Goal: Register for event/course

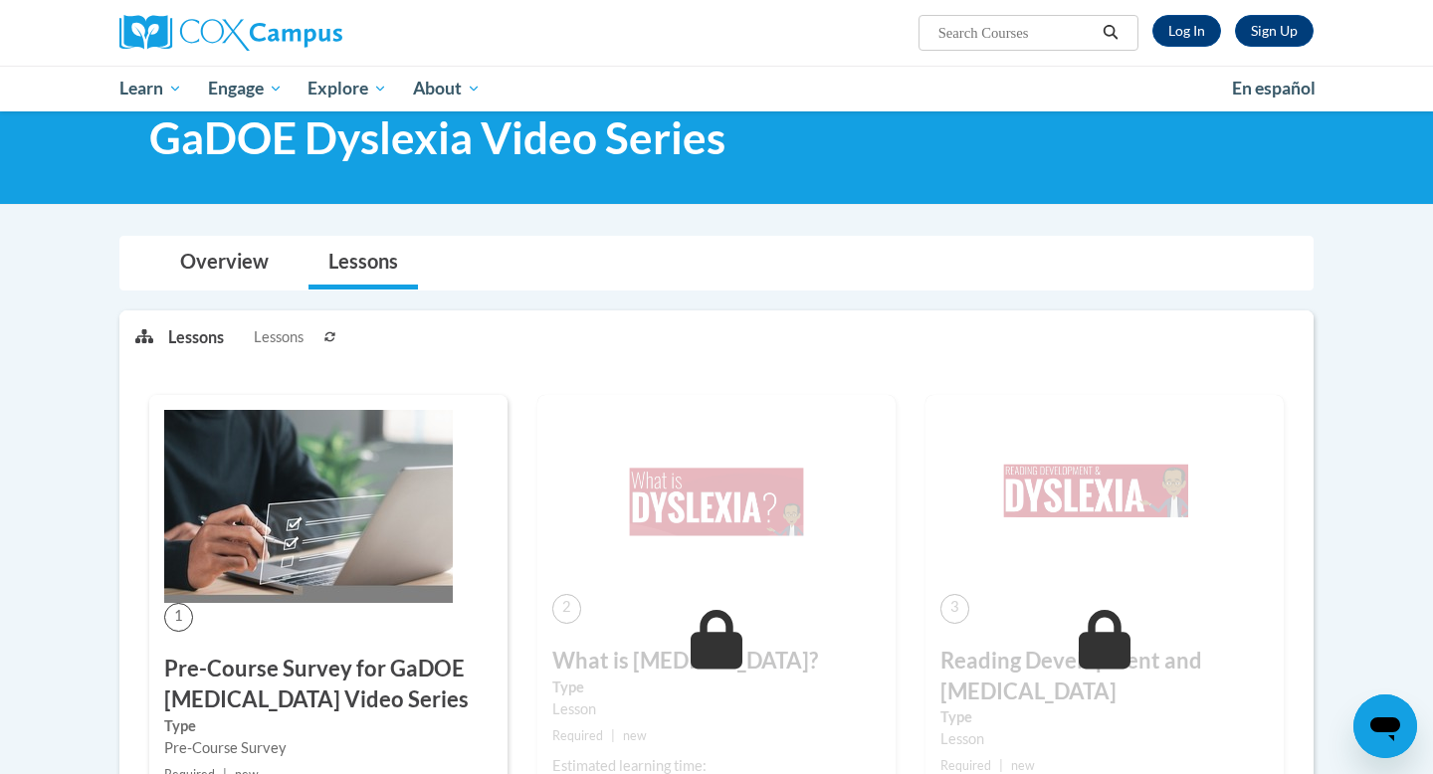
scroll to position [65, 0]
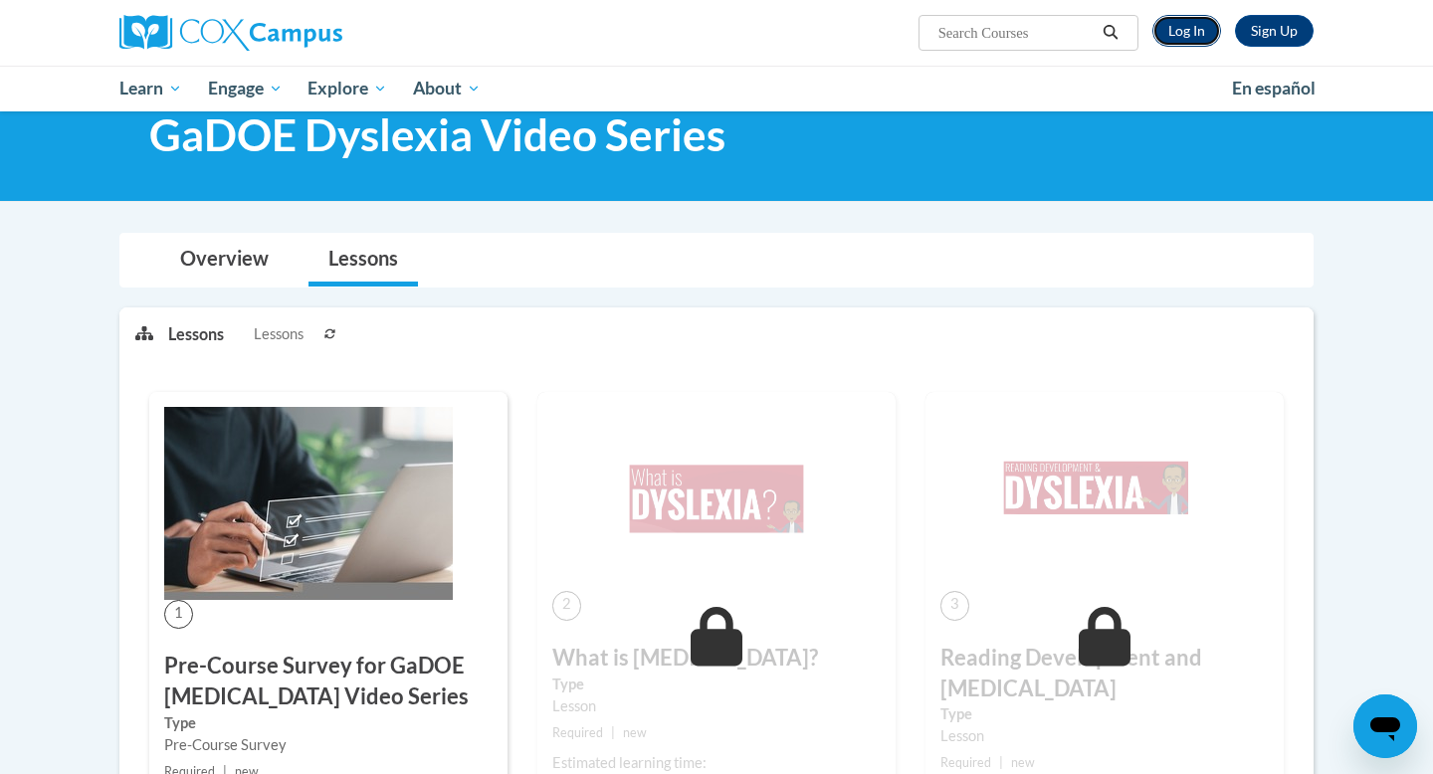
click at [1180, 36] on link "Log In" at bounding box center [1186, 31] width 69 height 32
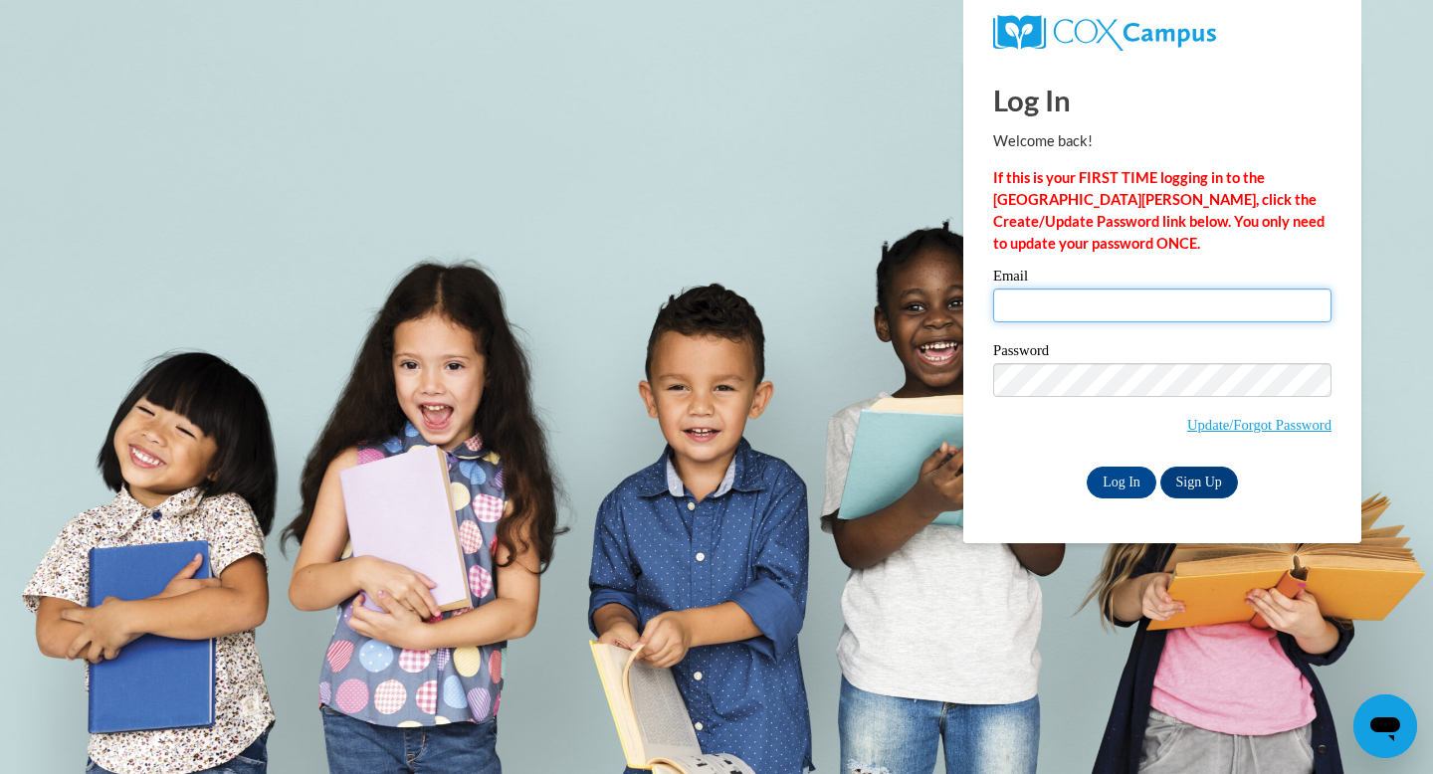
click at [1169, 306] on input "Email" at bounding box center [1162, 306] width 338 height 34
type input "[EMAIL_ADDRESS][DOMAIN_NAME]"
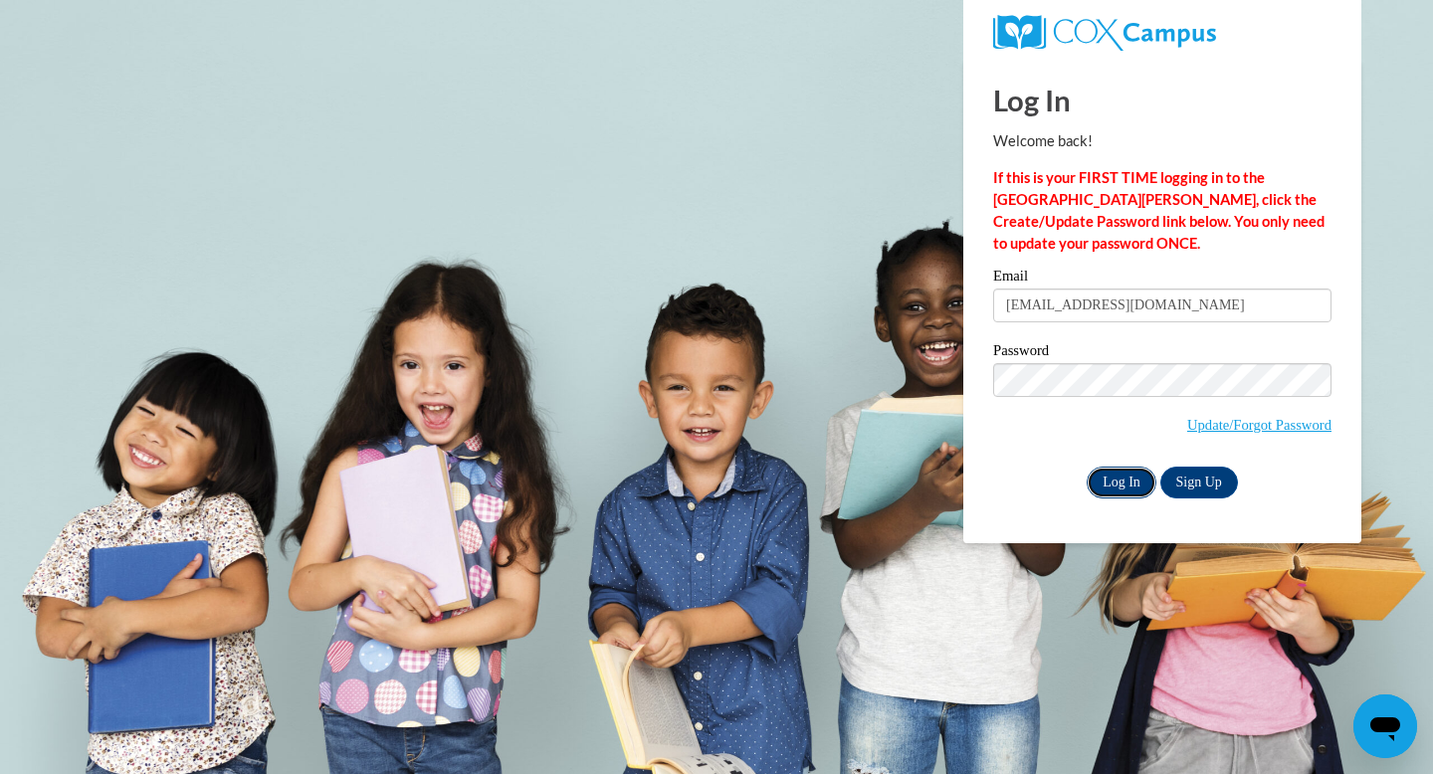
click at [1129, 476] on input "Log In" at bounding box center [1122, 483] width 70 height 32
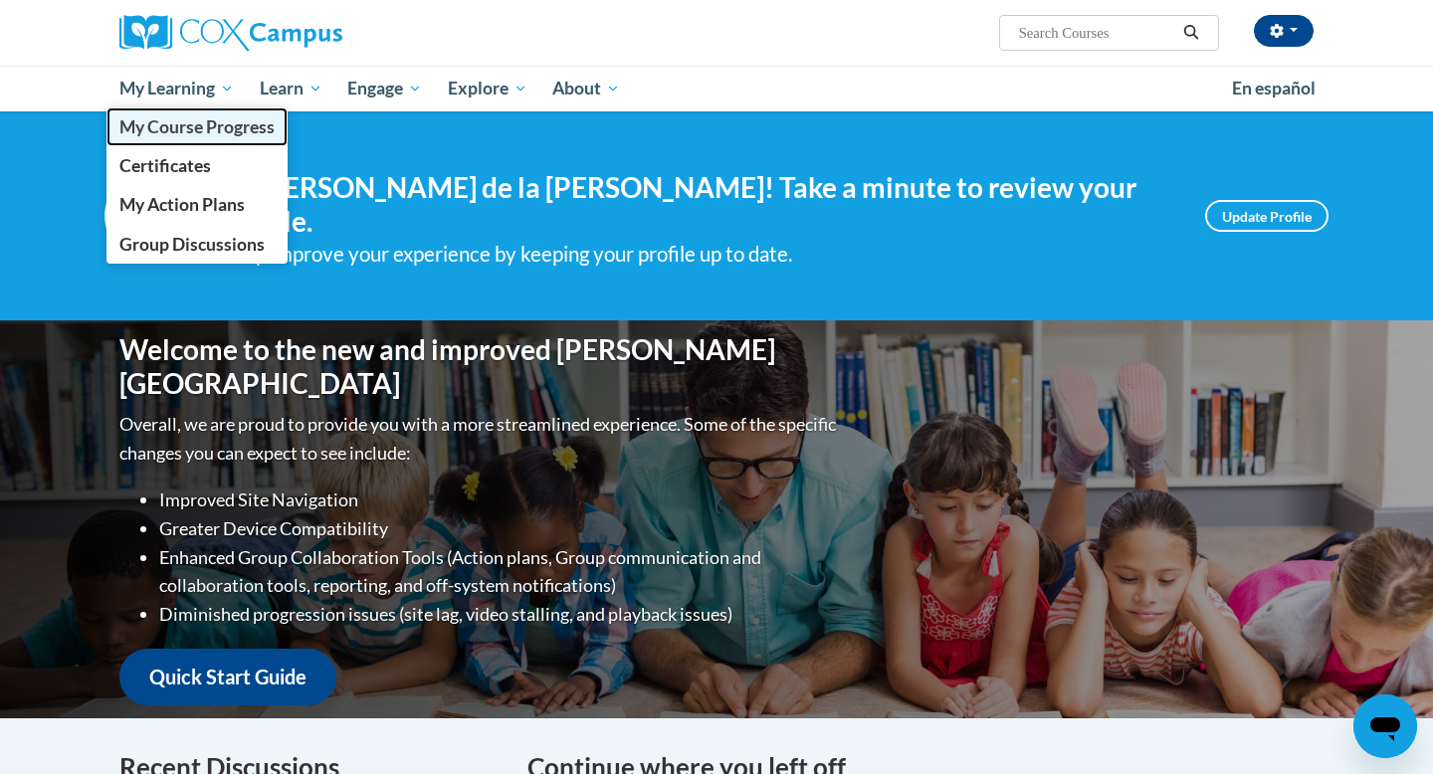
click at [214, 116] on span "My Course Progress" at bounding box center [196, 126] width 155 height 21
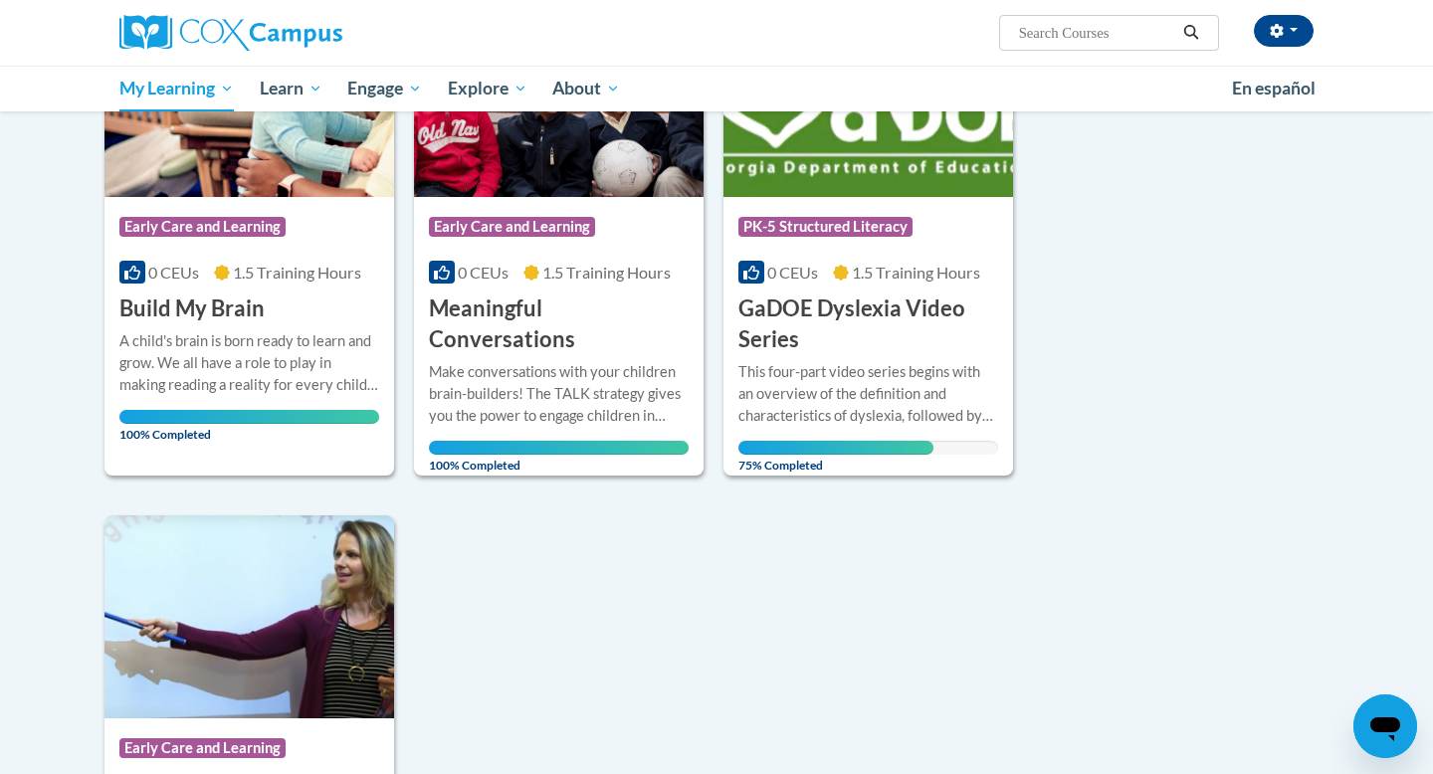
scroll to position [378, 0]
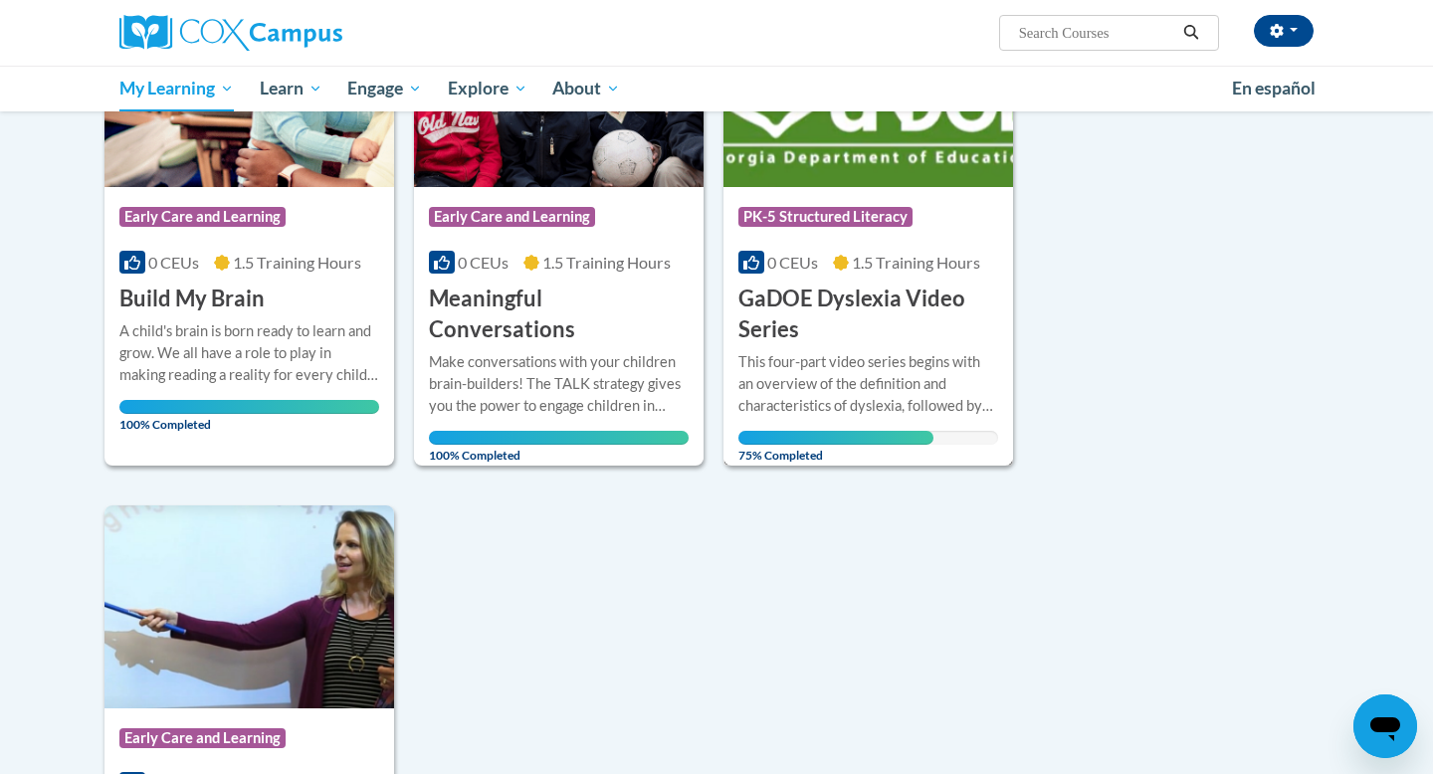
click at [827, 345] on div "More Info Open This four-part video series begins with an overview of the defin…" at bounding box center [868, 402] width 290 height 115
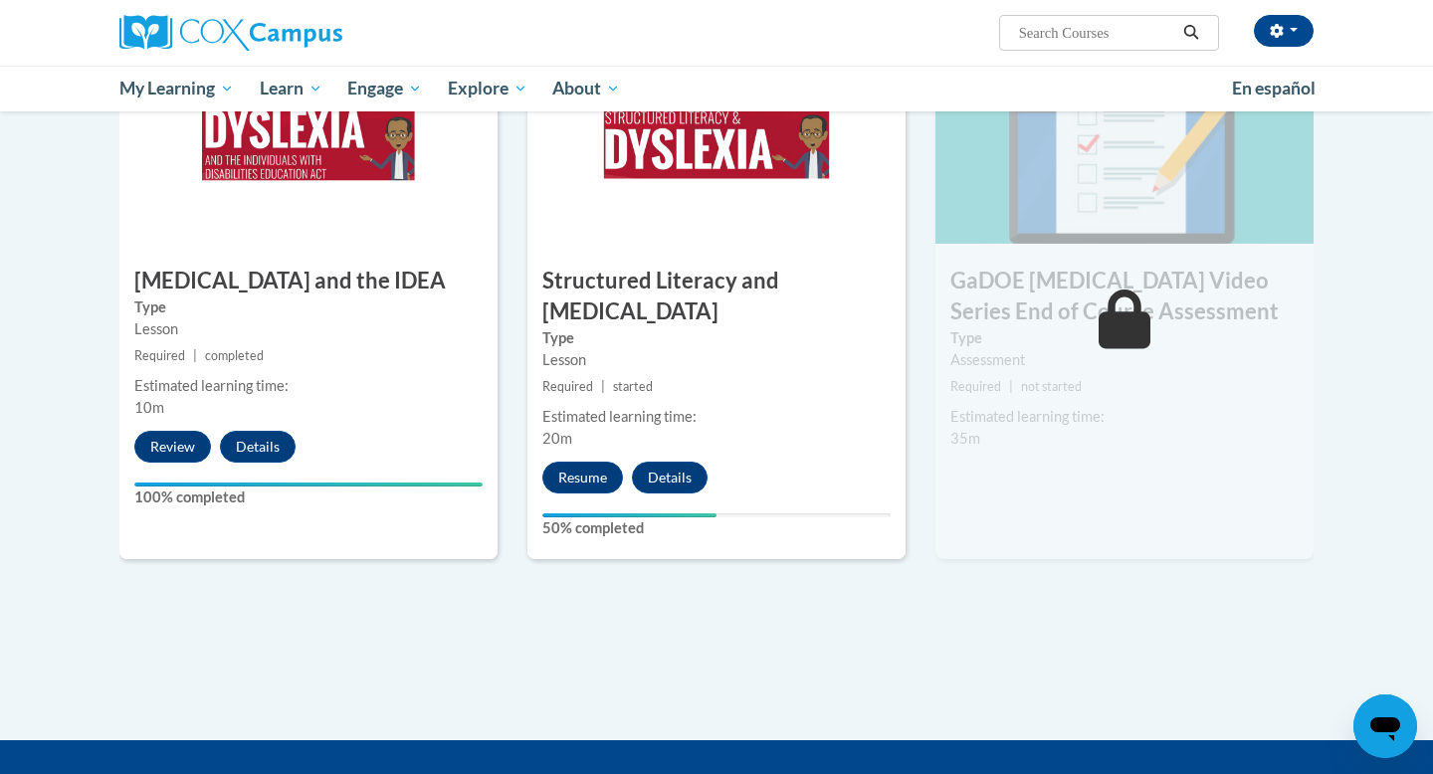
scroll to position [1061, 0]
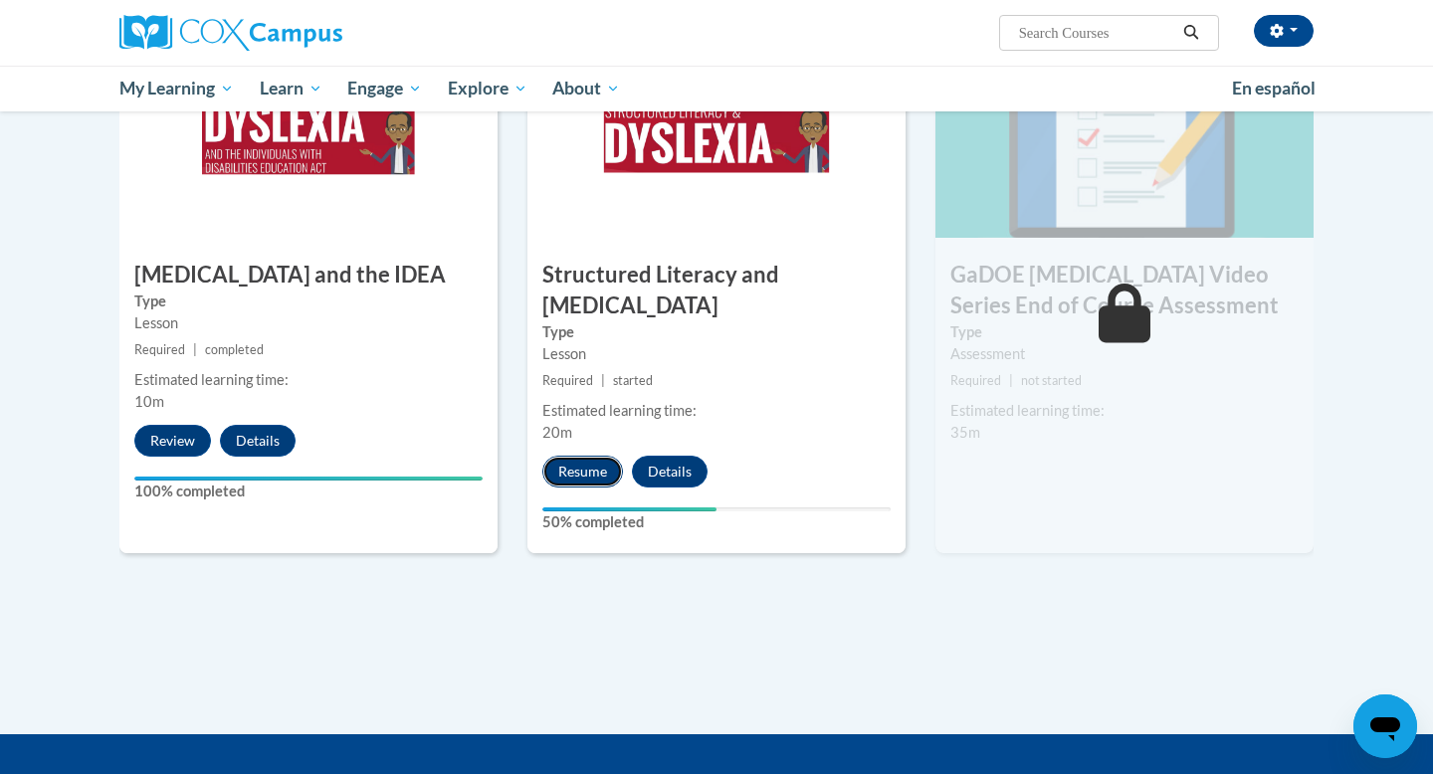
click at [584, 456] on button "Resume" at bounding box center [582, 472] width 81 height 32
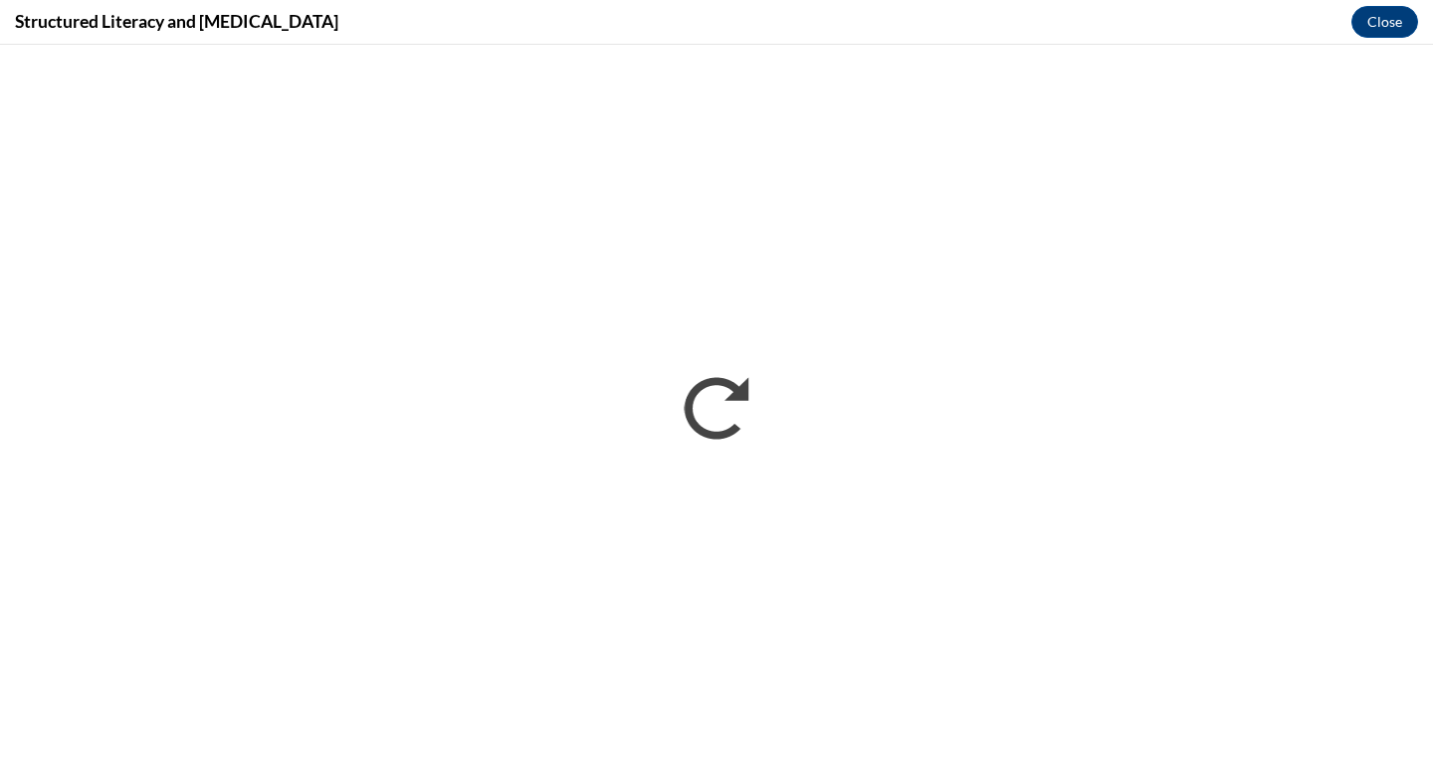
scroll to position [0, 0]
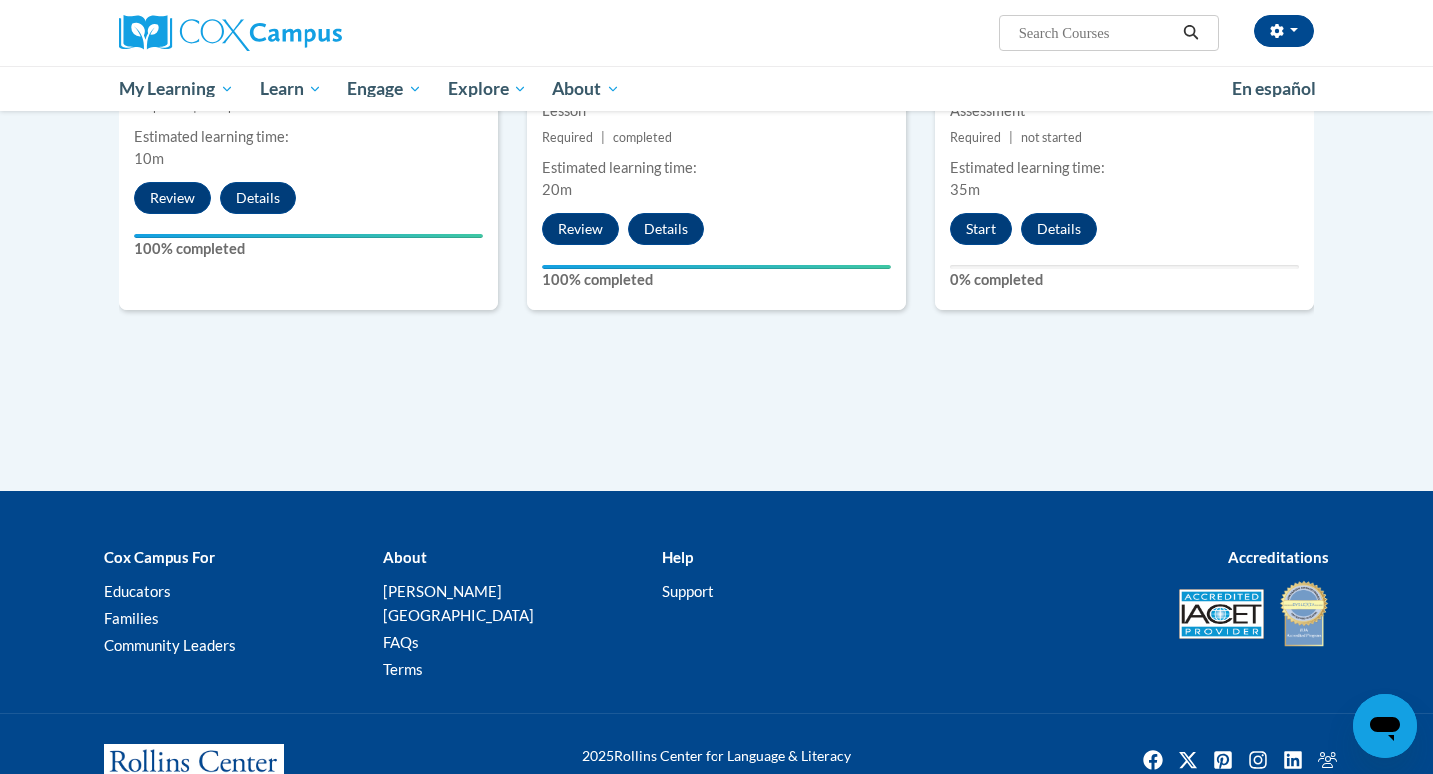
scroll to position [1317, 0]
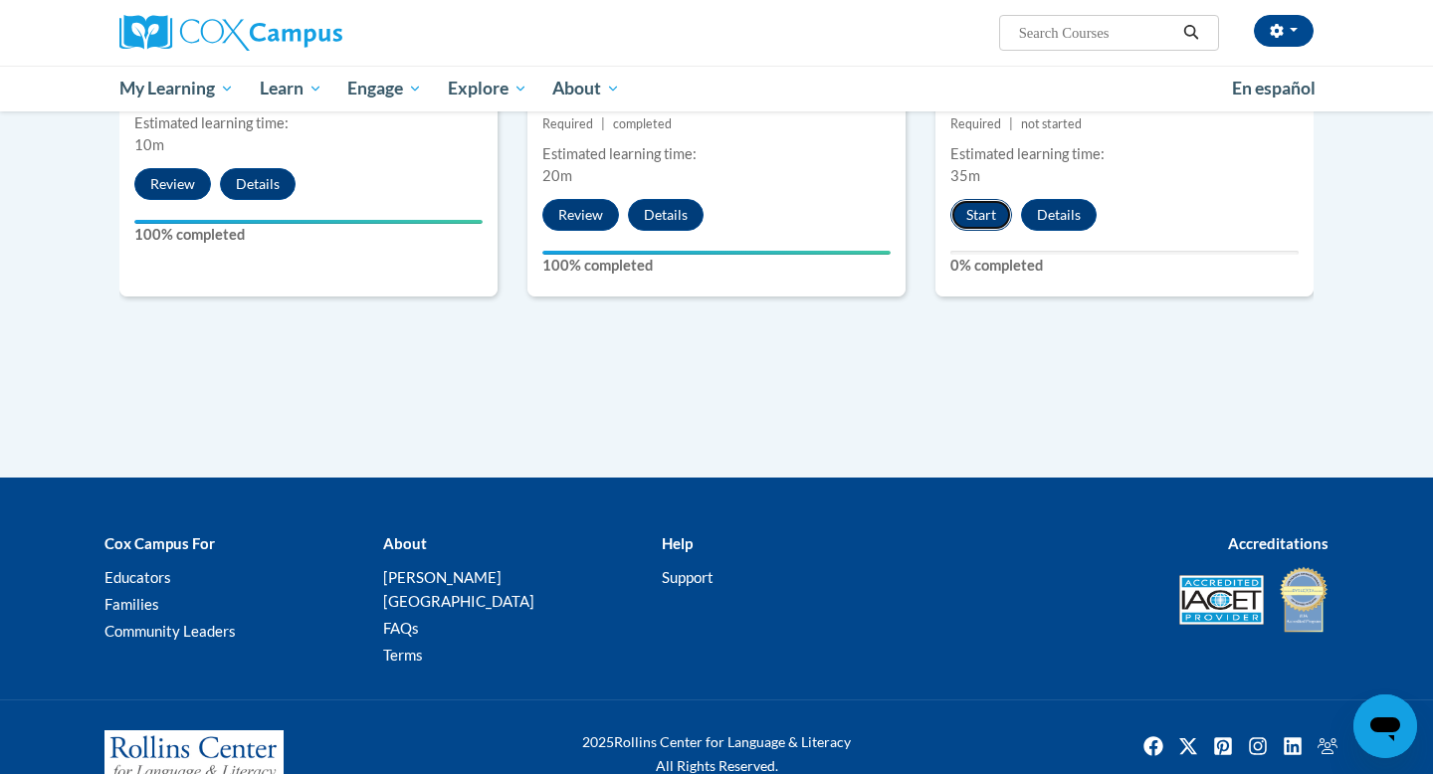
click at [985, 199] on button "Start" at bounding box center [981, 215] width 62 height 32
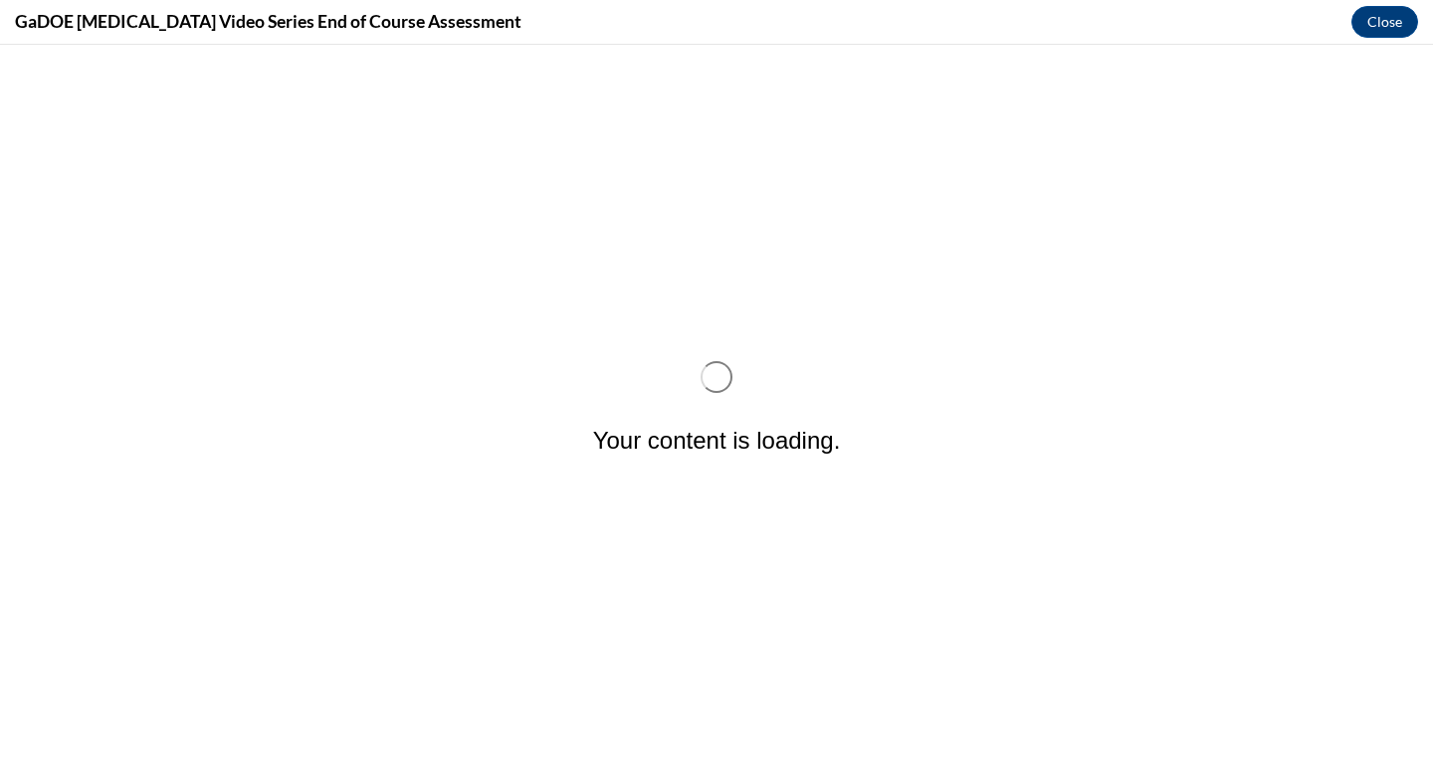
scroll to position [0, 0]
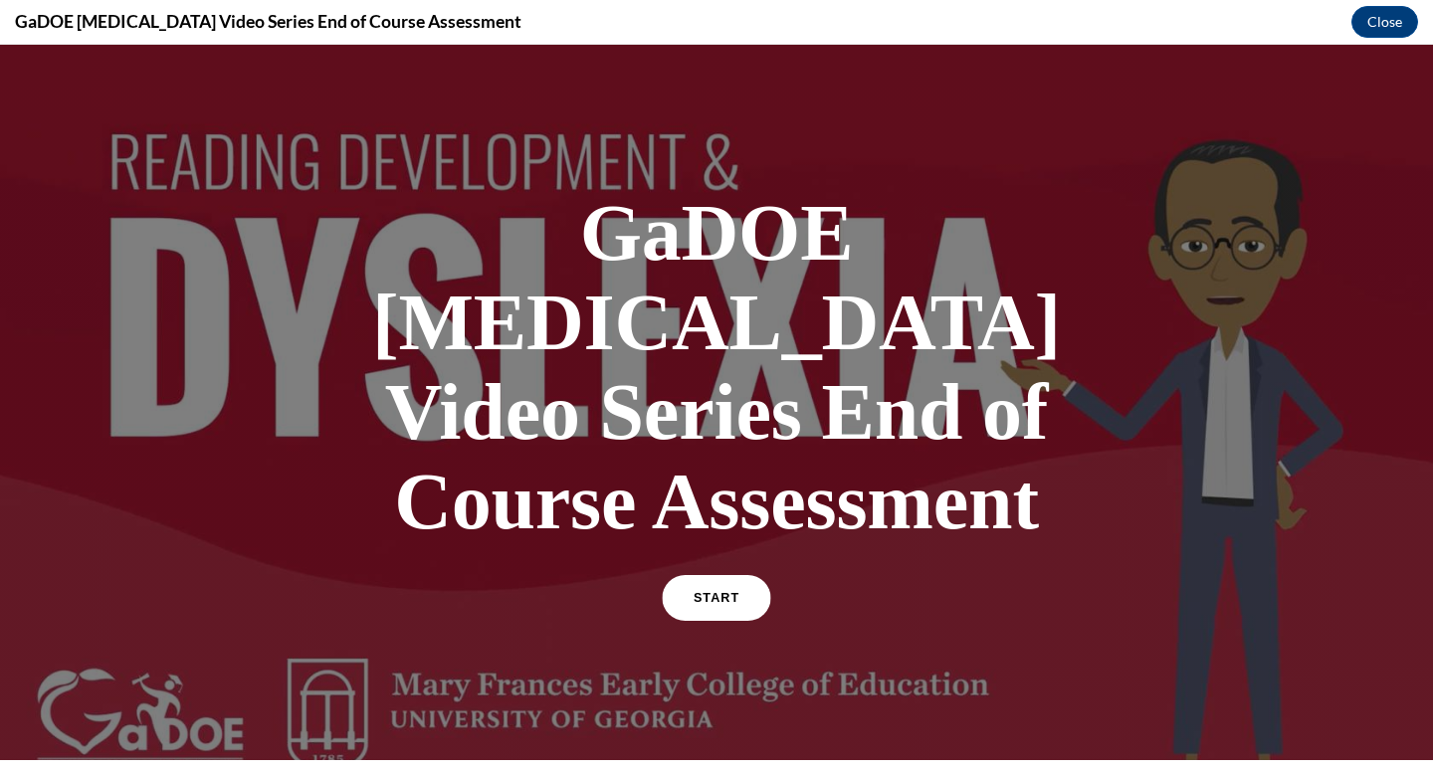
click at [727, 575] on link "START" at bounding box center [716, 598] width 108 height 46
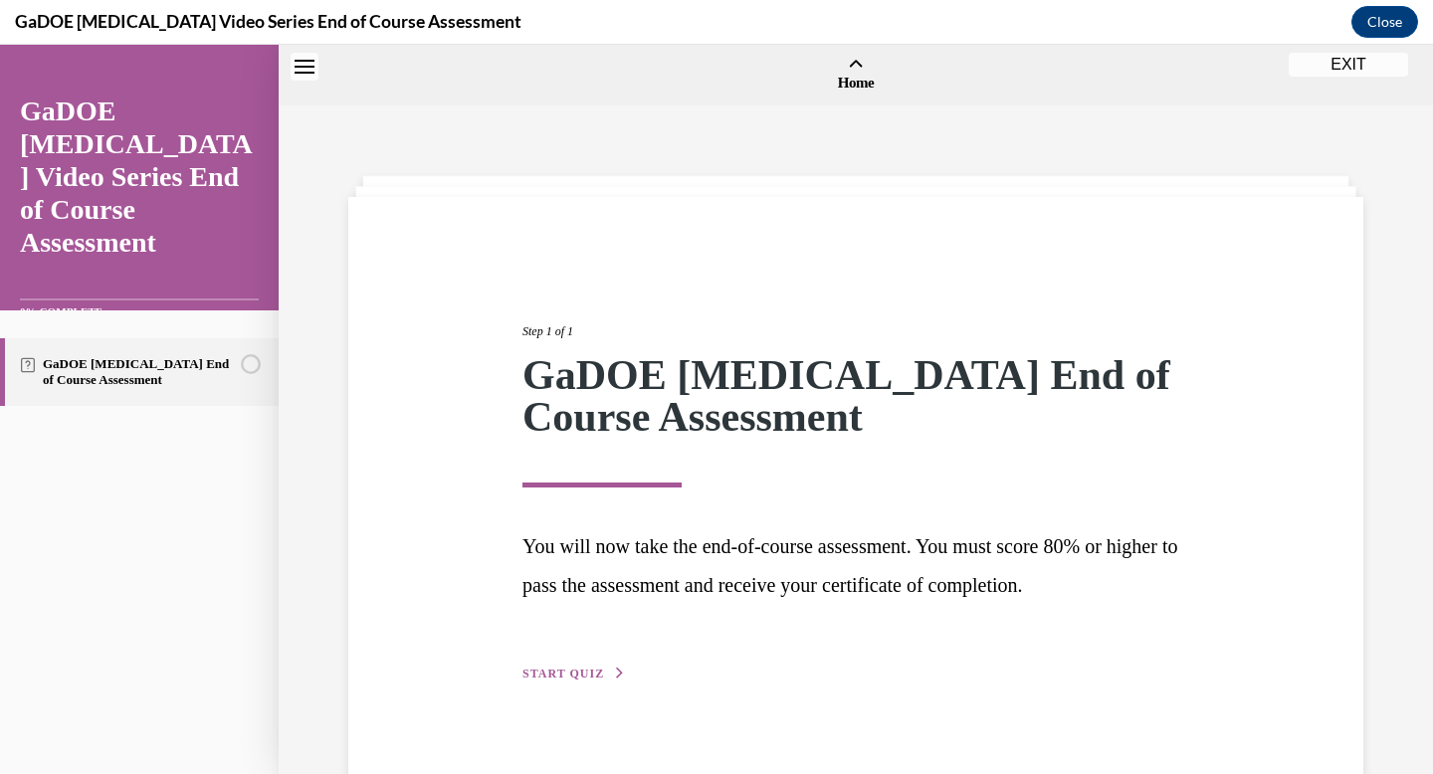
scroll to position [62, 0]
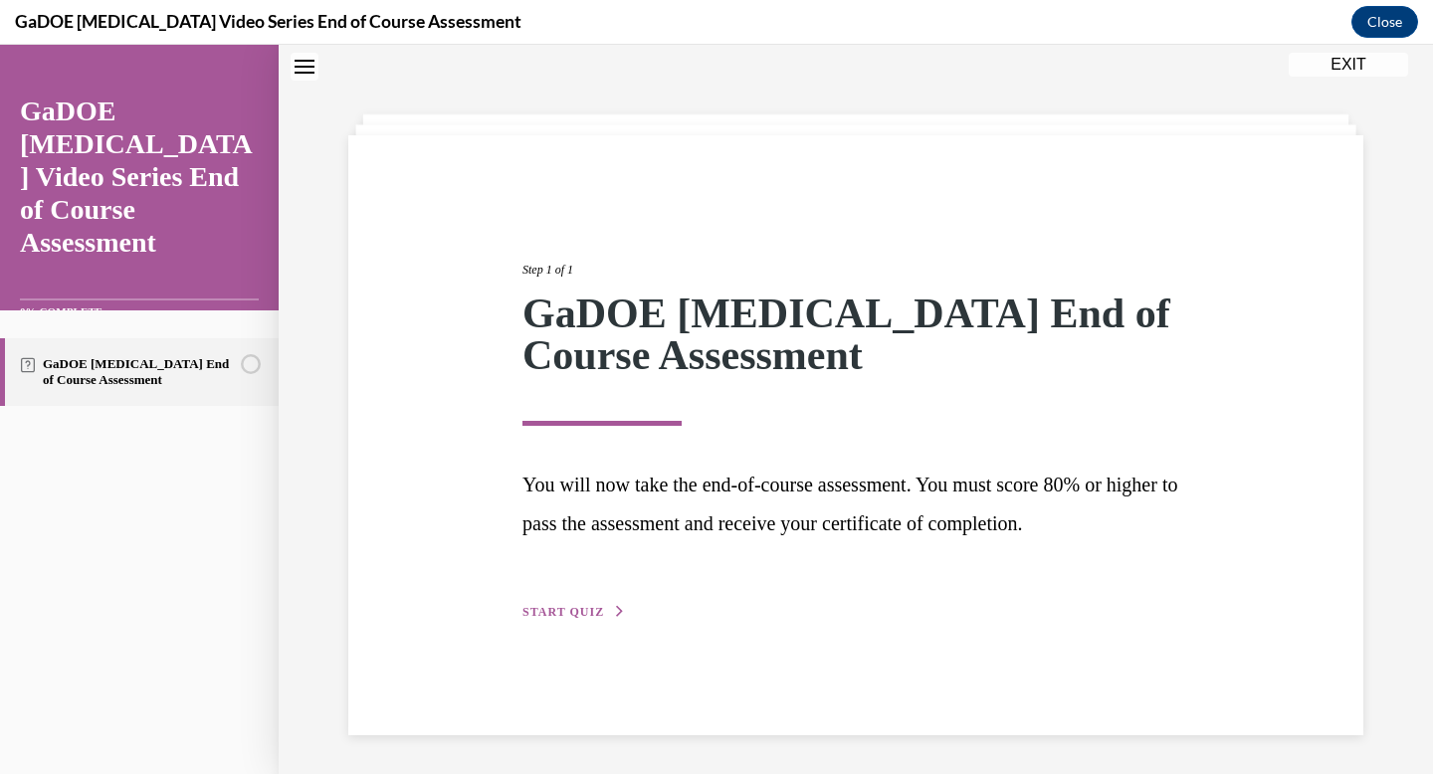
click at [552, 607] on span "START QUIZ" at bounding box center [563, 612] width 82 height 14
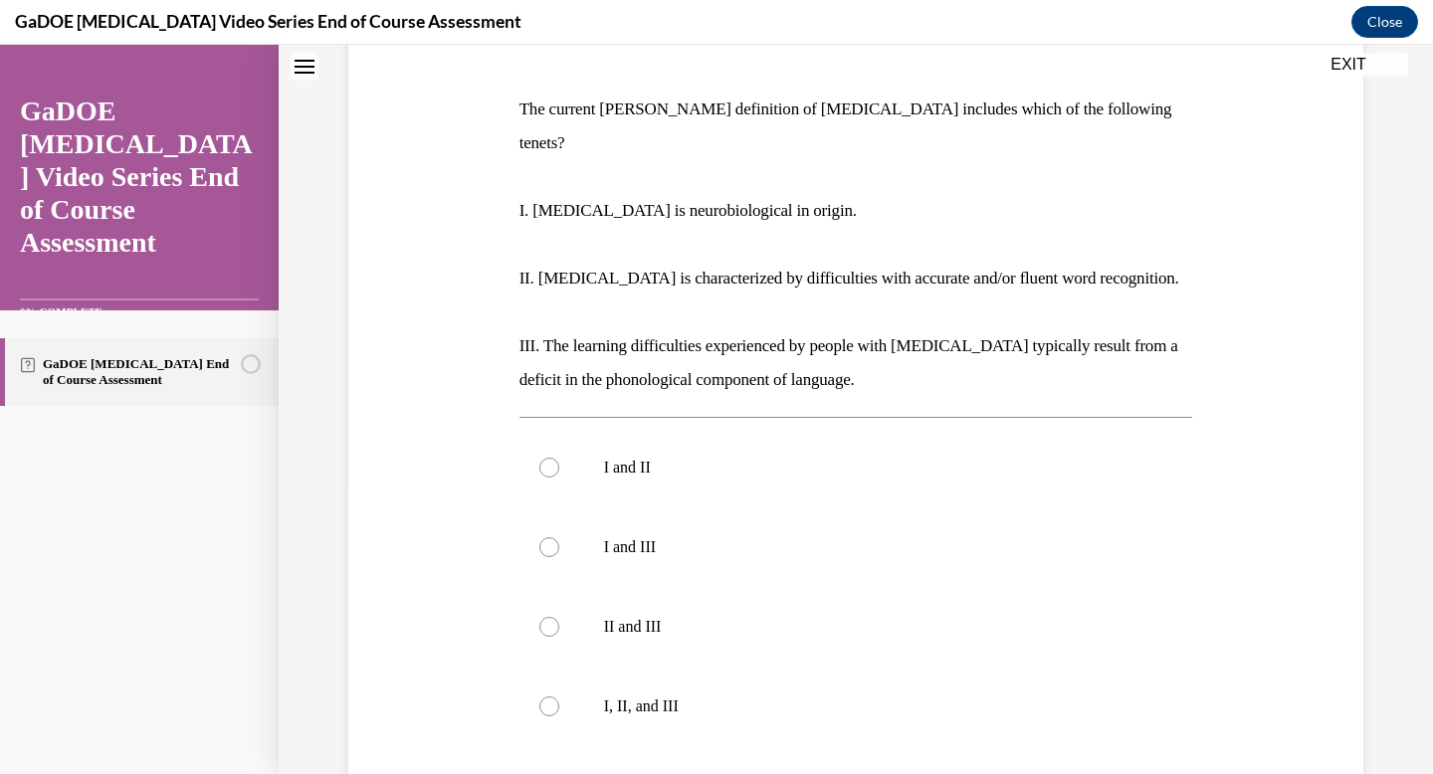
scroll to position [288, 0]
click at [702, 666] on label "I, II, and III" at bounding box center [856, 706] width 674 height 80
click at [559, 696] on input "I, II, and III" at bounding box center [549, 706] width 20 height 20
radio input "true"
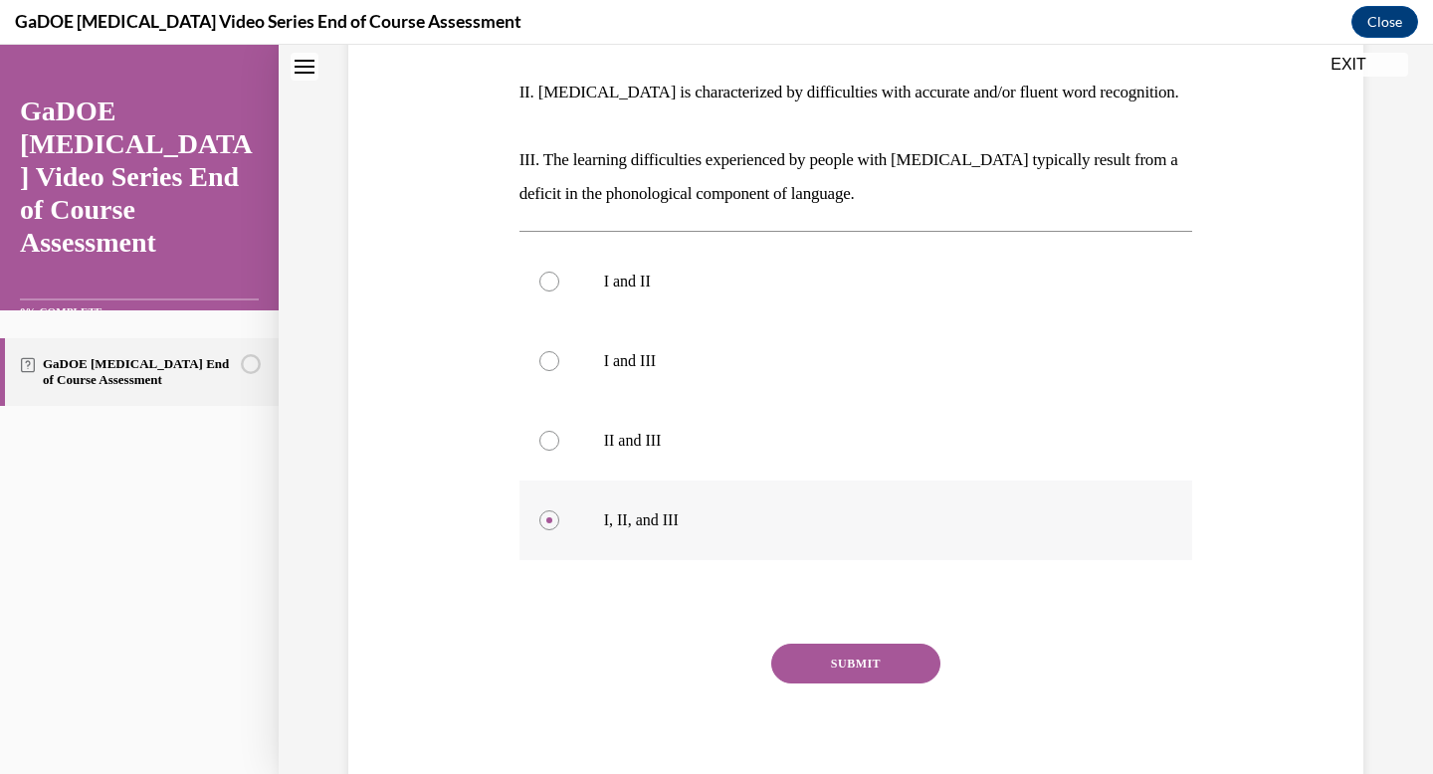
scroll to position [511, 0]
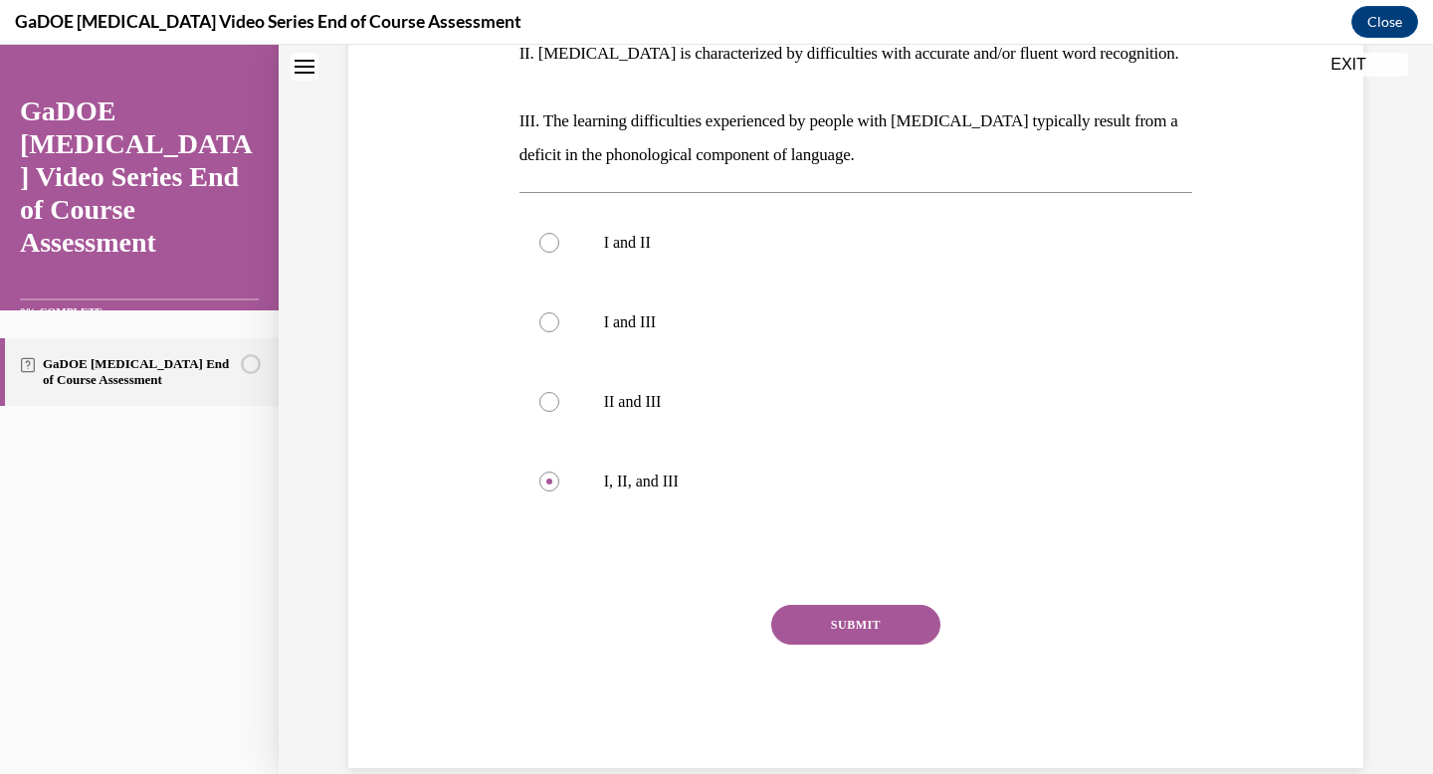
click at [847, 605] on button "SUBMIT" at bounding box center [855, 625] width 169 height 40
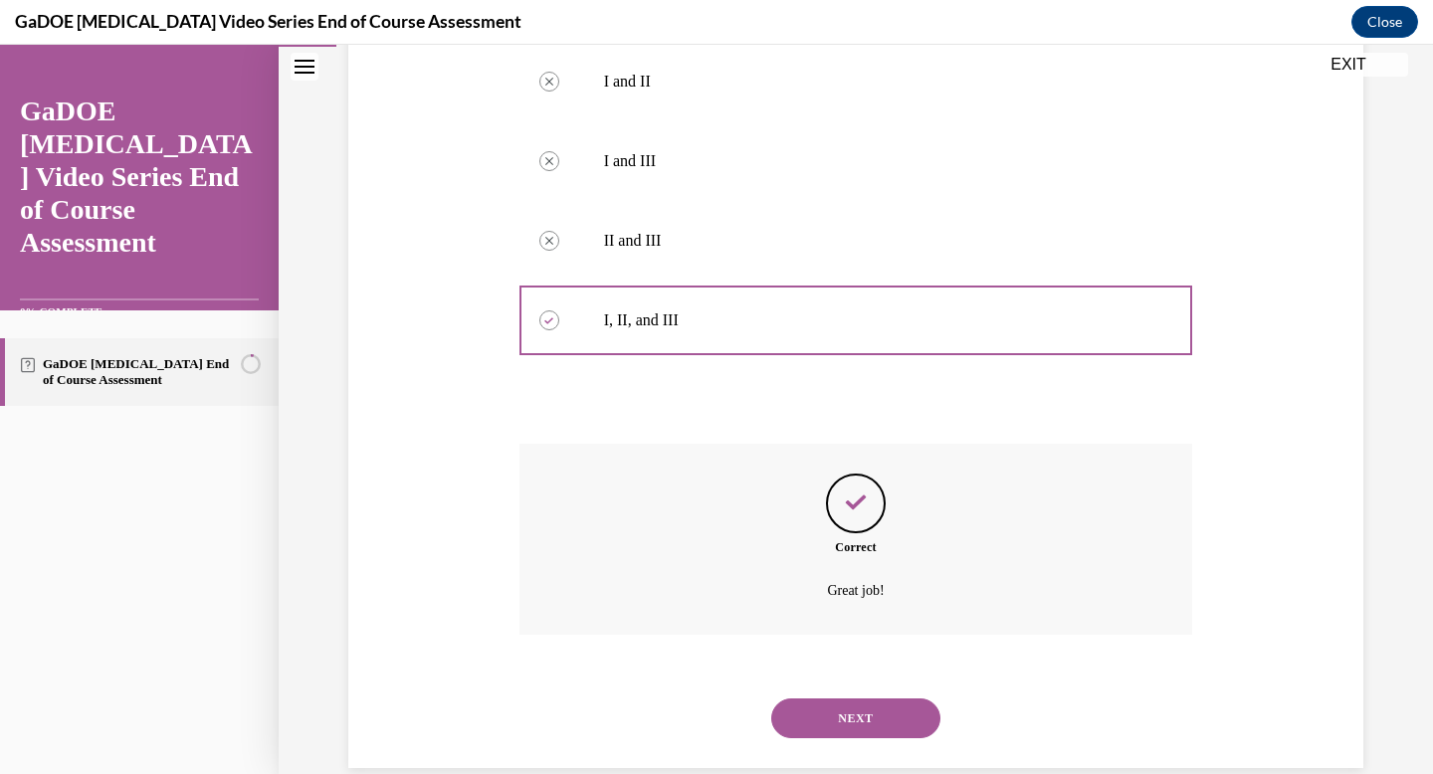
click at [883, 698] on button "NEXT" at bounding box center [855, 718] width 169 height 40
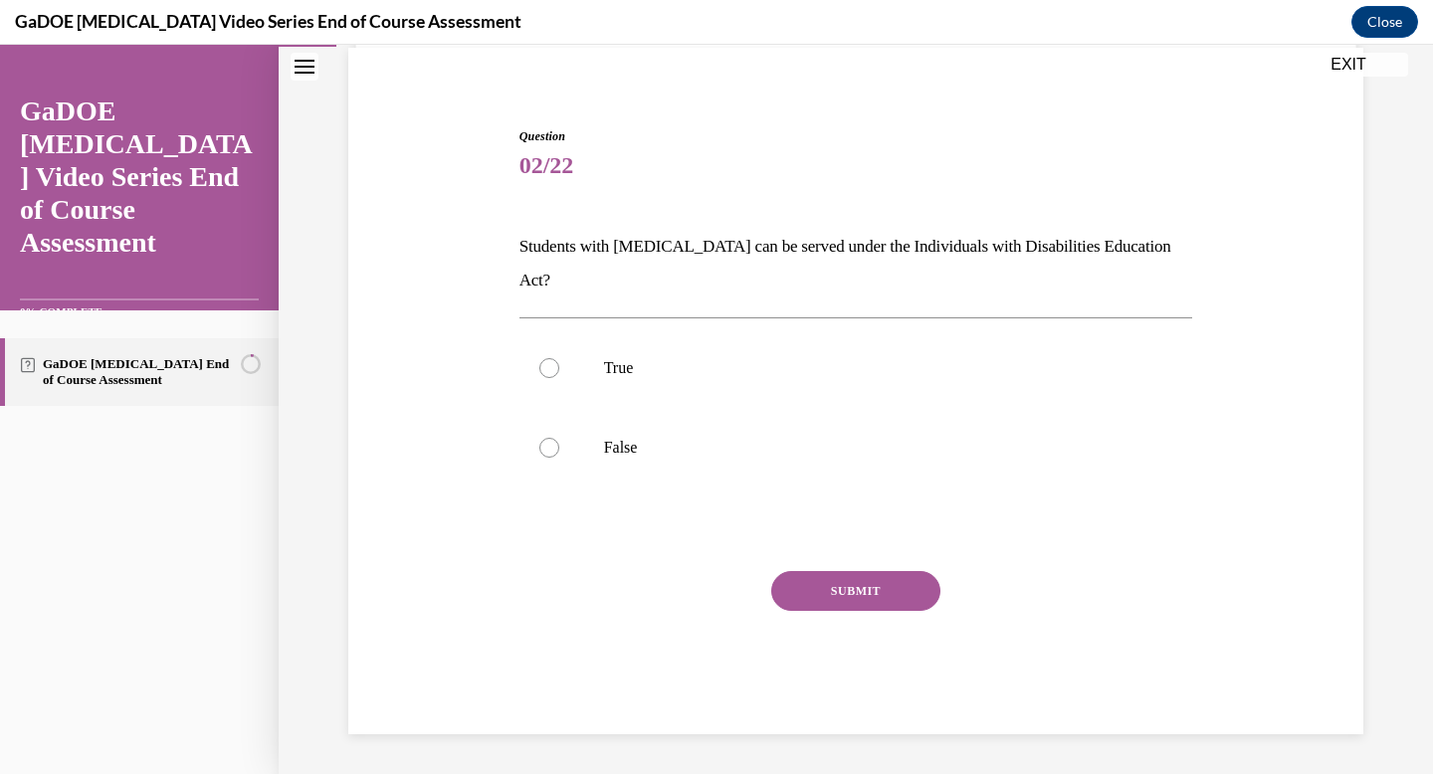
scroll to position [115, 0]
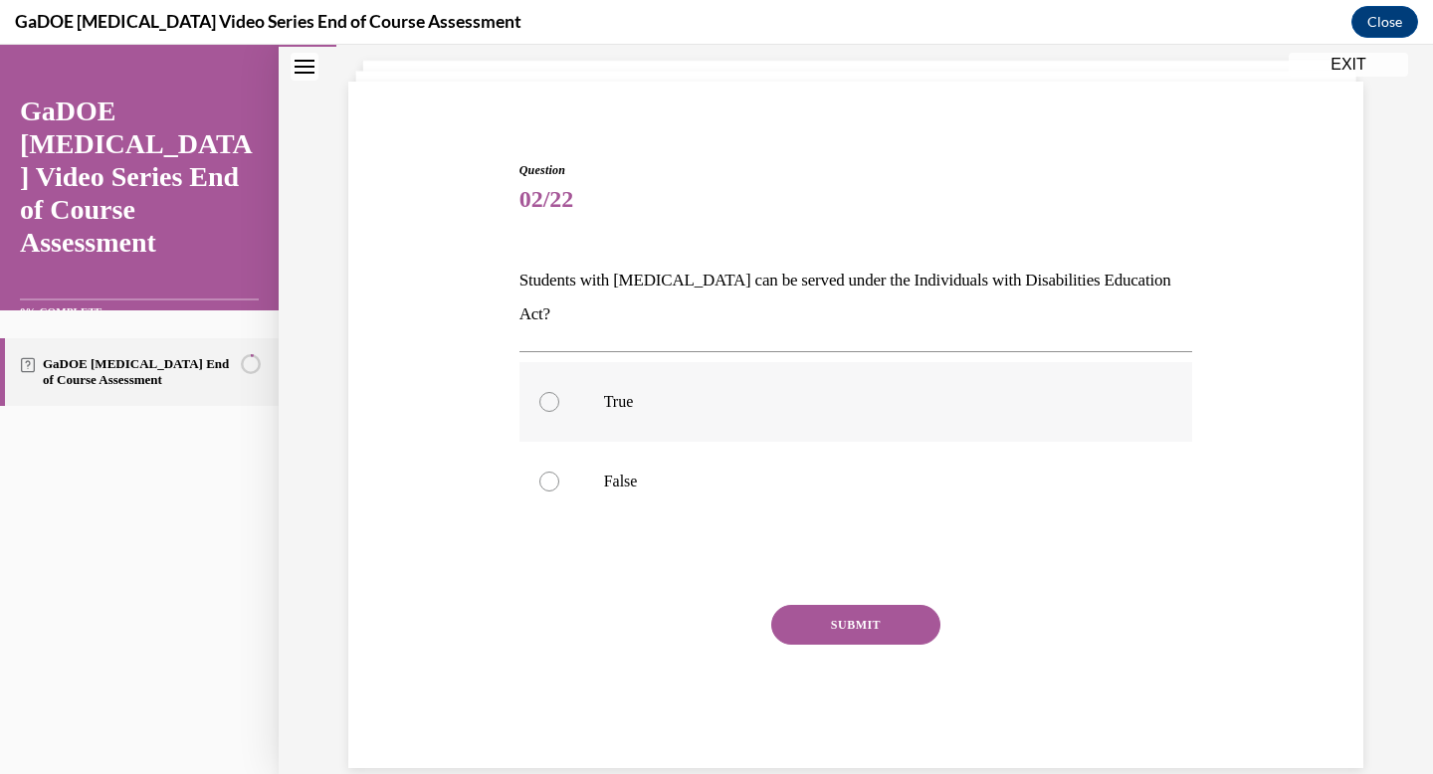
click at [658, 392] on p "True" at bounding box center [873, 402] width 539 height 20
click at [559, 392] on input "True" at bounding box center [549, 402] width 20 height 20
radio input "true"
click at [834, 605] on button "SUBMIT" at bounding box center [855, 625] width 169 height 40
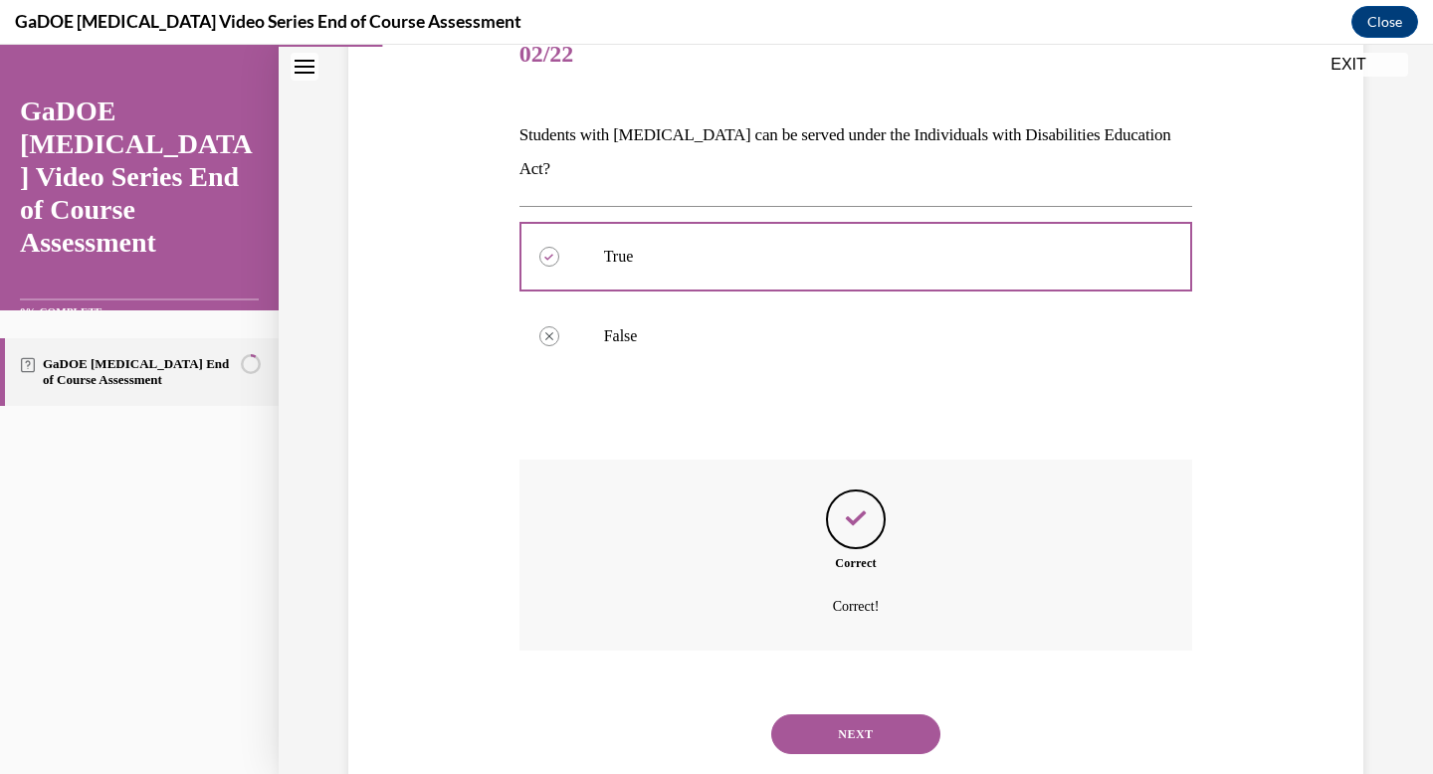
scroll to position [277, 0]
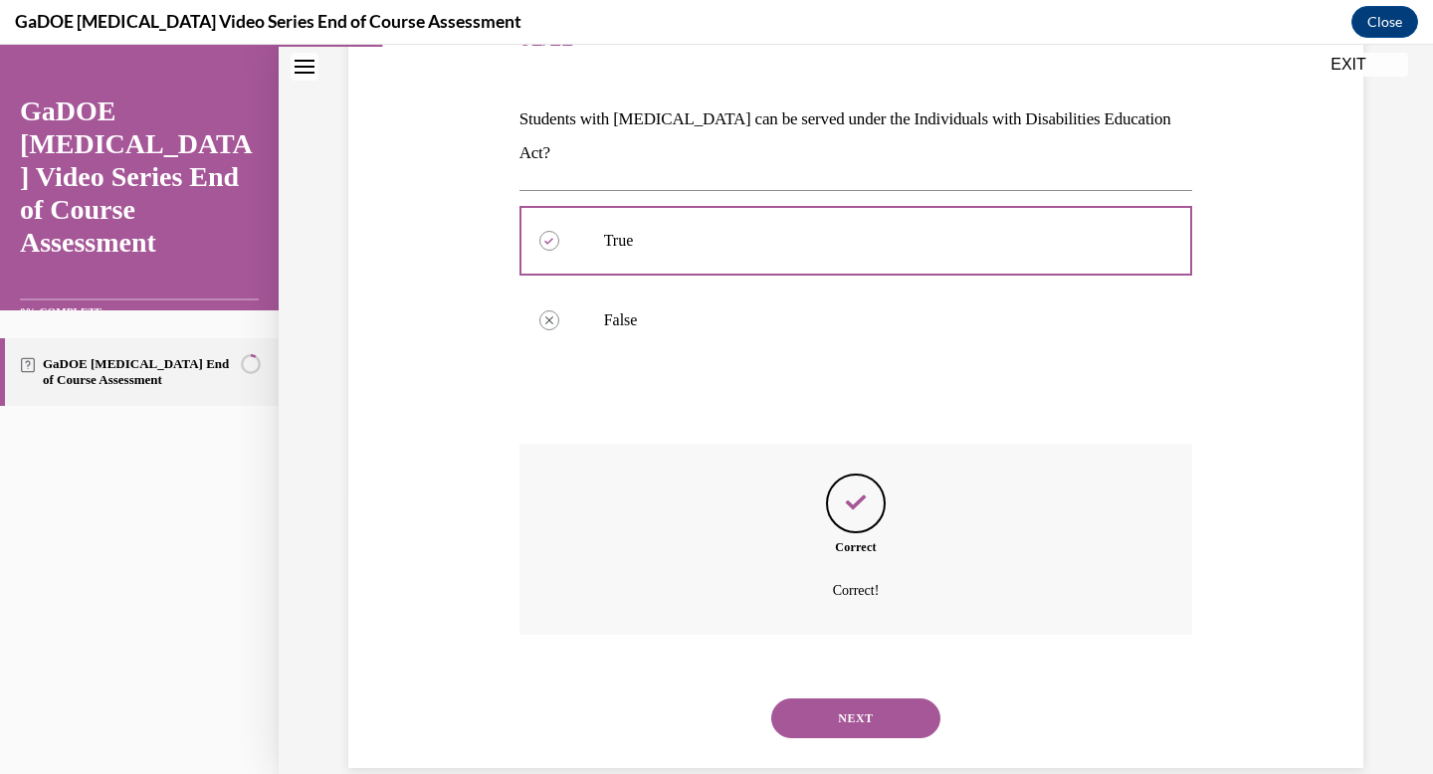
click at [832, 698] on button "NEXT" at bounding box center [855, 718] width 169 height 40
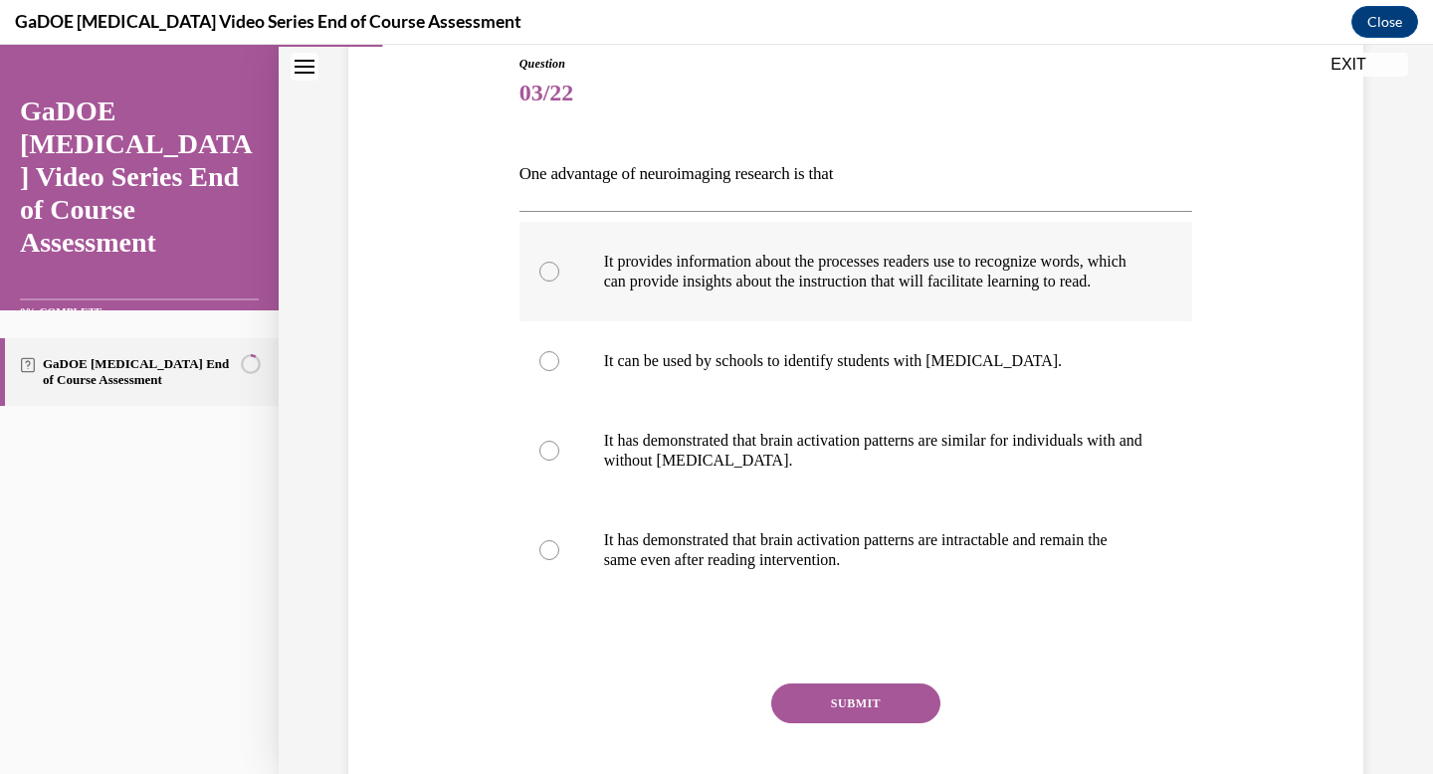
click at [757, 258] on p "It provides information about the processes readers use to recognize words, whi…" at bounding box center [873, 272] width 539 height 40
click at [559, 262] on input "It provides information about the processes readers use to recognize words, whi…" at bounding box center [549, 272] width 20 height 20
radio input "true"
click at [844, 722] on button "SUBMIT" at bounding box center [855, 704] width 169 height 40
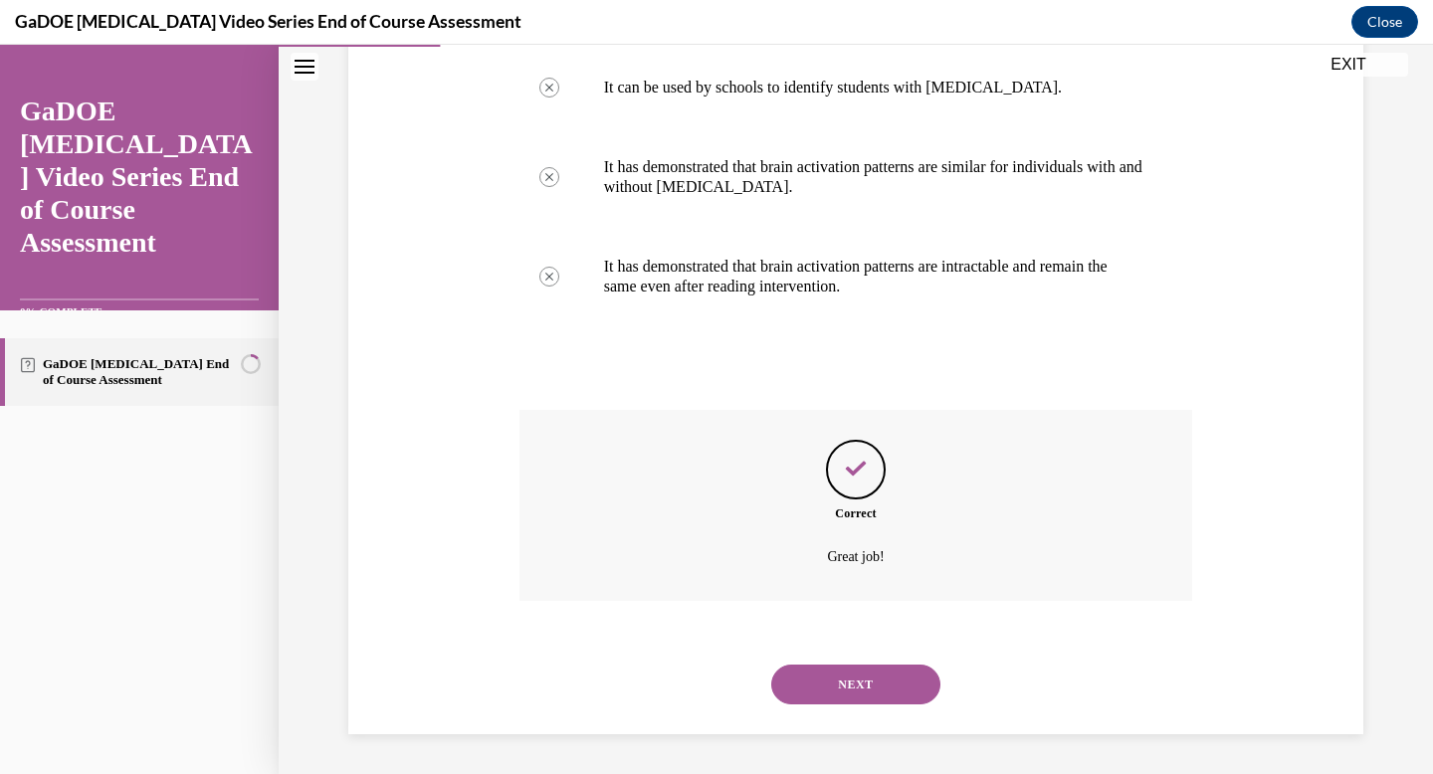
click at [838, 686] on button "NEXT" at bounding box center [855, 685] width 169 height 40
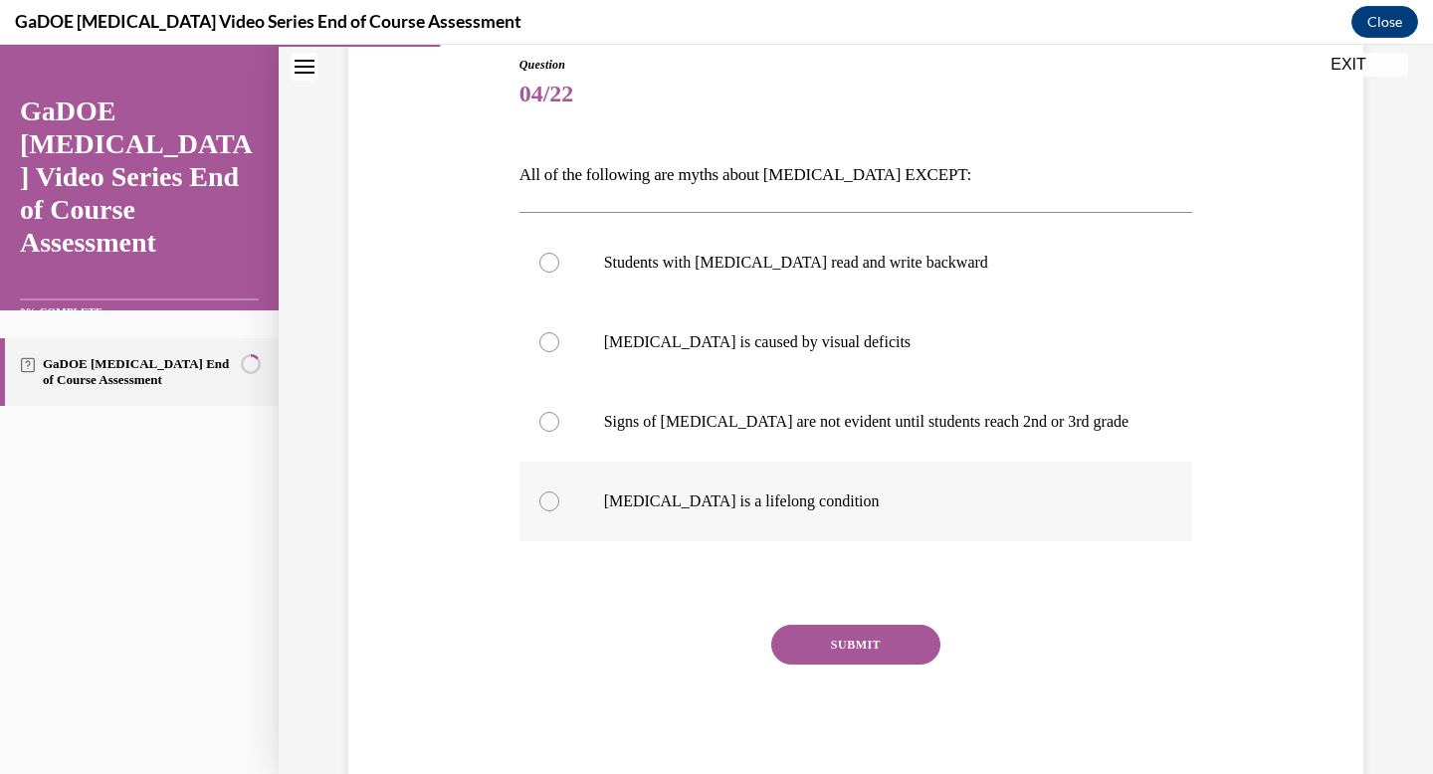
click at [811, 490] on label "Dyslexia is a lifelong condition" at bounding box center [856, 502] width 674 height 80
click at [559, 492] on input "Dyslexia is a lifelong condition" at bounding box center [549, 502] width 20 height 20
radio input "true"
click at [805, 643] on button "SUBMIT" at bounding box center [855, 645] width 169 height 40
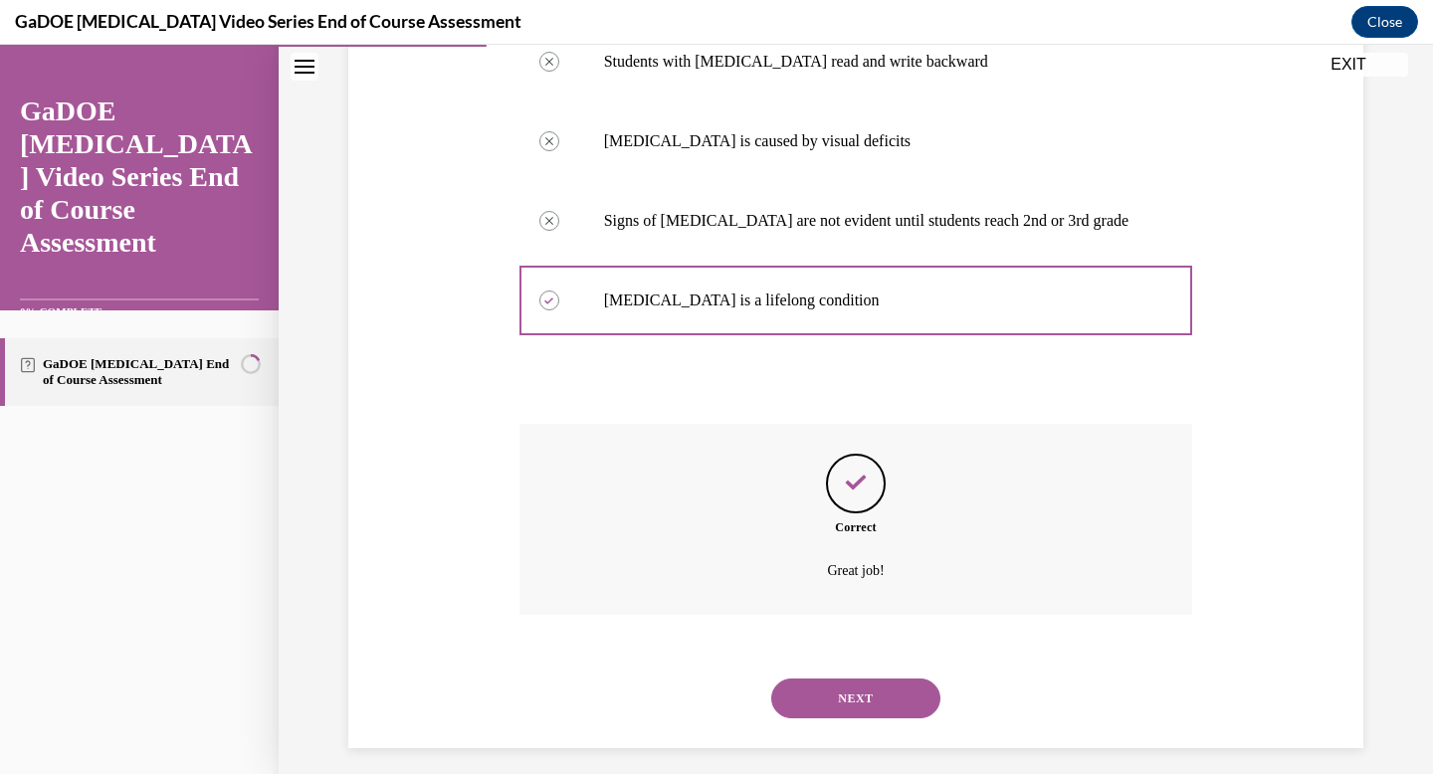
scroll to position [436, 0]
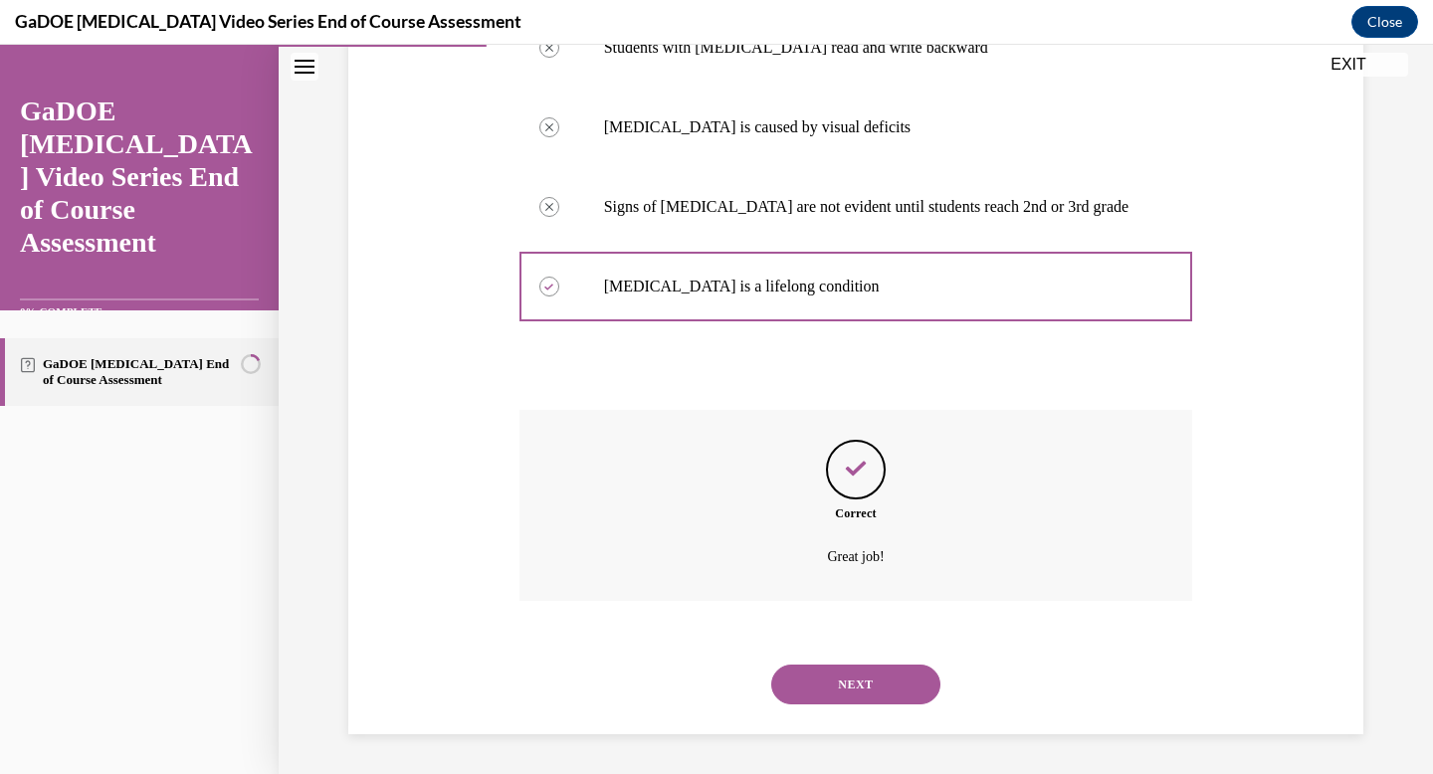
click at [813, 676] on button "NEXT" at bounding box center [855, 685] width 169 height 40
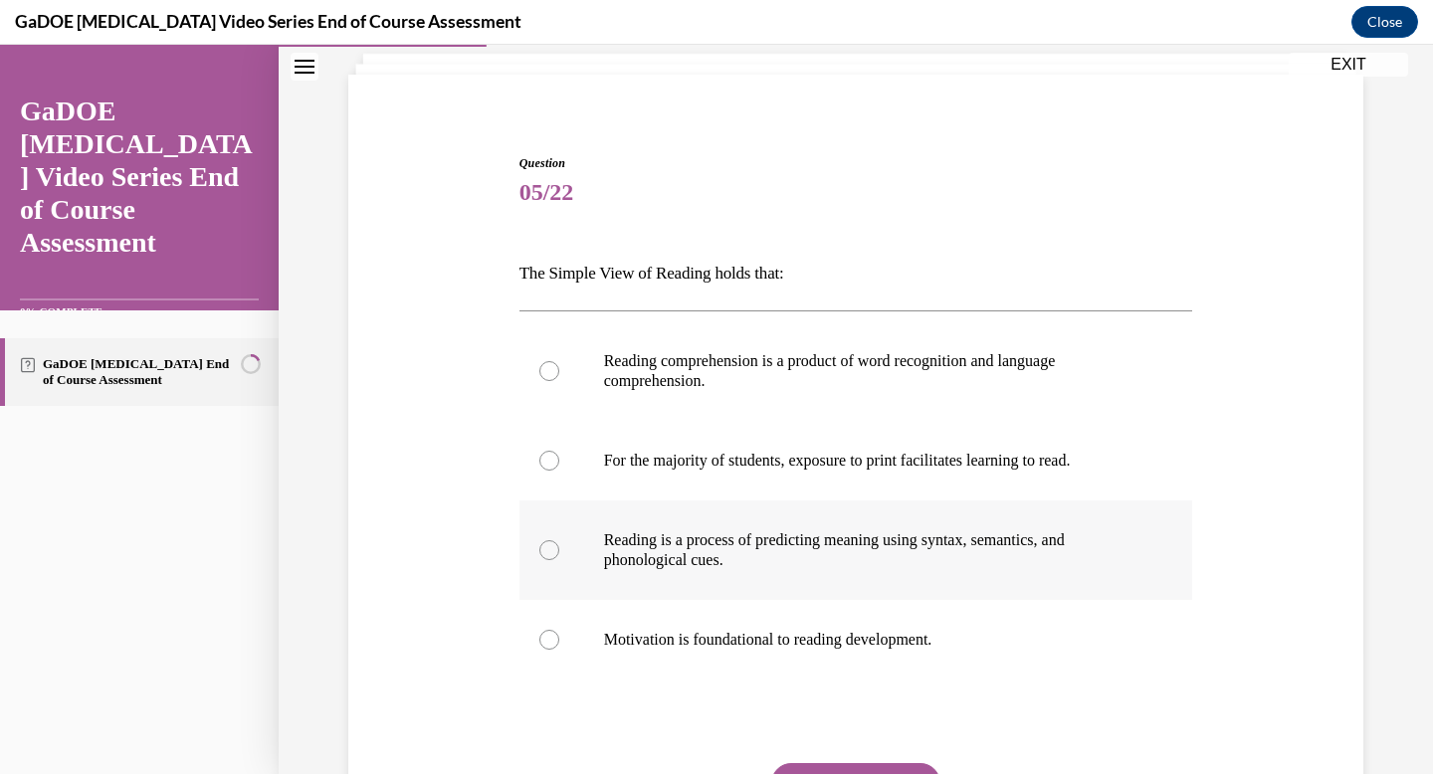
scroll to position [158, 0]
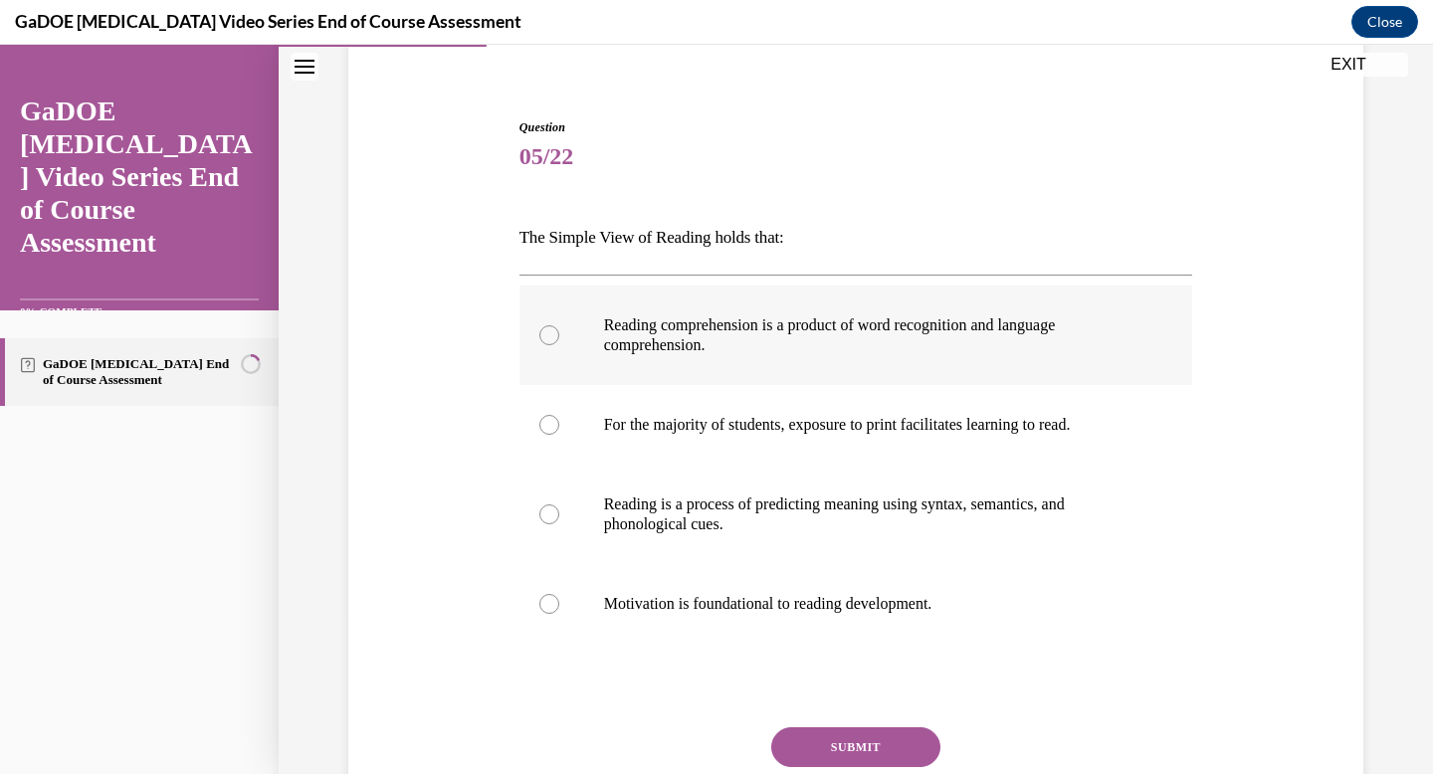
click at [747, 348] on p "Reading comprehension is a product of word recognition and language comprehensi…" at bounding box center [873, 335] width 539 height 40
click at [559, 345] on input "Reading comprehension is a product of word recognition and language comprehensi…" at bounding box center [549, 335] width 20 height 20
radio input "true"
click at [821, 743] on button "SUBMIT" at bounding box center [855, 747] width 169 height 40
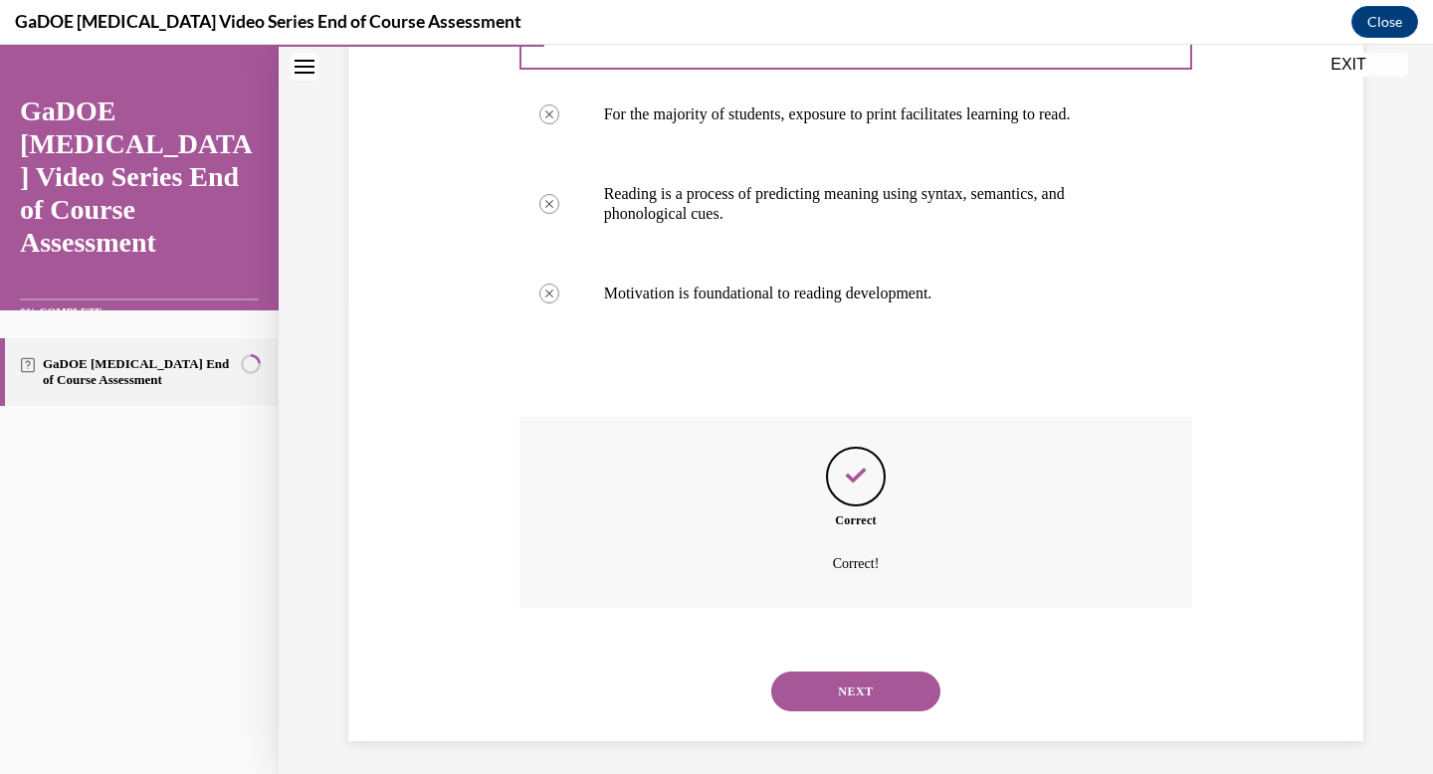
scroll to position [476, 0]
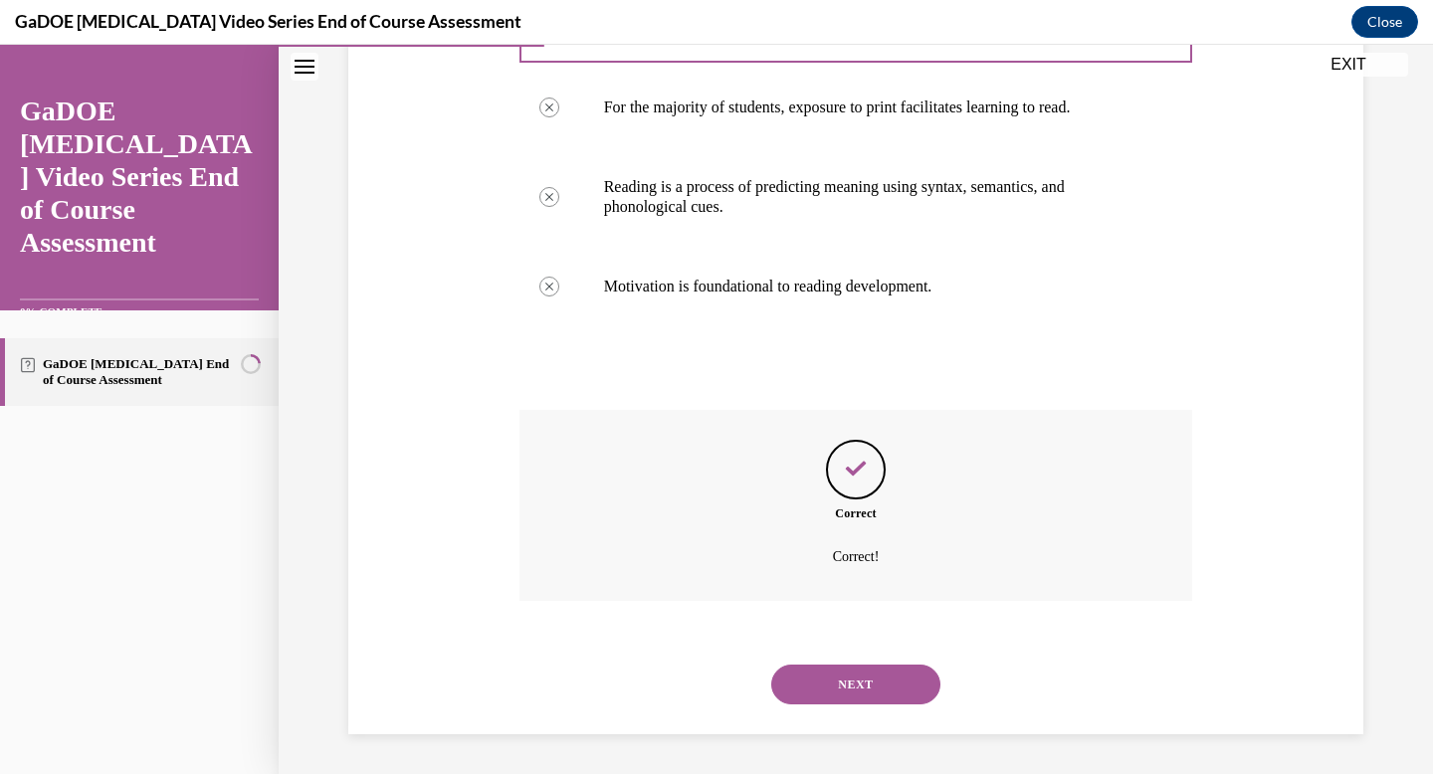
click at [840, 693] on button "NEXT" at bounding box center [855, 685] width 169 height 40
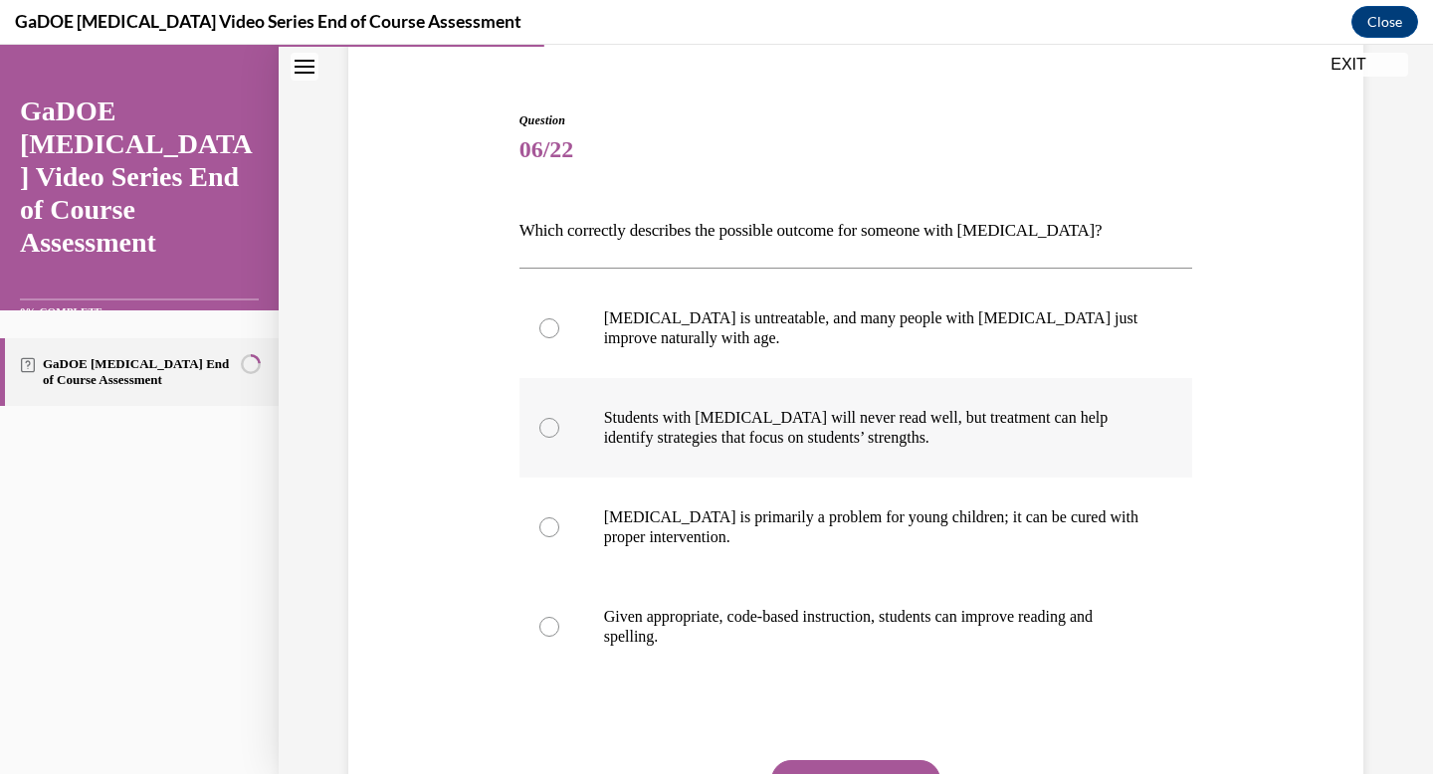
scroll to position [195, 0]
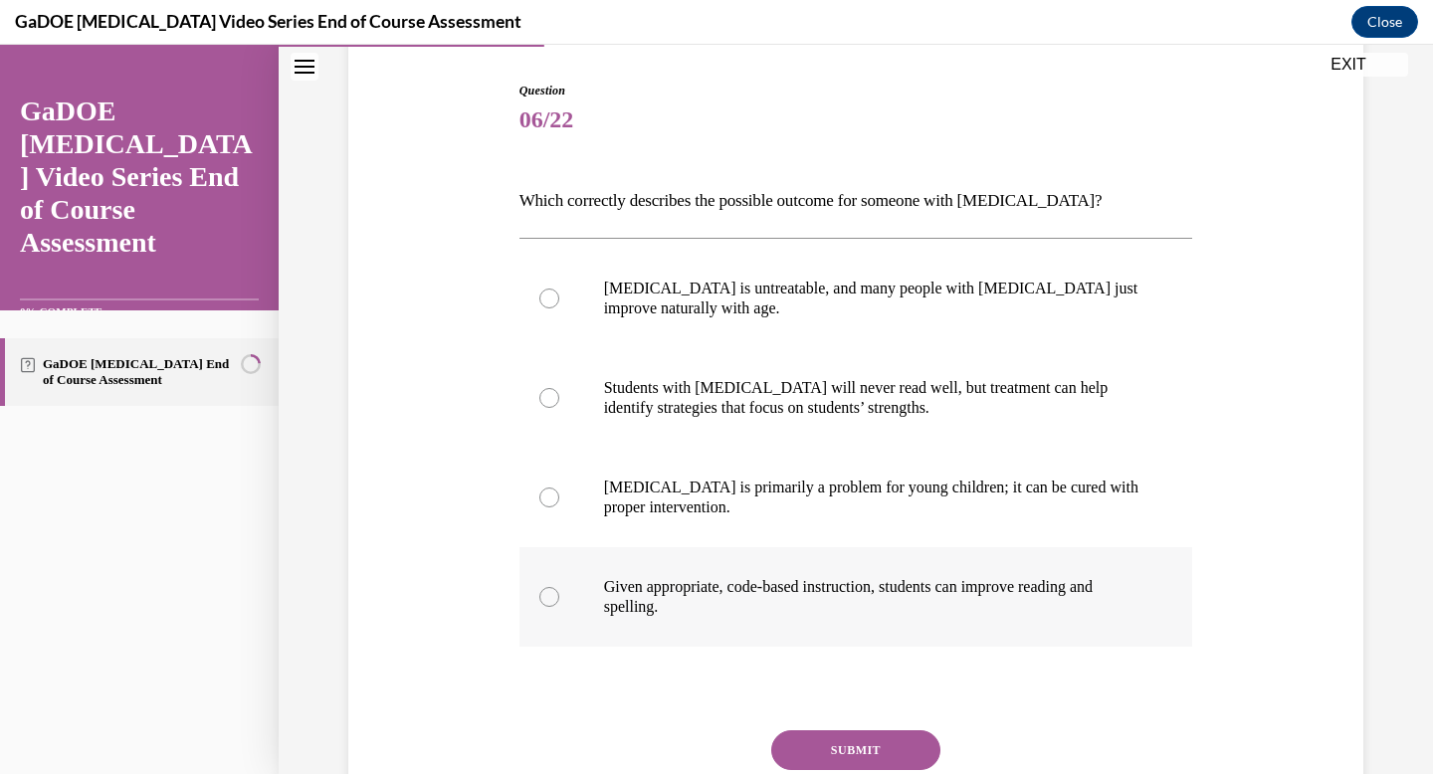
click at [788, 610] on p "Given appropriate, code-based instruction, students can improve reading and spe…" at bounding box center [873, 597] width 539 height 40
click at [559, 607] on input "Given appropriate, code-based instruction, students can improve reading and spe…" at bounding box center [549, 597] width 20 height 20
radio input "true"
click at [825, 749] on button "SUBMIT" at bounding box center [855, 750] width 169 height 40
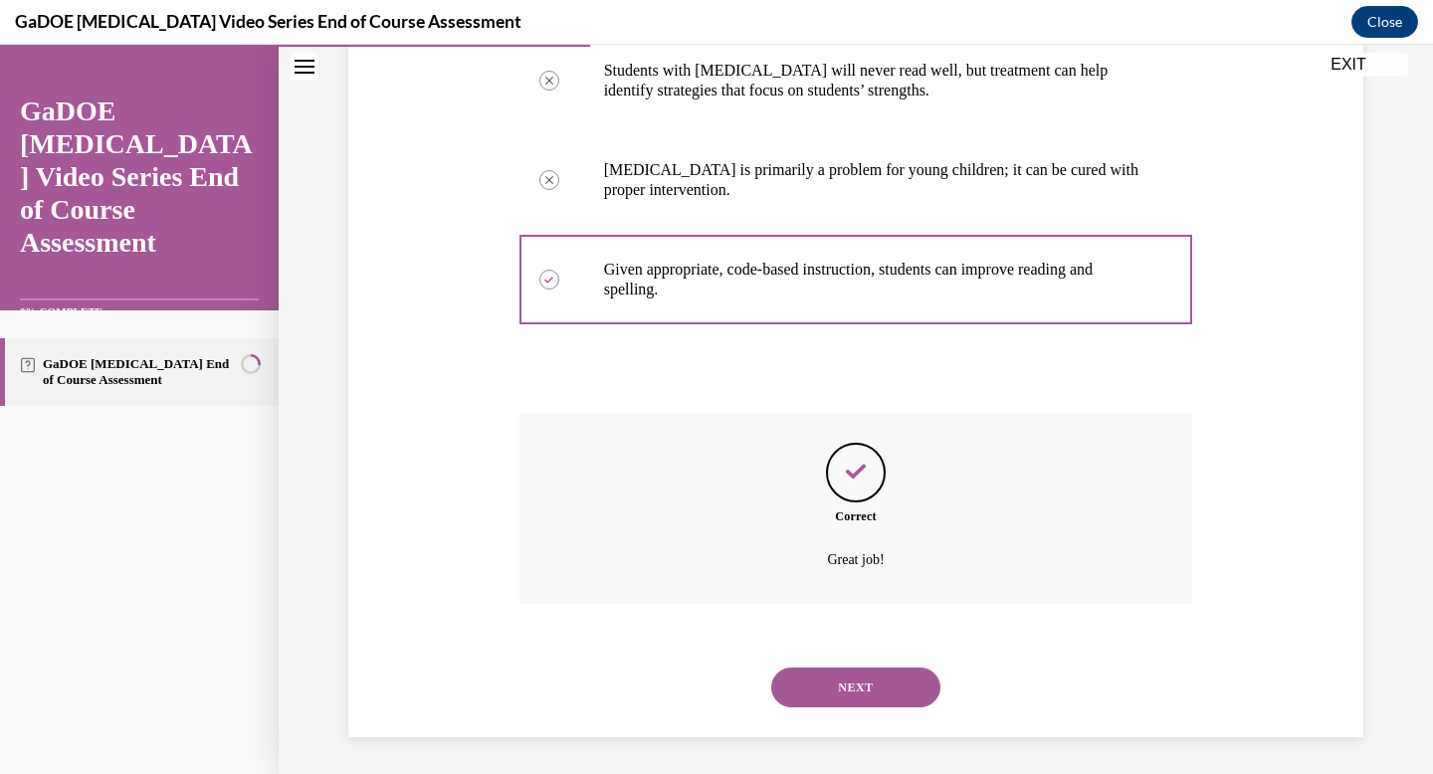
scroll to position [515, 0]
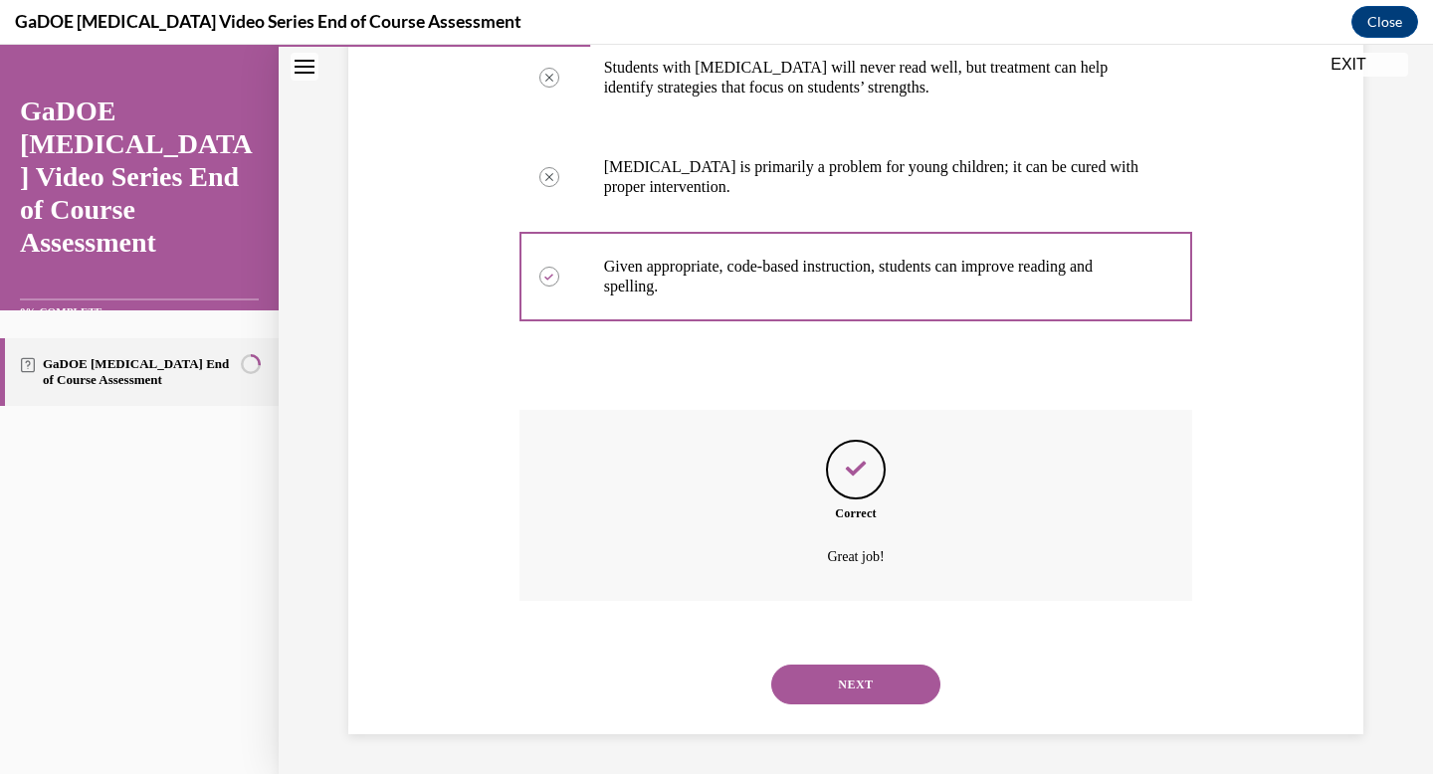
click at [853, 677] on button "NEXT" at bounding box center [855, 685] width 169 height 40
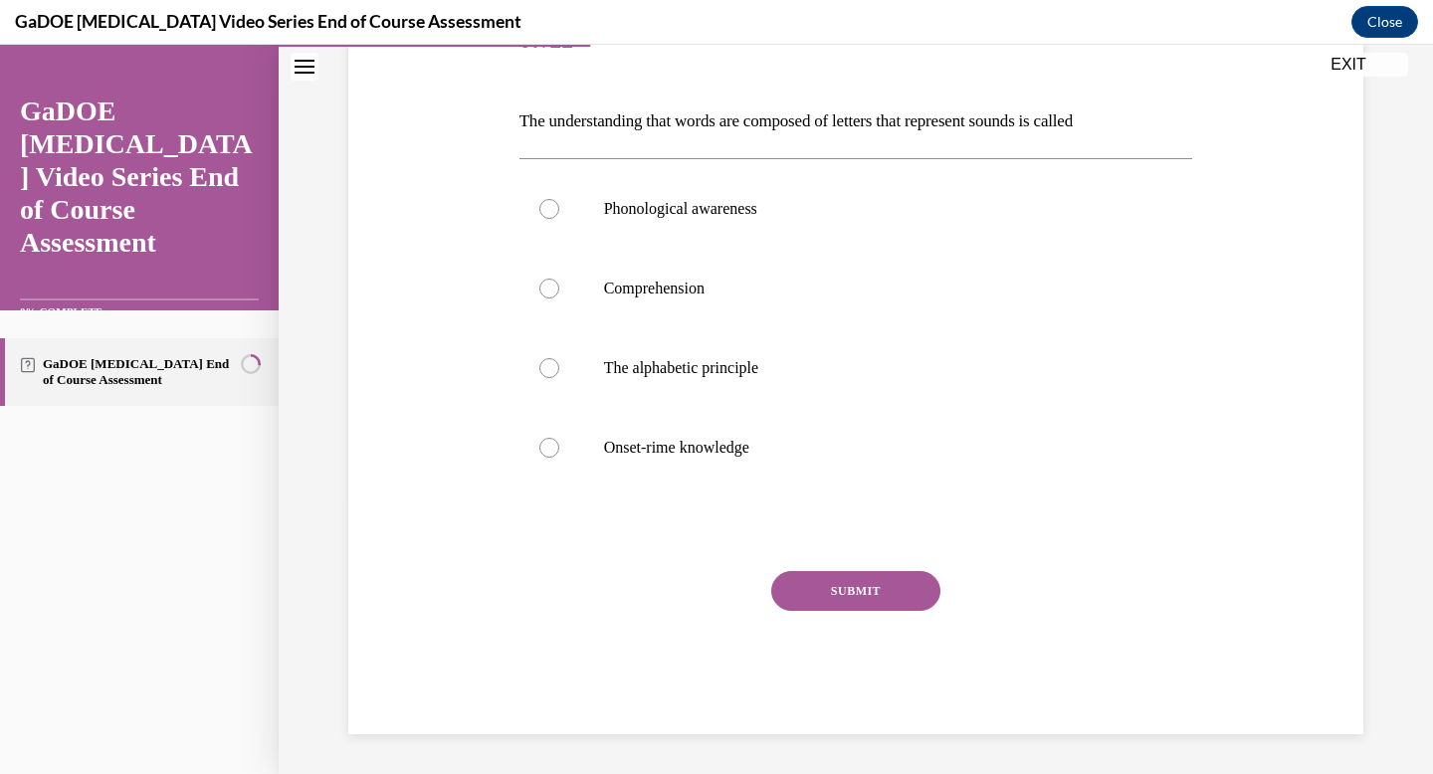
scroll to position [221, 0]
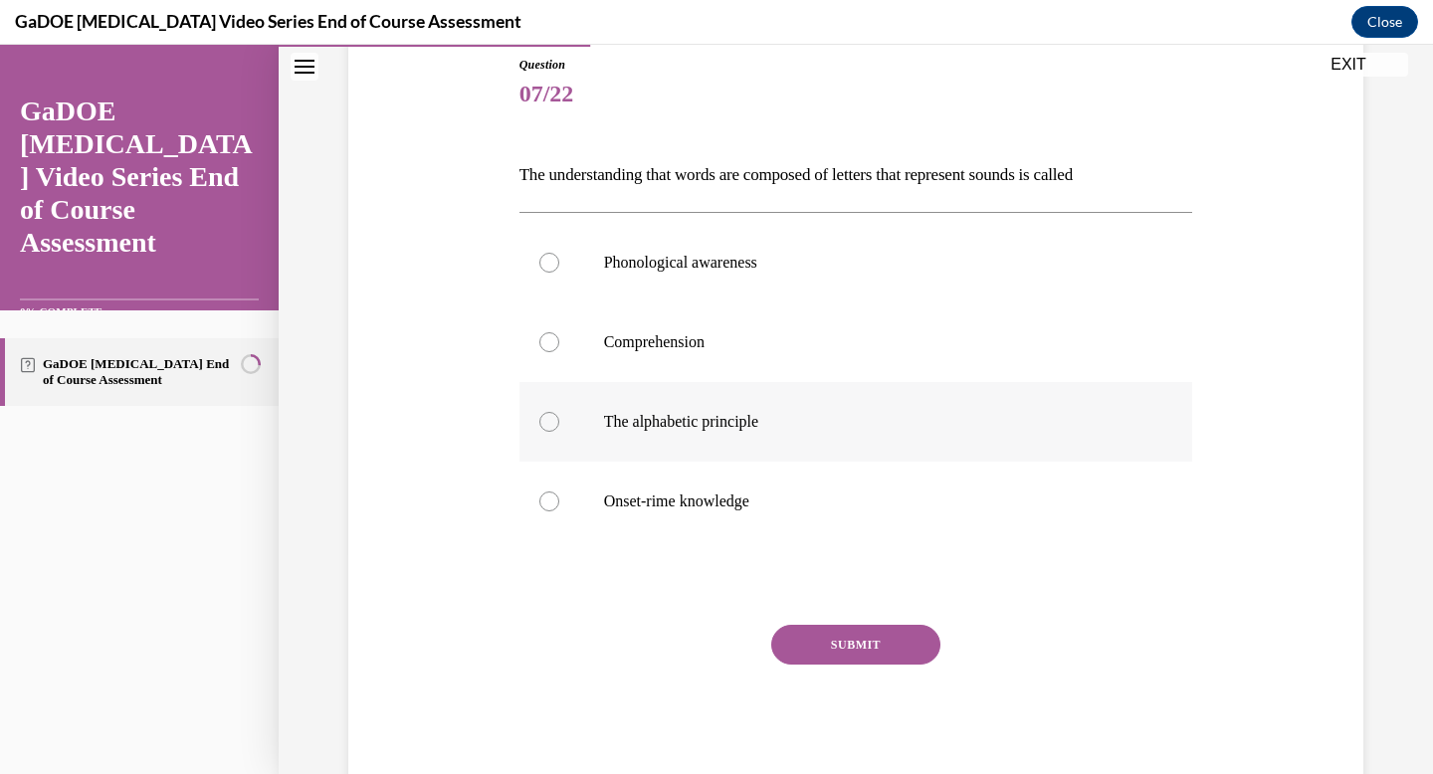
click at [754, 421] on p "The alphabetic principle" at bounding box center [873, 422] width 539 height 20
click at [559, 421] on input "The alphabetic principle" at bounding box center [549, 422] width 20 height 20
radio input "true"
click at [811, 637] on button "SUBMIT" at bounding box center [855, 645] width 169 height 40
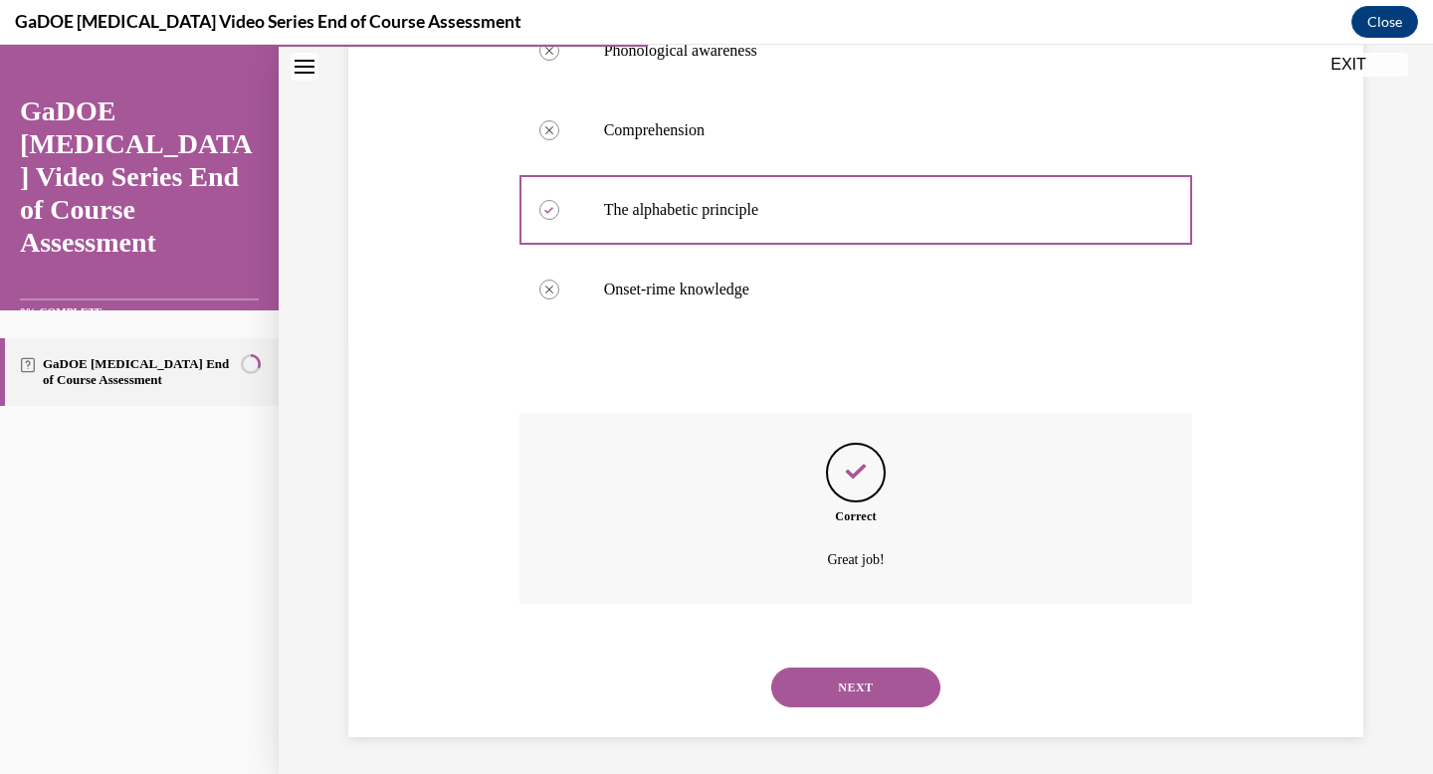
scroll to position [436, 0]
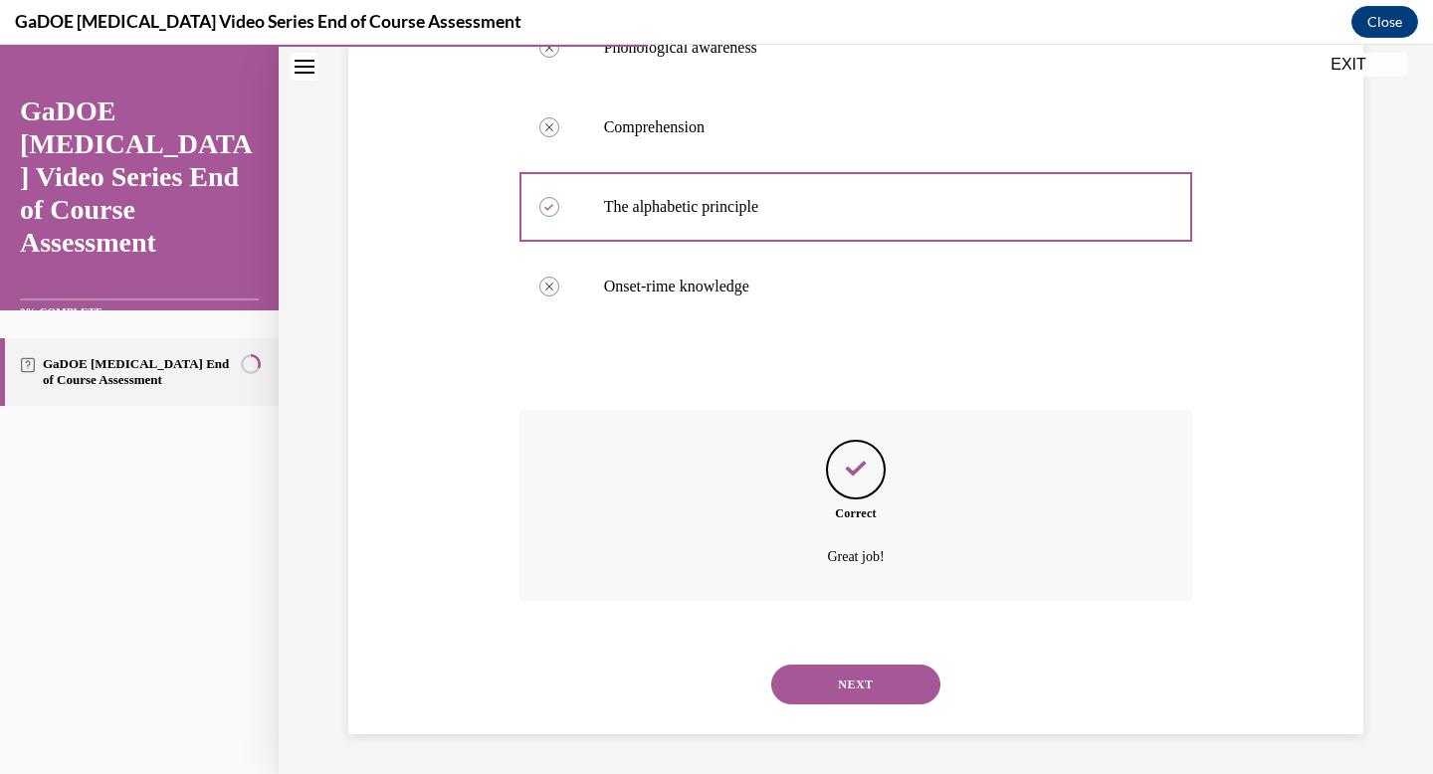
click at [836, 687] on button "NEXT" at bounding box center [855, 685] width 169 height 40
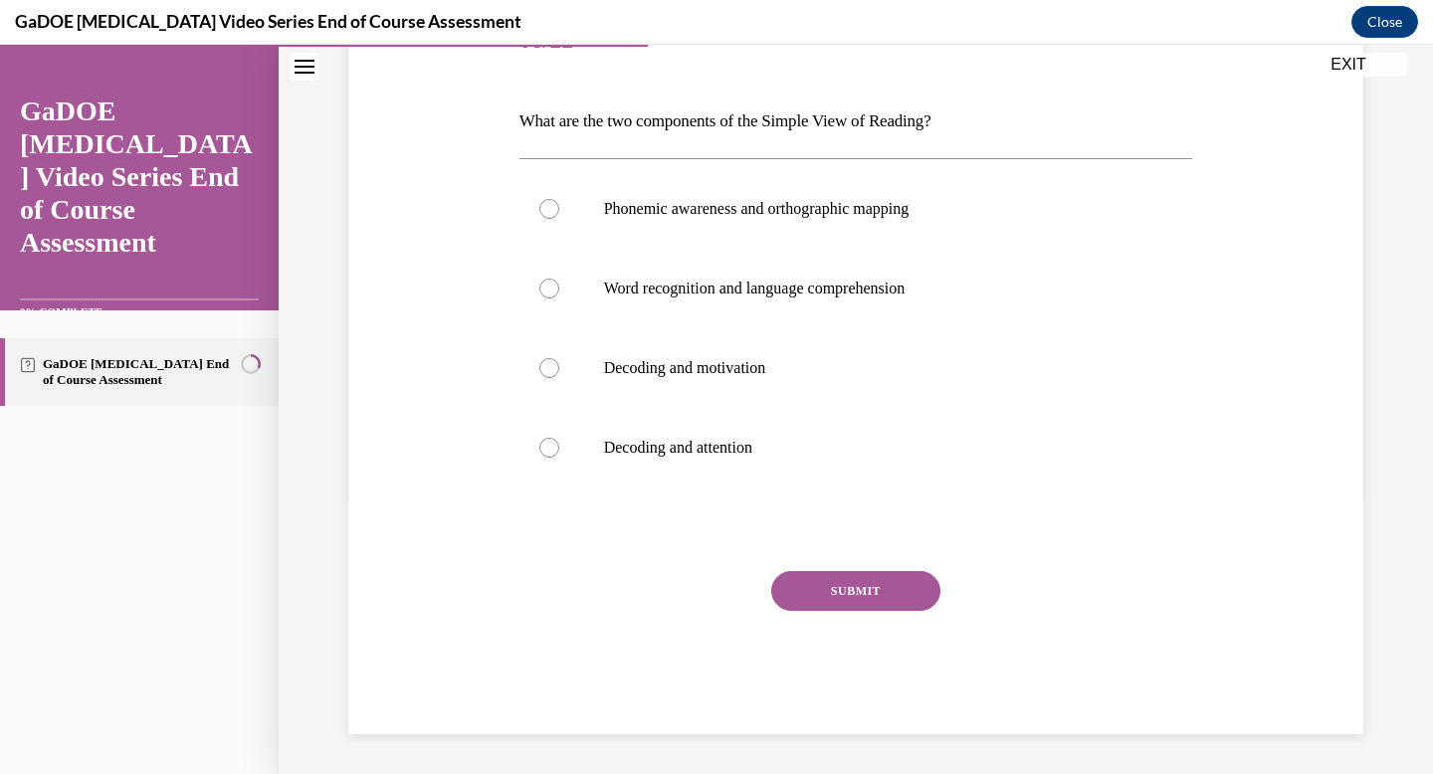
scroll to position [221, 0]
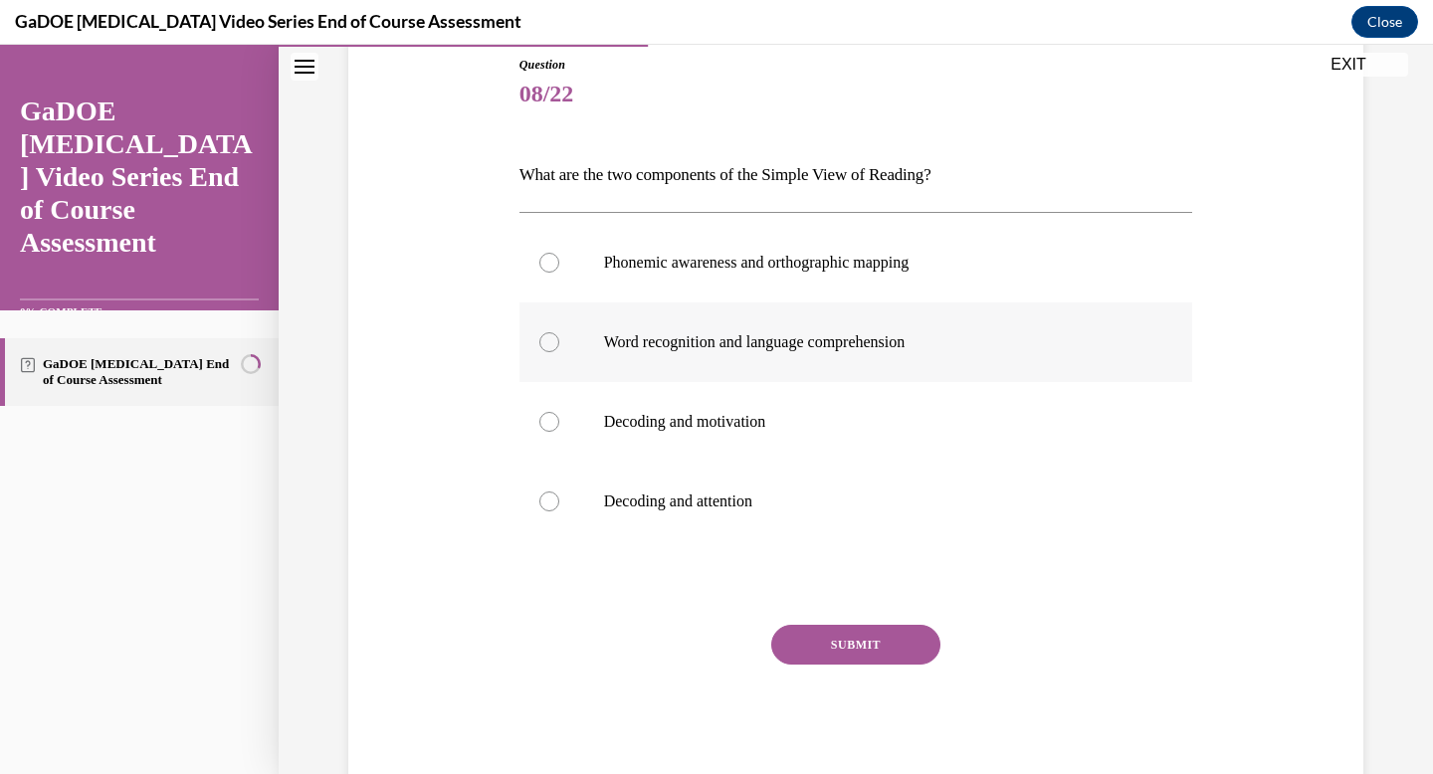
click at [748, 333] on p "Word recognition and language comprehension" at bounding box center [873, 342] width 539 height 20
click at [559, 333] on input "Word recognition and language comprehension" at bounding box center [549, 342] width 20 height 20
radio input "true"
click at [815, 651] on button "SUBMIT" at bounding box center [855, 645] width 169 height 40
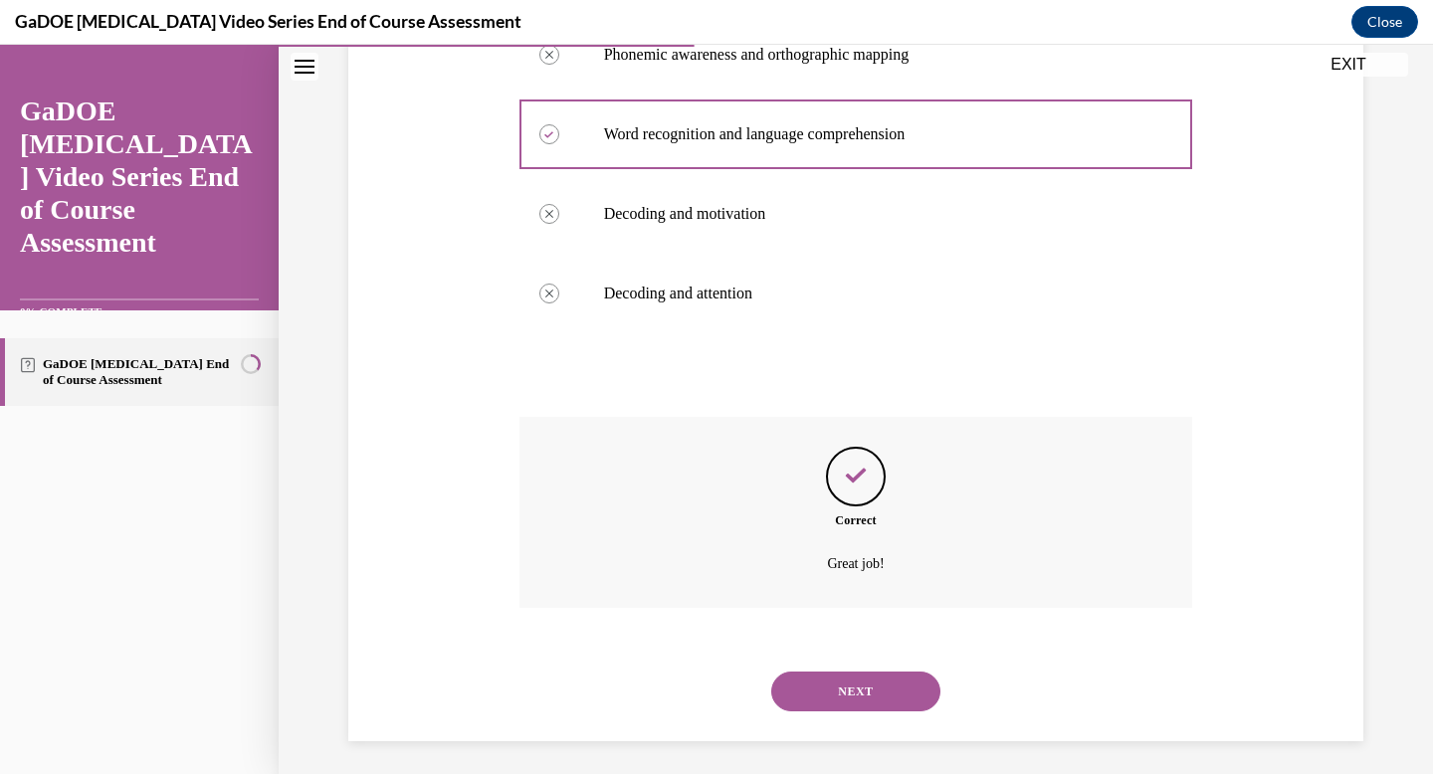
scroll to position [436, 0]
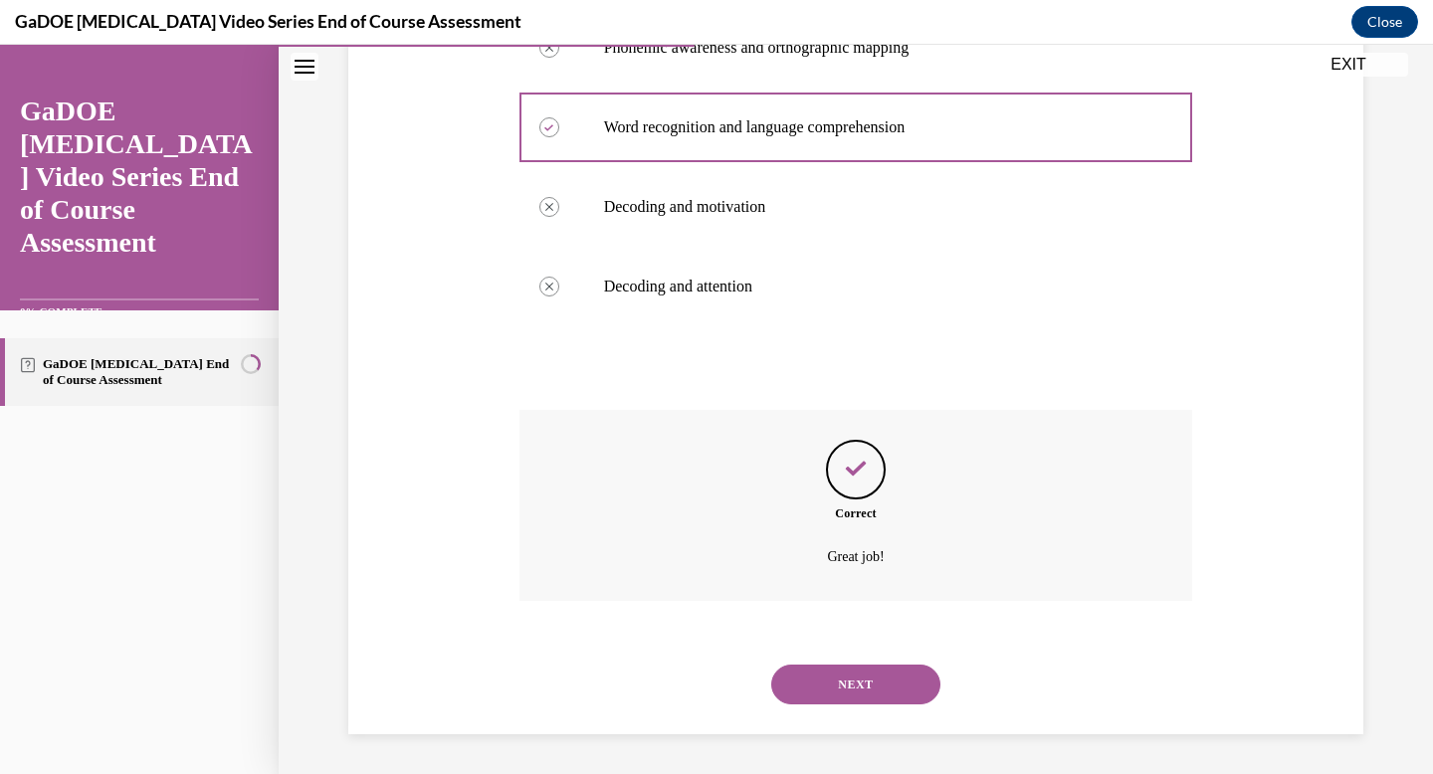
click at [828, 695] on button "NEXT" at bounding box center [855, 685] width 169 height 40
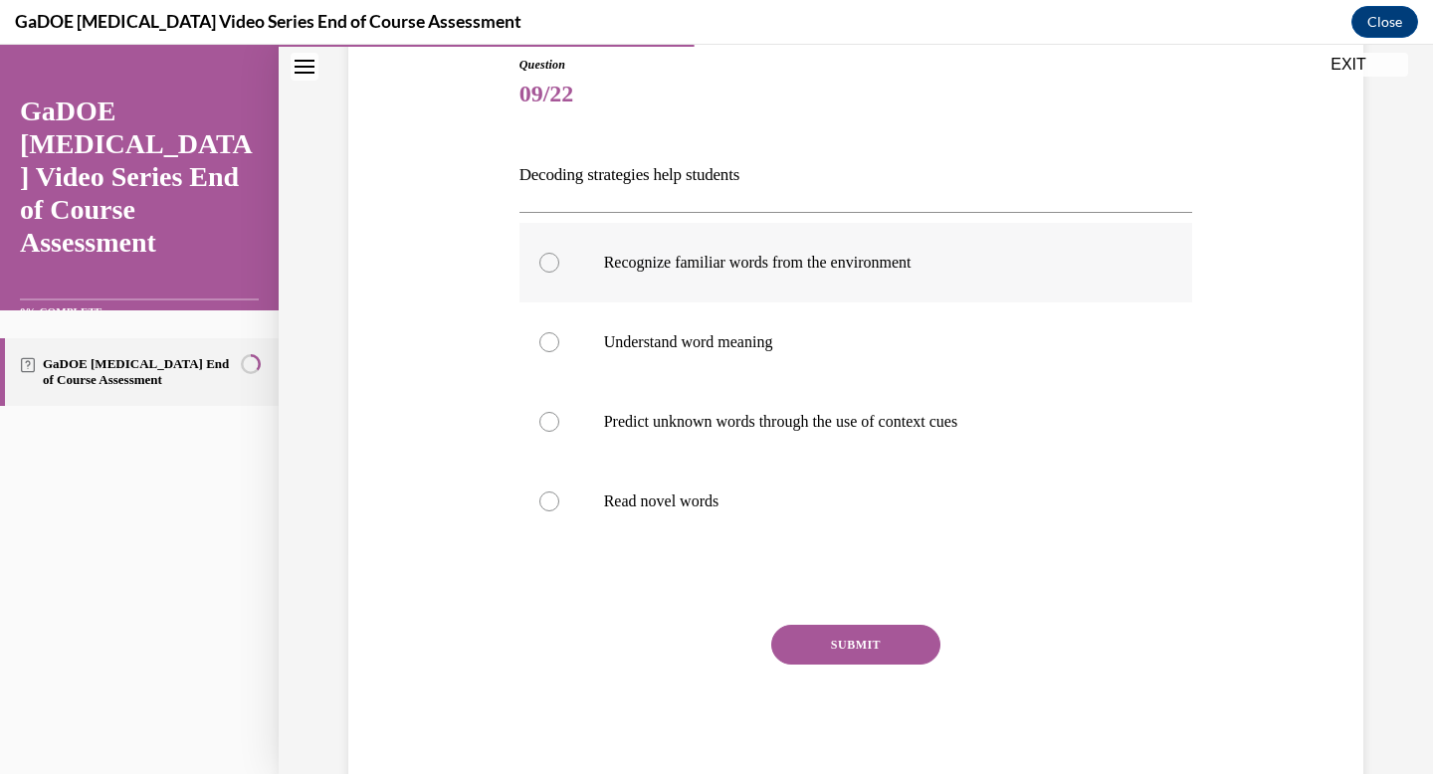
click at [658, 276] on label "Recognize familiar words from the environment" at bounding box center [856, 263] width 674 height 80
click at [559, 273] on input "Recognize familiar words from the environment" at bounding box center [549, 263] width 20 height 20
radio input "true"
click at [822, 649] on button "SUBMIT" at bounding box center [855, 645] width 169 height 40
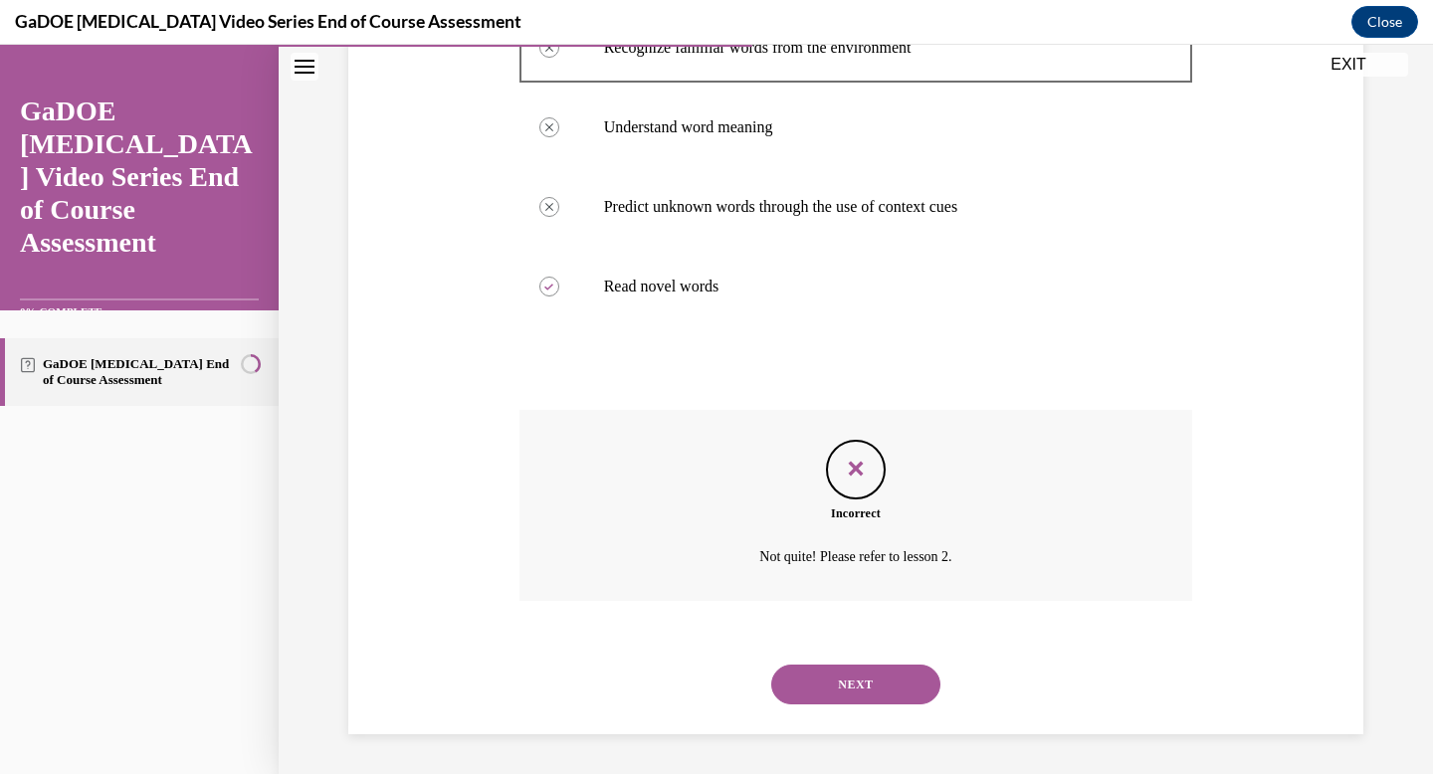
click at [825, 688] on button "NEXT" at bounding box center [855, 685] width 169 height 40
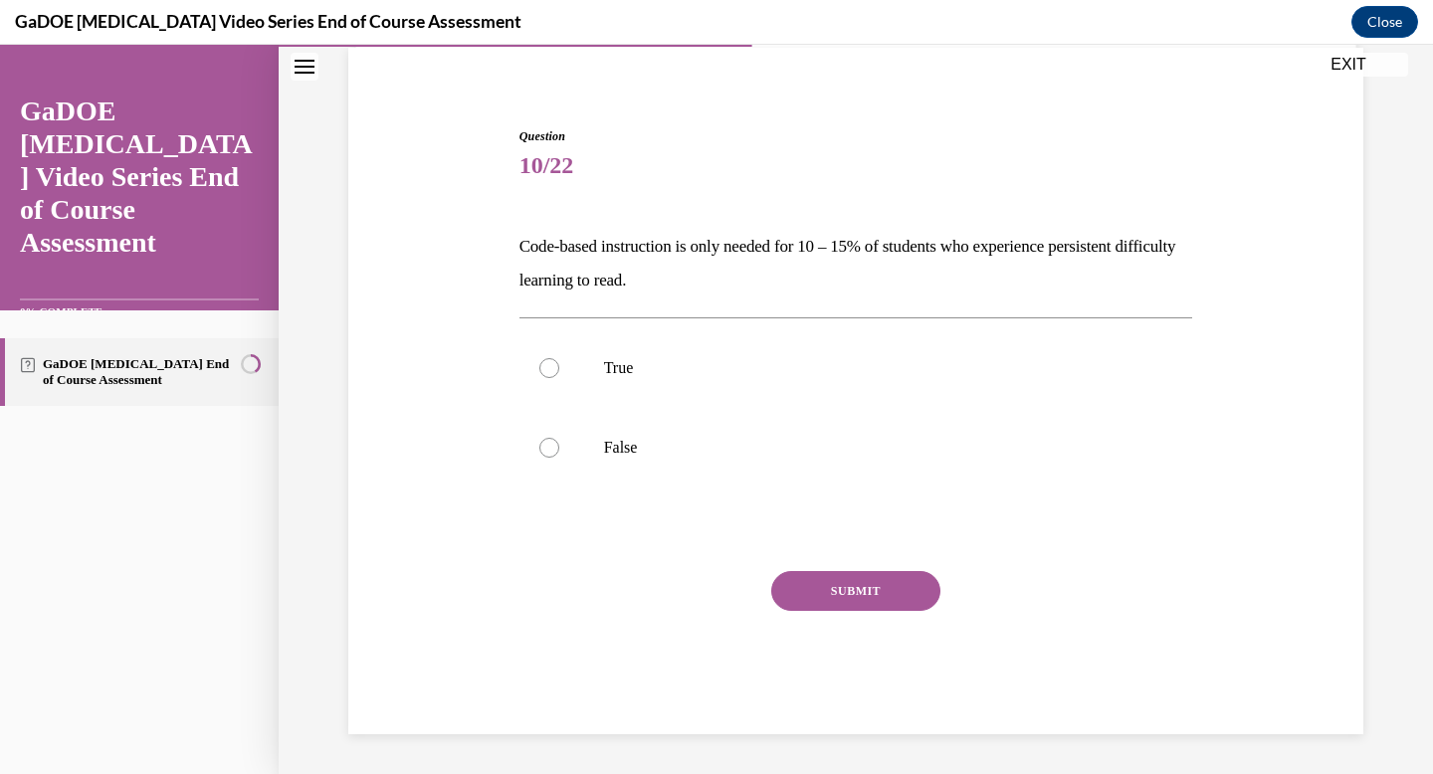
scroll to position [149, 0]
click at [647, 373] on p "True" at bounding box center [873, 368] width 539 height 20
click at [559, 373] on input "True" at bounding box center [549, 368] width 20 height 20
radio input "true"
click at [840, 605] on button "SUBMIT" at bounding box center [855, 591] width 169 height 40
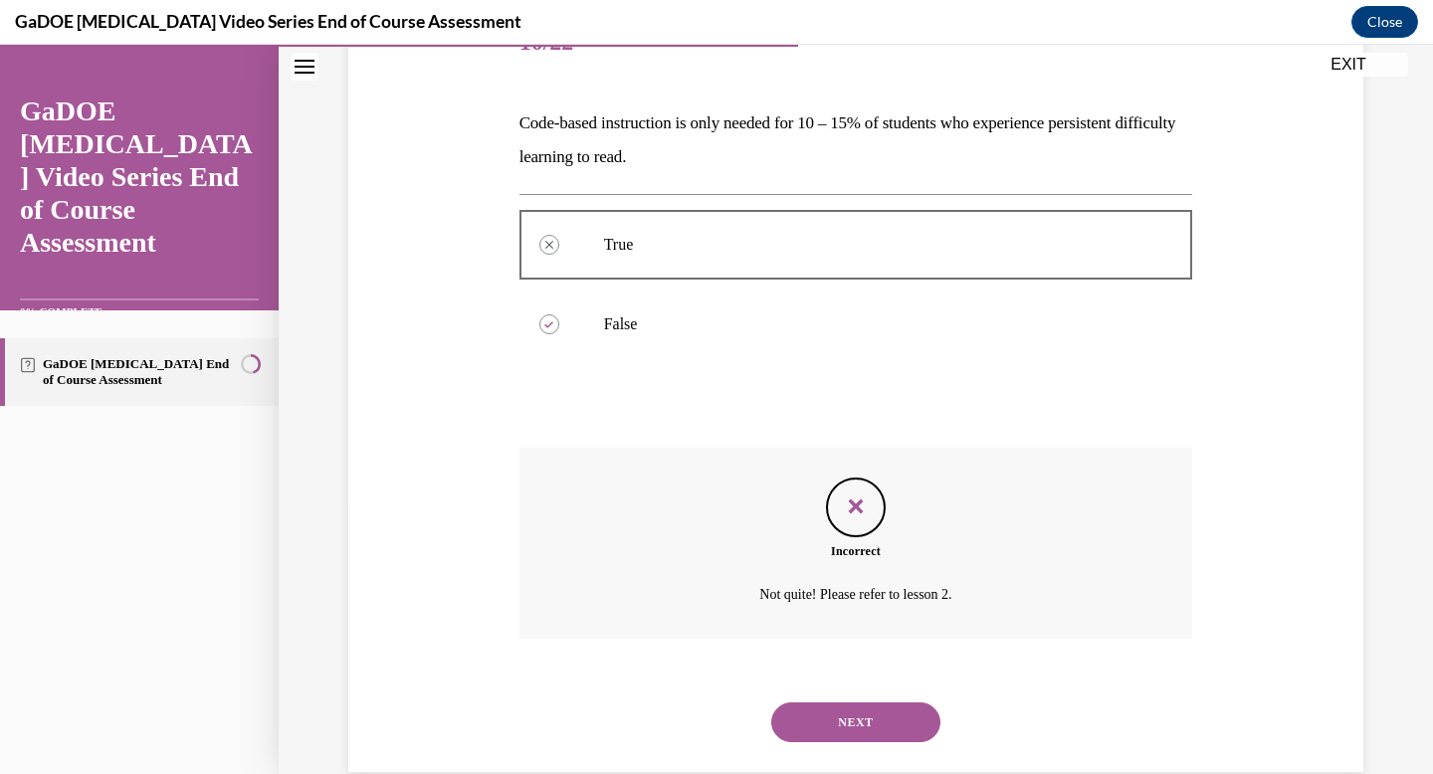
scroll to position [310, 0]
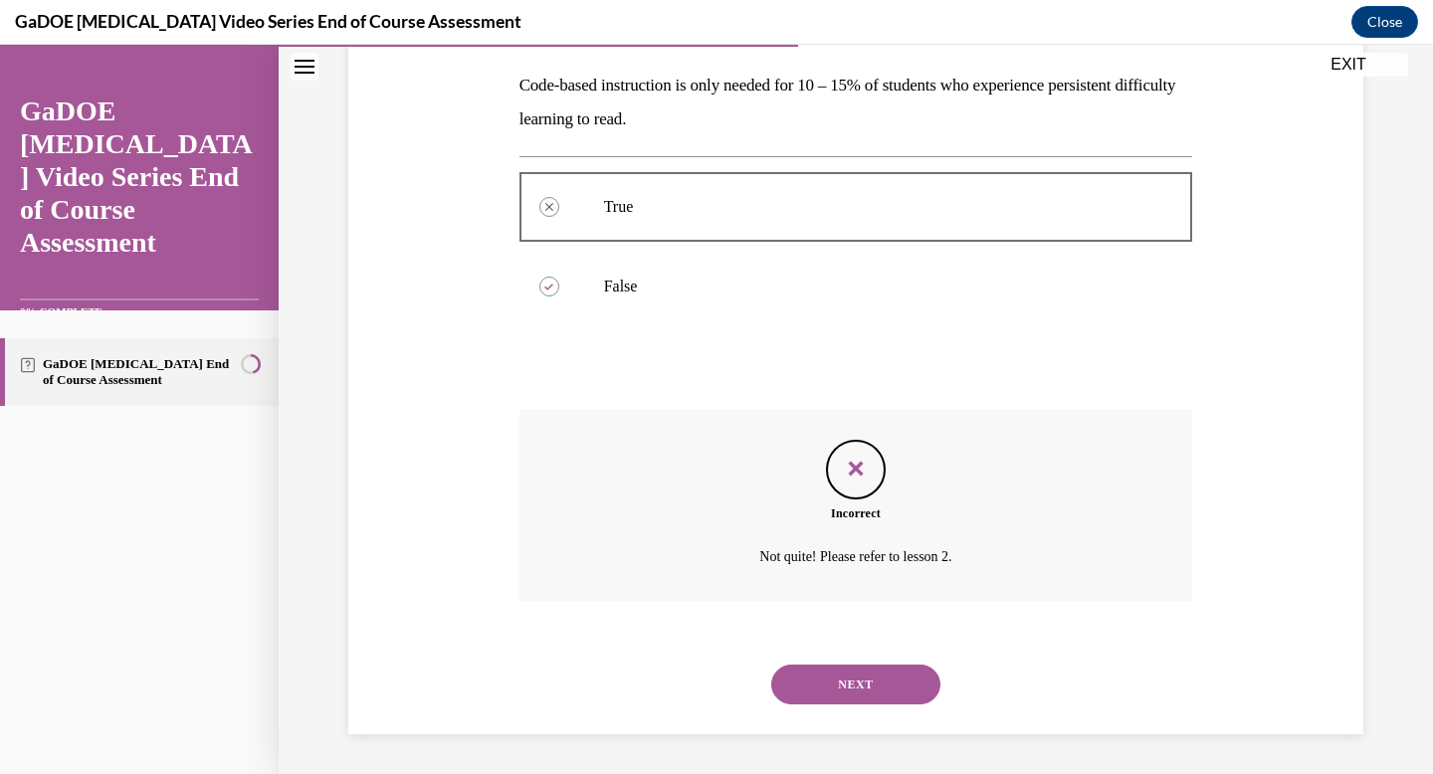
click at [849, 678] on button "NEXT" at bounding box center [855, 685] width 169 height 40
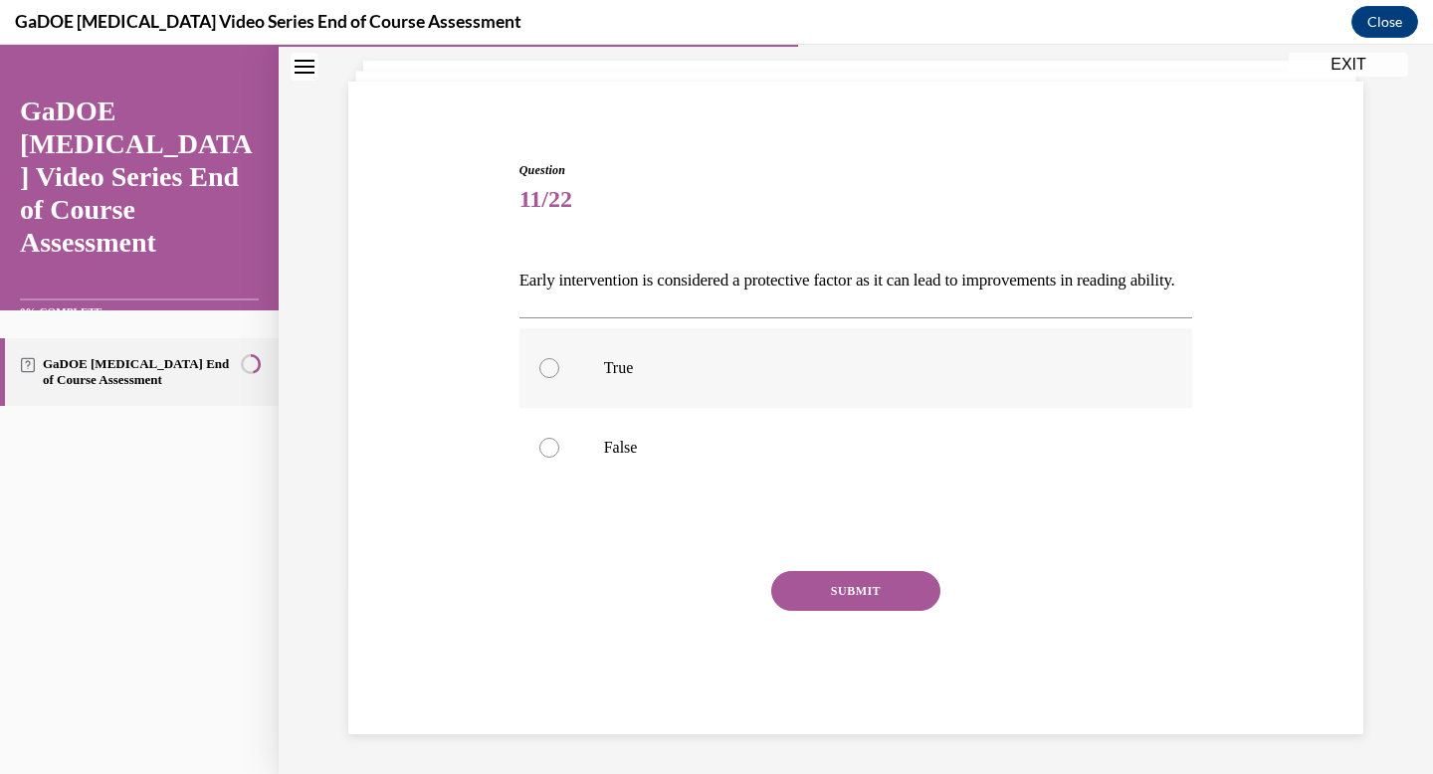
click at [785, 380] on label "True" at bounding box center [856, 368] width 674 height 80
click at [559, 378] on input "True" at bounding box center [549, 368] width 20 height 20
radio input "true"
click at [814, 587] on button "SUBMIT" at bounding box center [855, 591] width 169 height 40
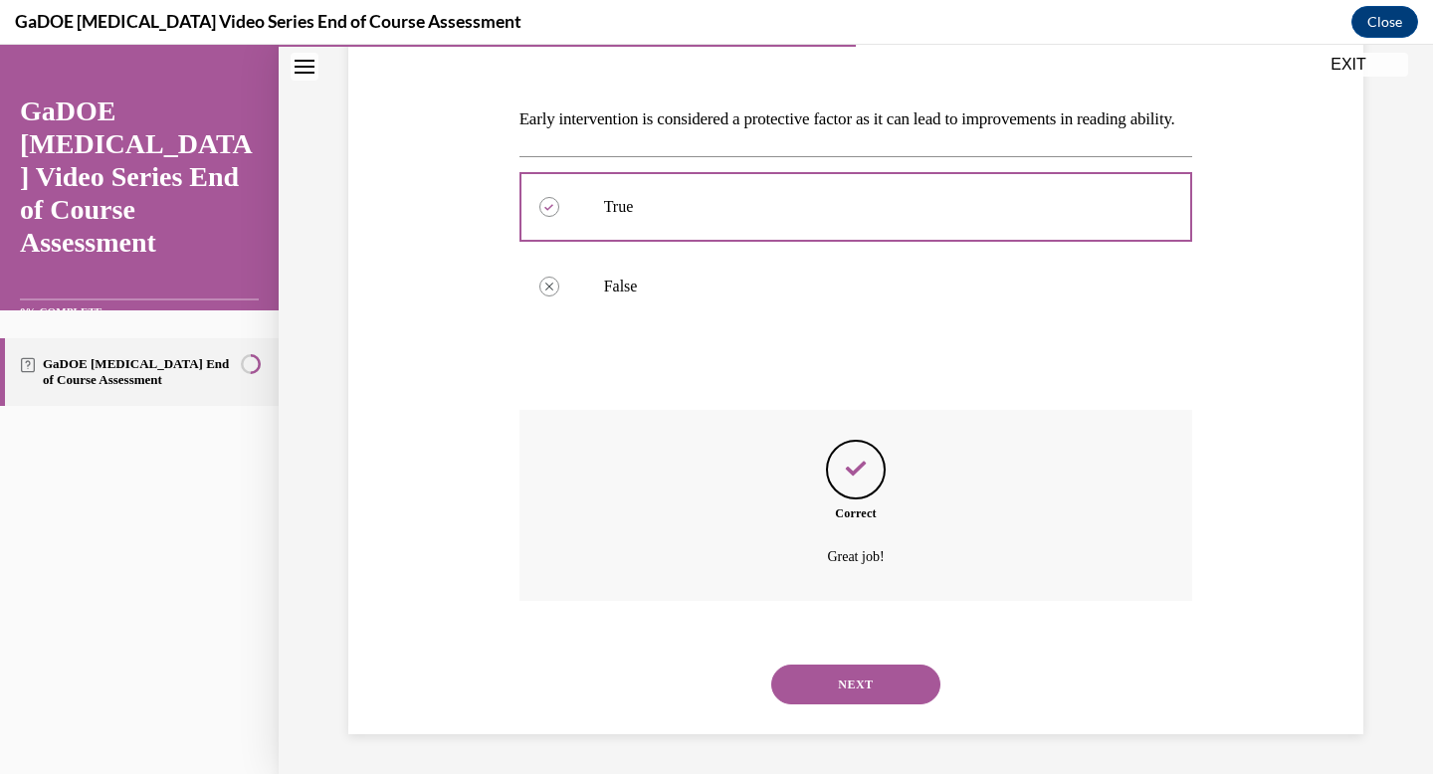
scroll to position [310, 0]
click at [845, 684] on button "NEXT" at bounding box center [855, 685] width 169 height 40
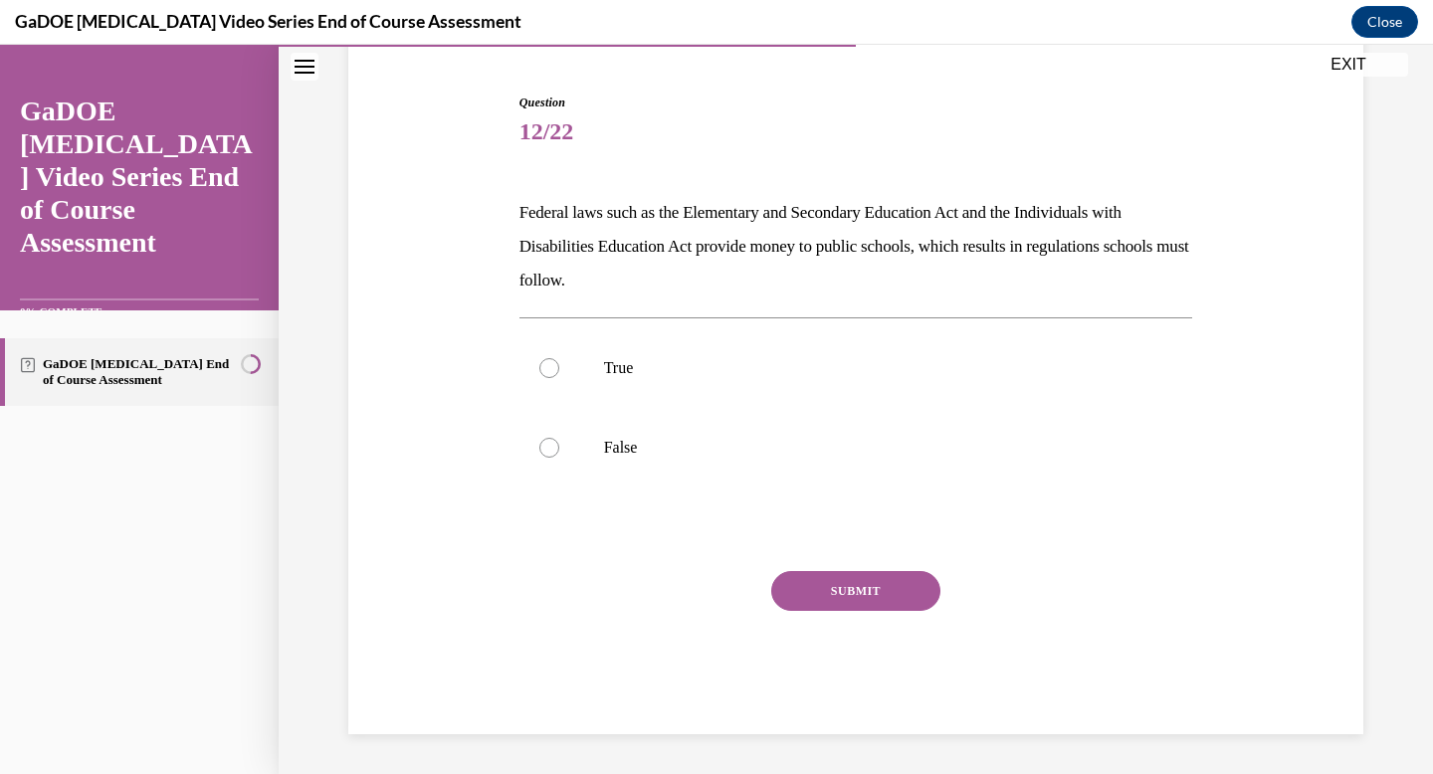
scroll to position [183, 0]
click at [754, 359] on p "True" at bounding box center [873, 368] width 539 height 20
click at [559, 359] on input "True" at bounding box center [549, 368] width 20 height 20
radio input "true"
click at [800, 608] on button "SUBMIT" at bounding box center [855, 591] width 169 height 40
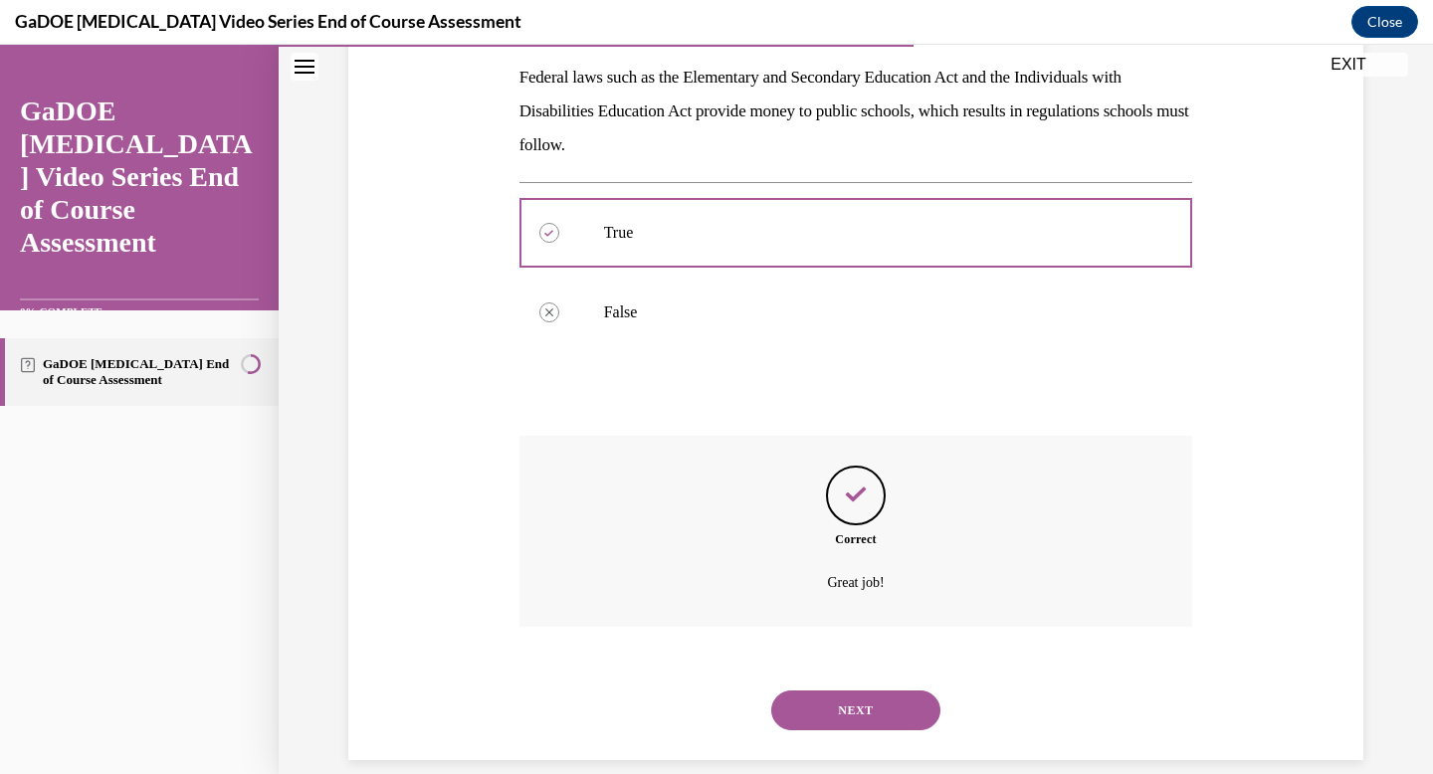
scroll to position [344, 0]
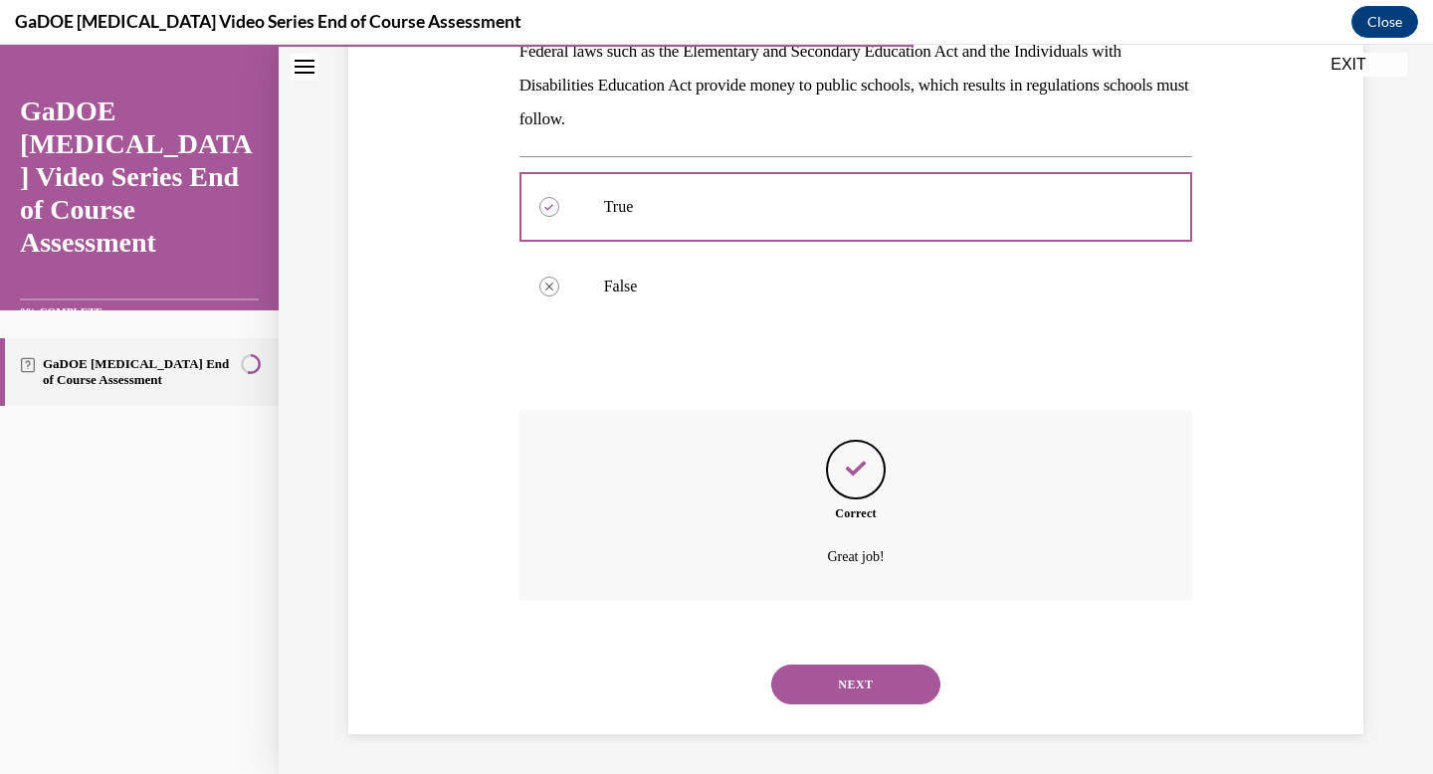
click at [800, 693] on button "NEXT" at bounding box center [855, 685] width 169 height 40
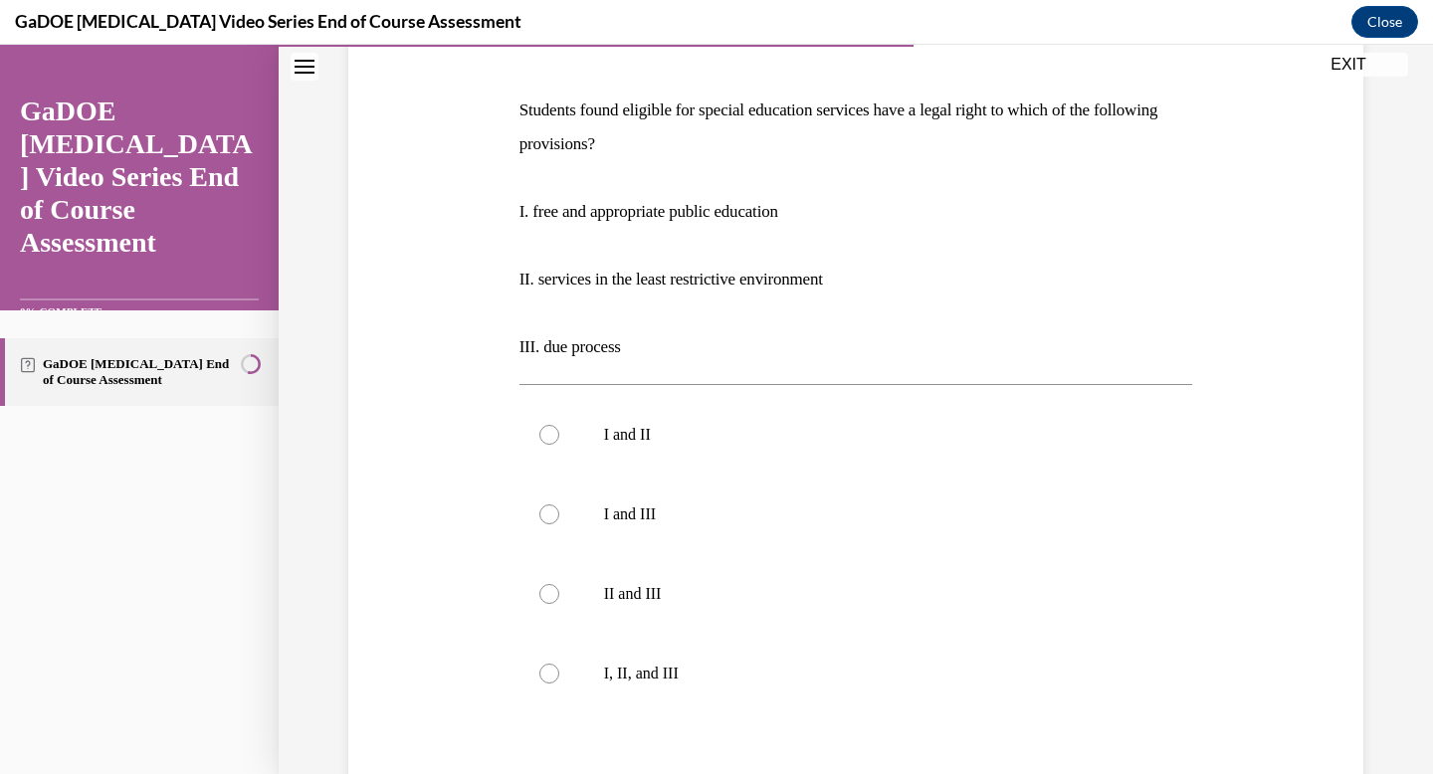
scroll to position [285, 0]
click at [797, 704] on label "I, II, and III" at bounding box center [856, 675] width 674 height 80
click at [559, 685] on input "I, II, and III" at bounding box center [549, 675] width 20 height 20
radio input "true"
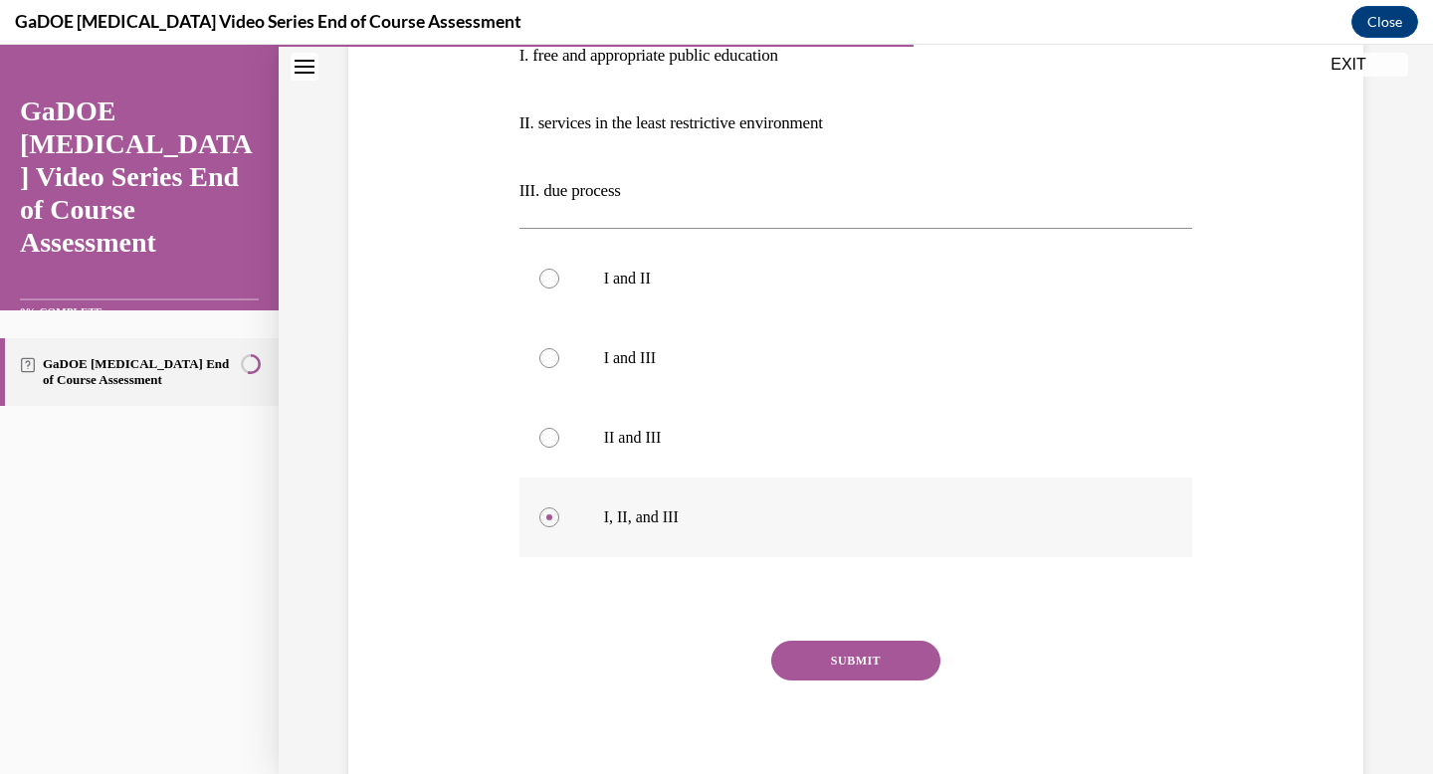
scroll to position [511, 0]
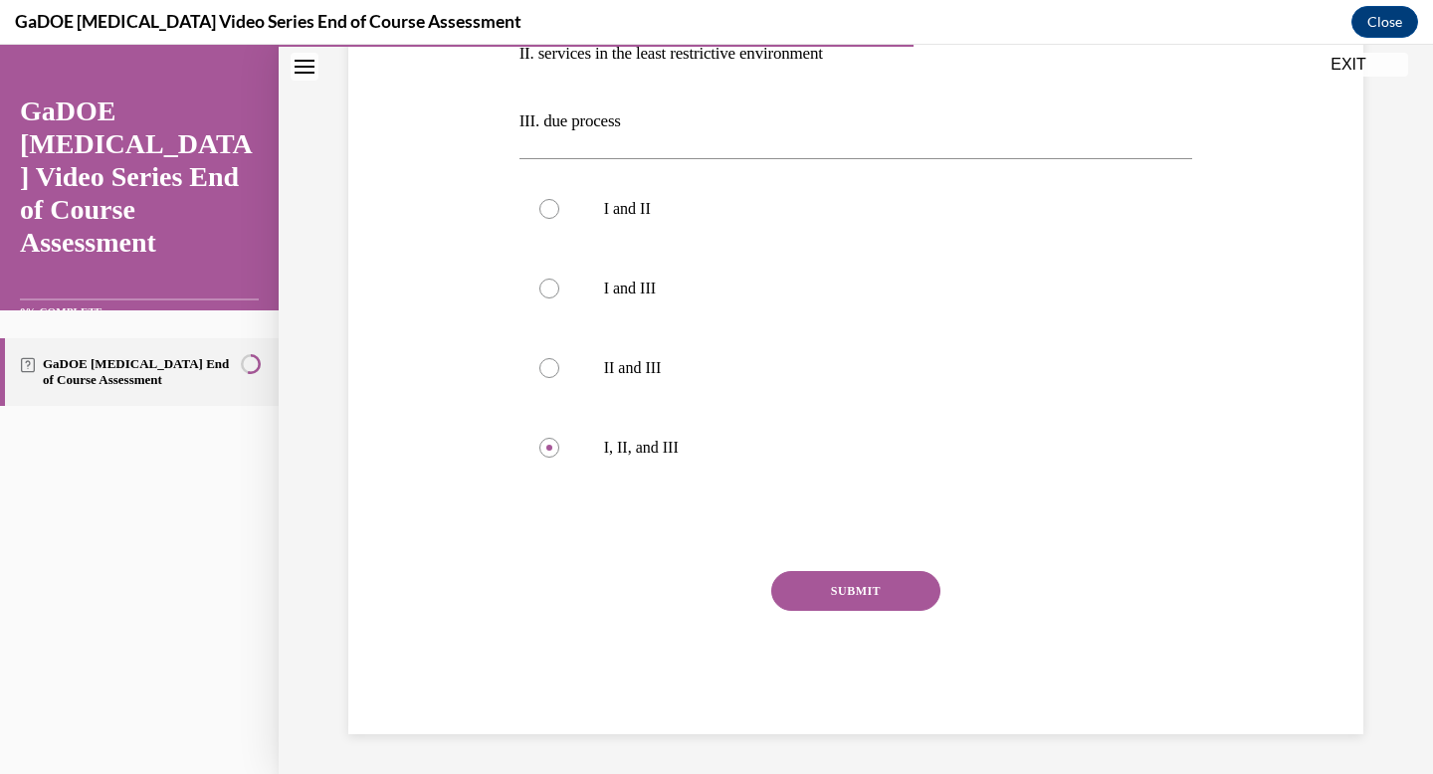
click at [811, 596] on button "SUBMIT" at bounding box center [855, 591] width 169 height 40
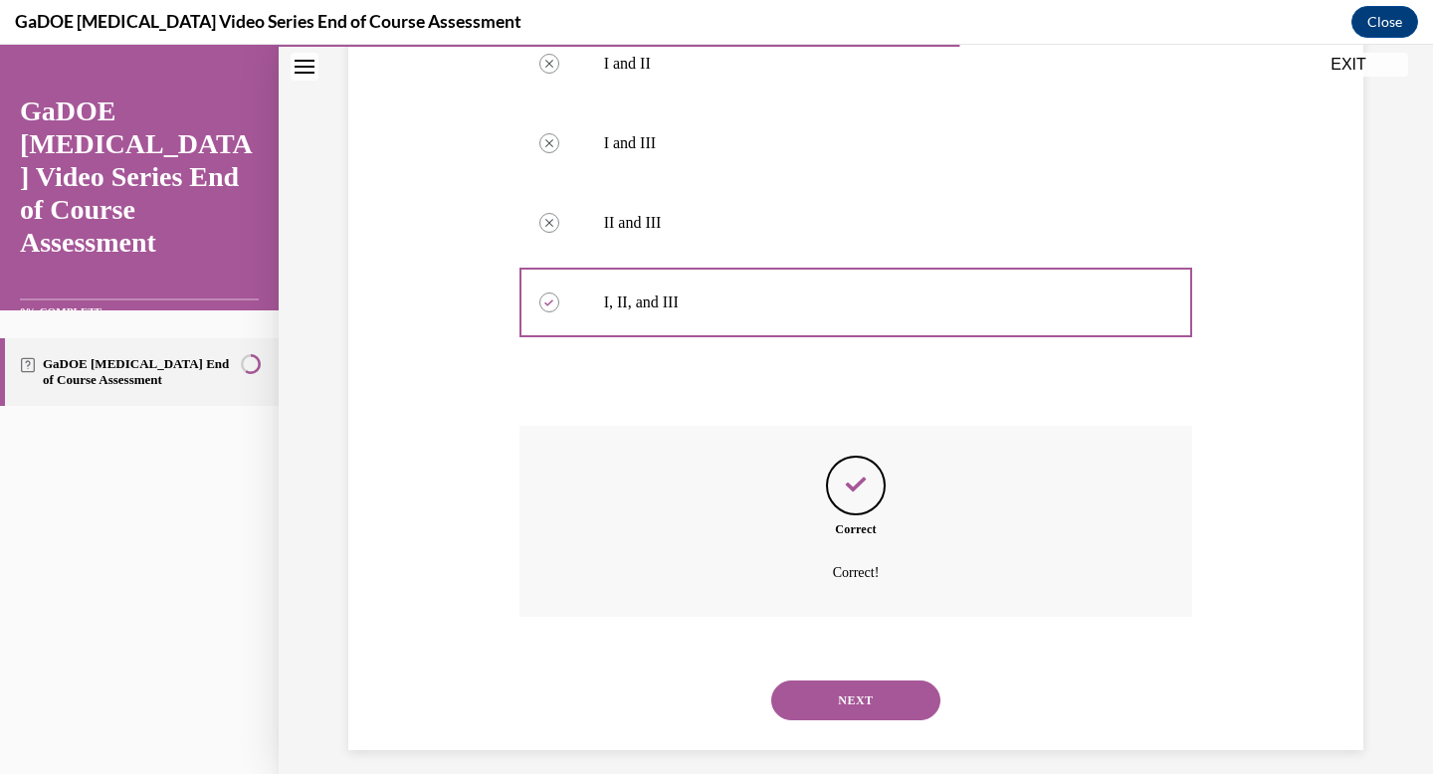
scroll to position [673, 0]
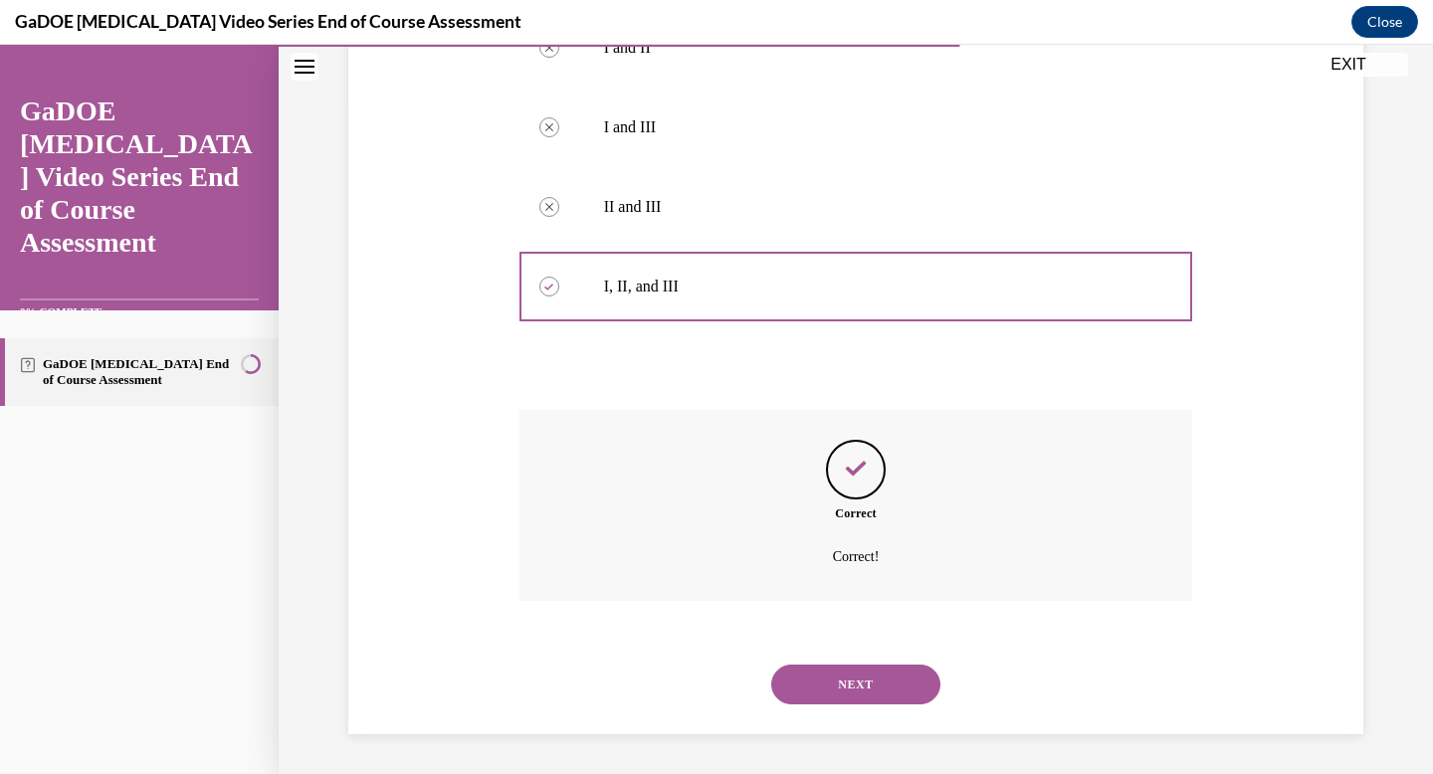
click at [855, 699] on button "NEXT" at bounding box center [855, 685] width 169 height 40
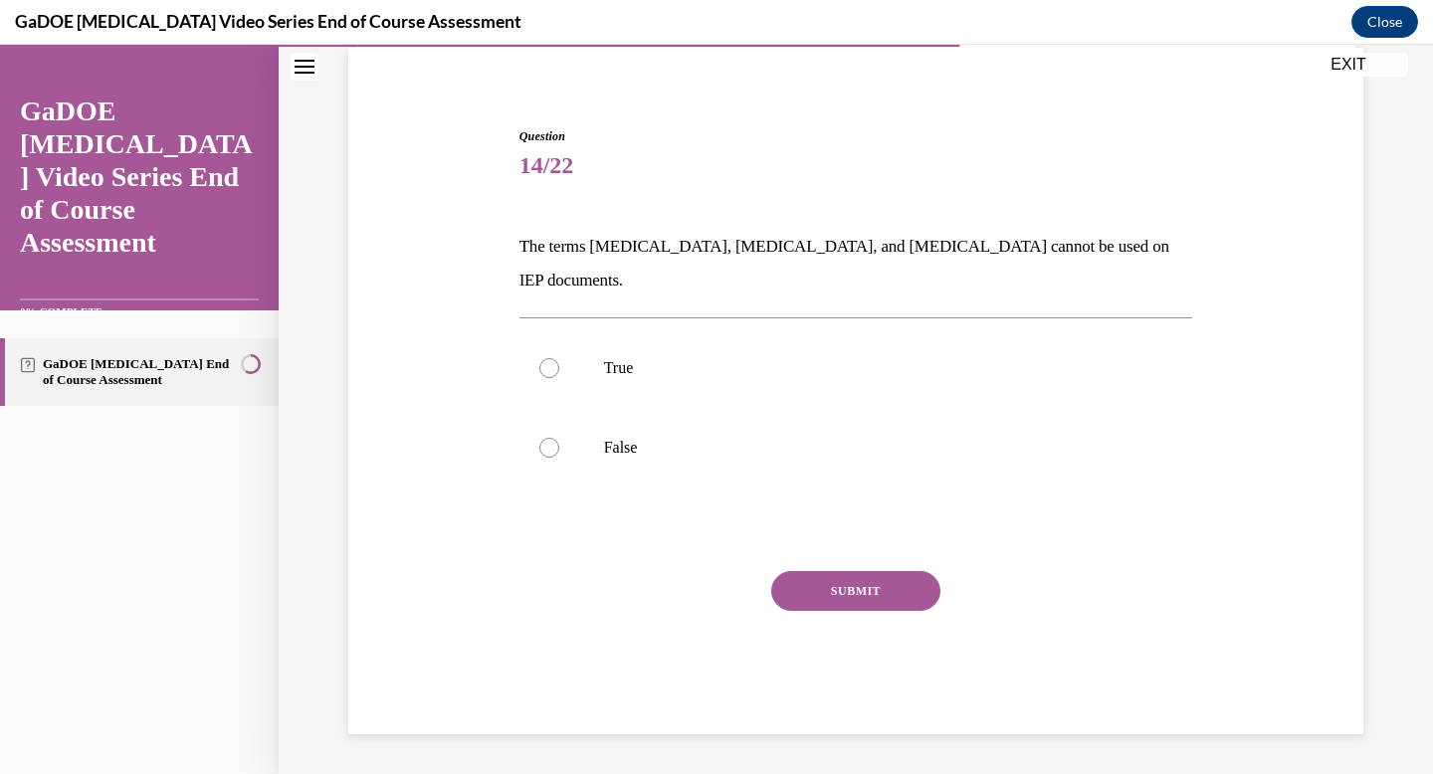
scroll to position [115, 0]
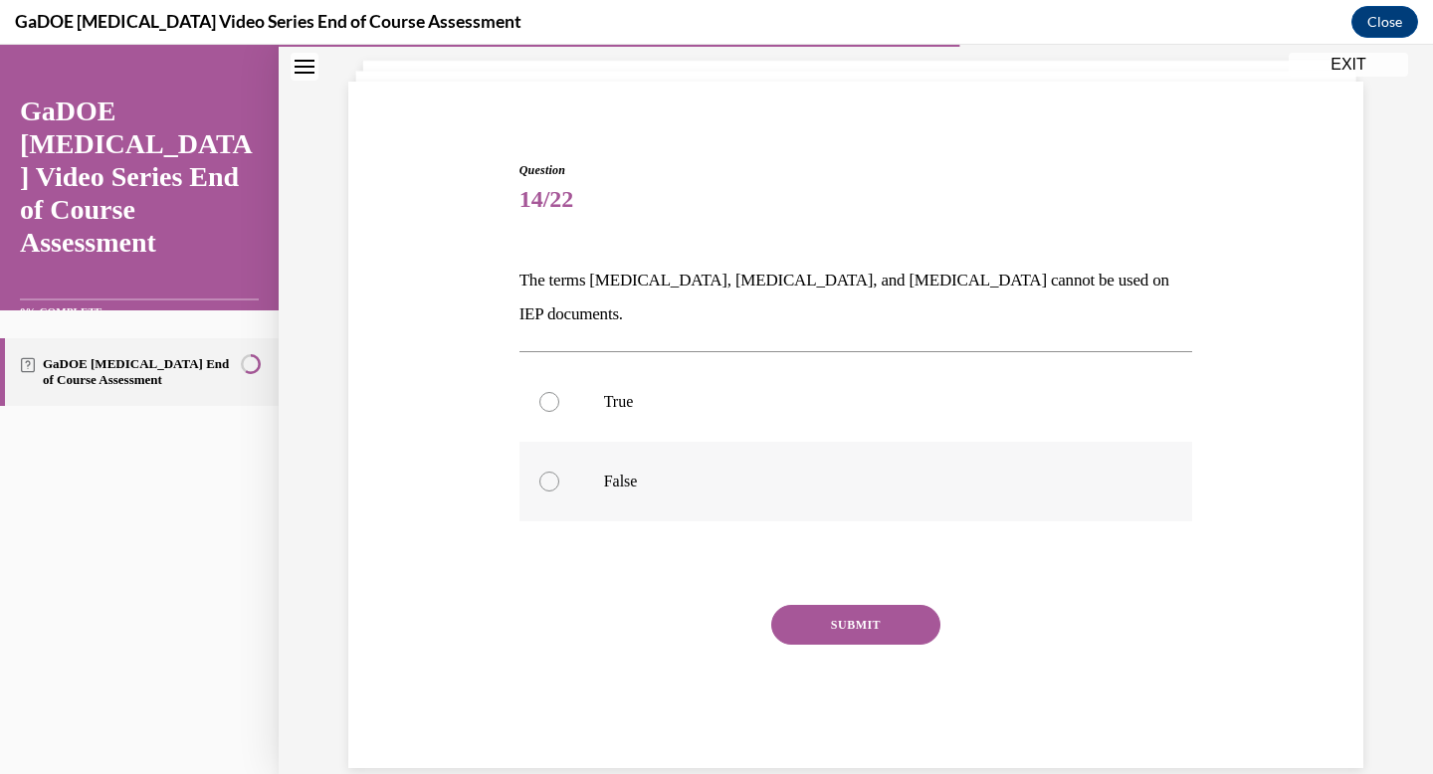
click at [793, 472] on p "False" at bounding box center [873, 482] width 539 height 20
click at [559, 472] on input "False" at bounding box center [549, 482] width 20 height 20
radio input "true"
click at [823, 605] on button "SUBMIT" at bounding box center [855, 625] width 169 height 40
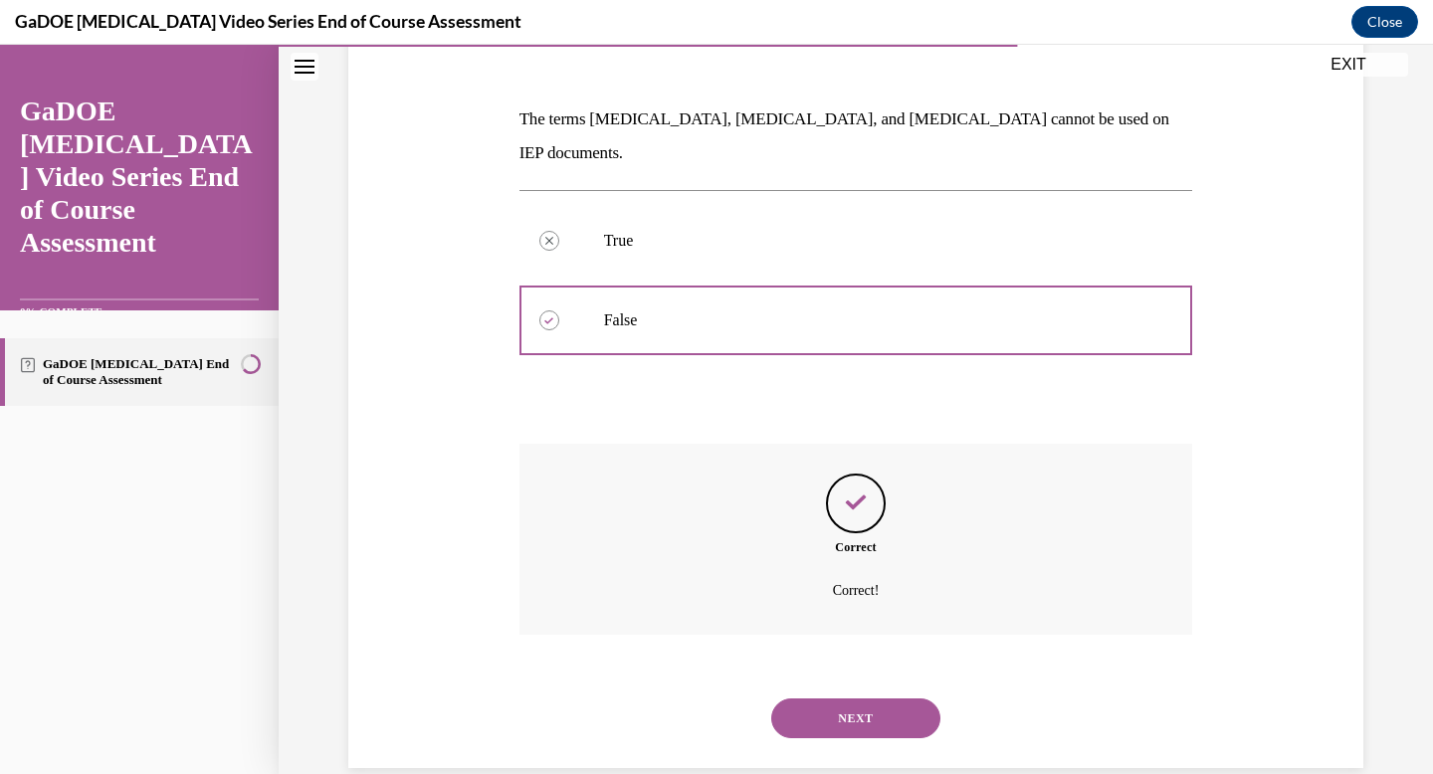
click at [855, 698] on button "NEXT" at bounding box center [855, 718] width 169 height 40
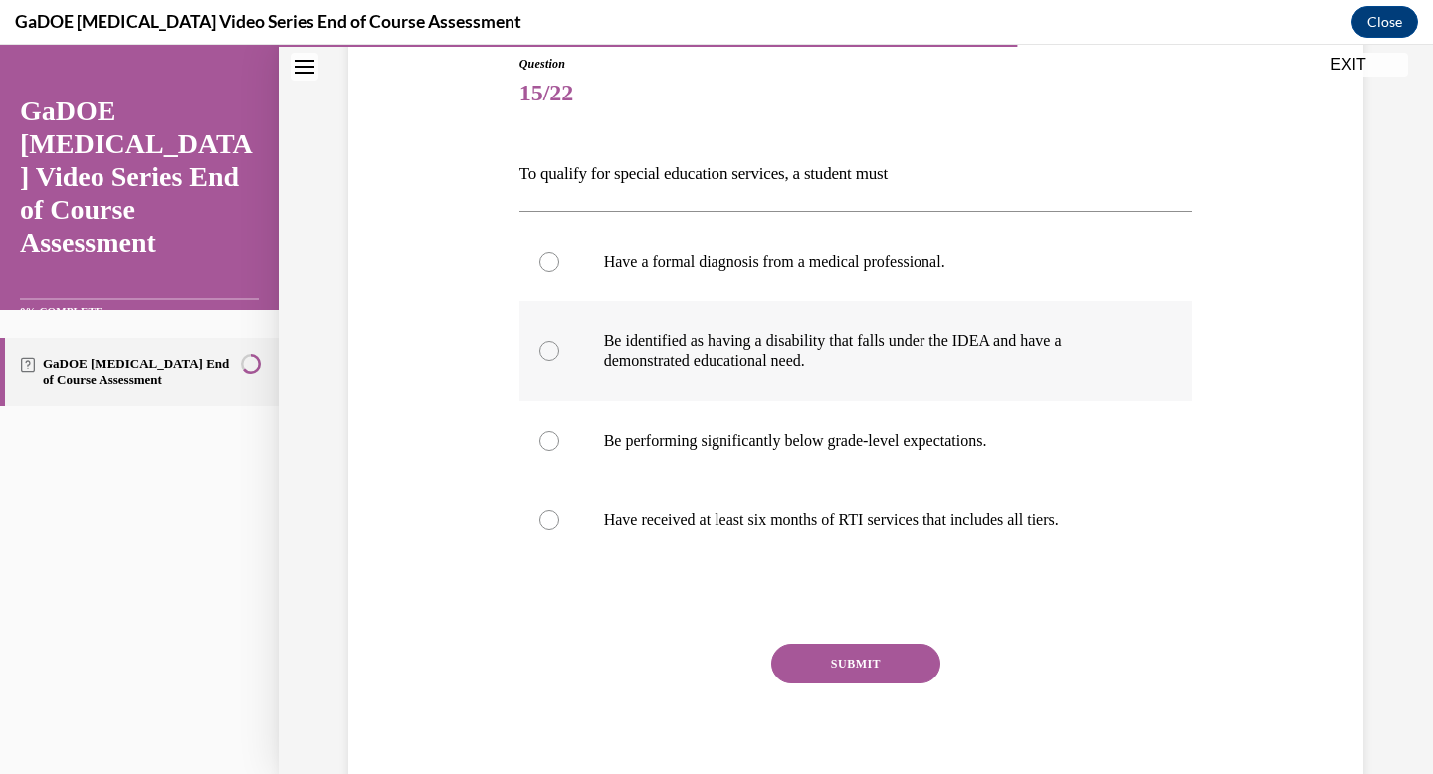
click at [792, 370] on p "Be identified as having a disability that falls under the IDEA and have a demon…" at bounding box center [873, 351] width 539 height 40
click at [559, 361] on input "Be identified as having a disability that falls under the IDEA and have a demon…" at bounding box center [549, 351] width 20 height 20
radio input "true"
click at [873, 666] on button "SUBMIT" at bounding box center [855, 664] width 169 height 40
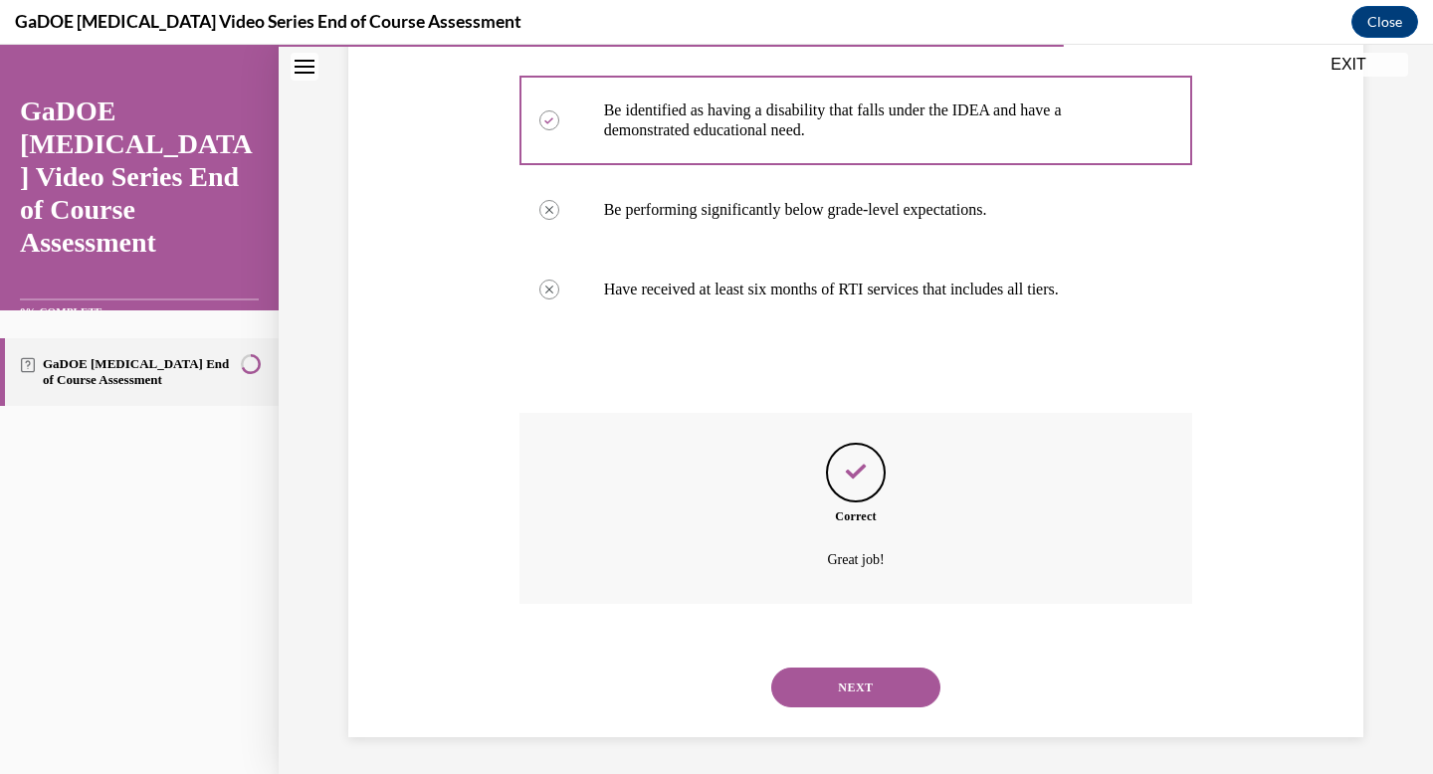
scroll to position [456, 0]
click at [873, 667] on button "NEXT" at bounding box center [855, 685] width 169 height 40
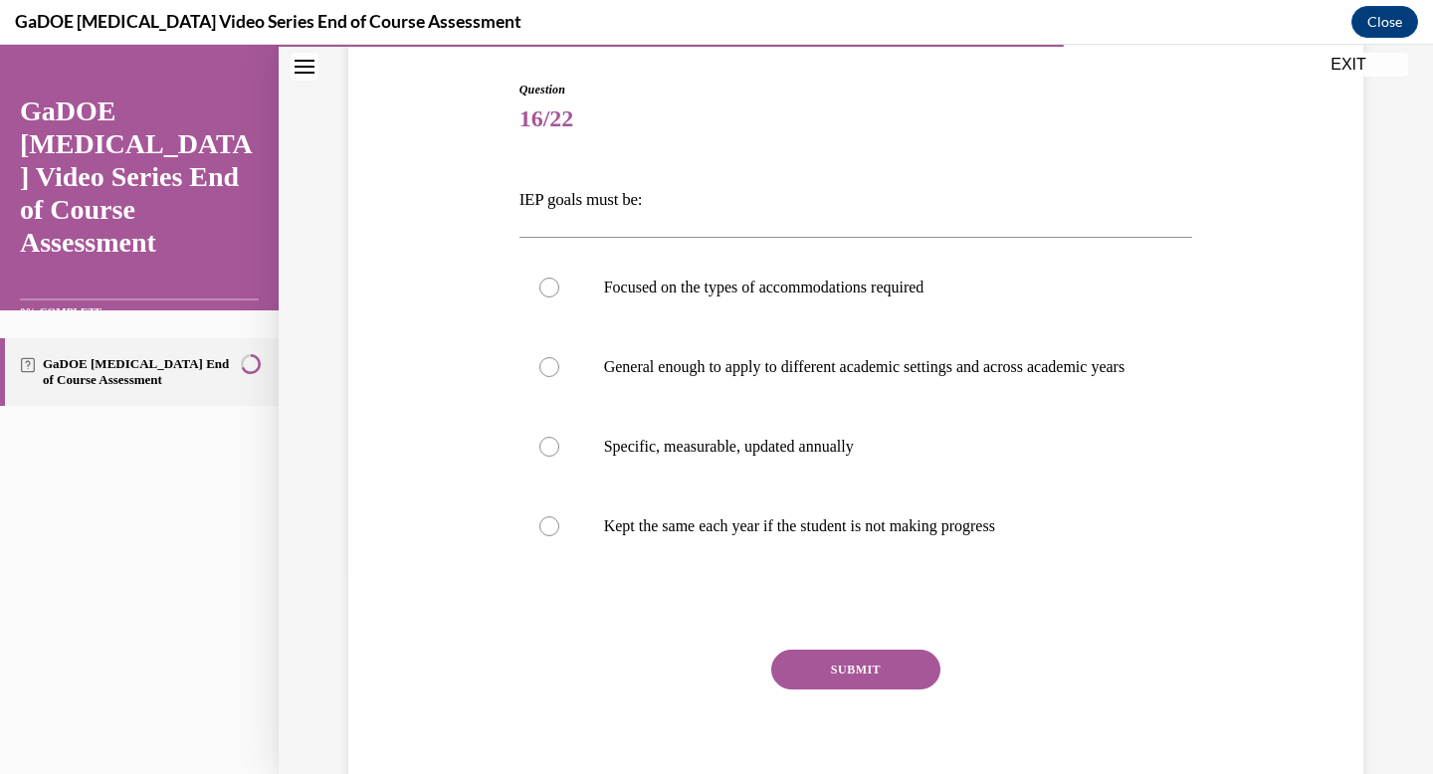
scroll to position [208, 0]
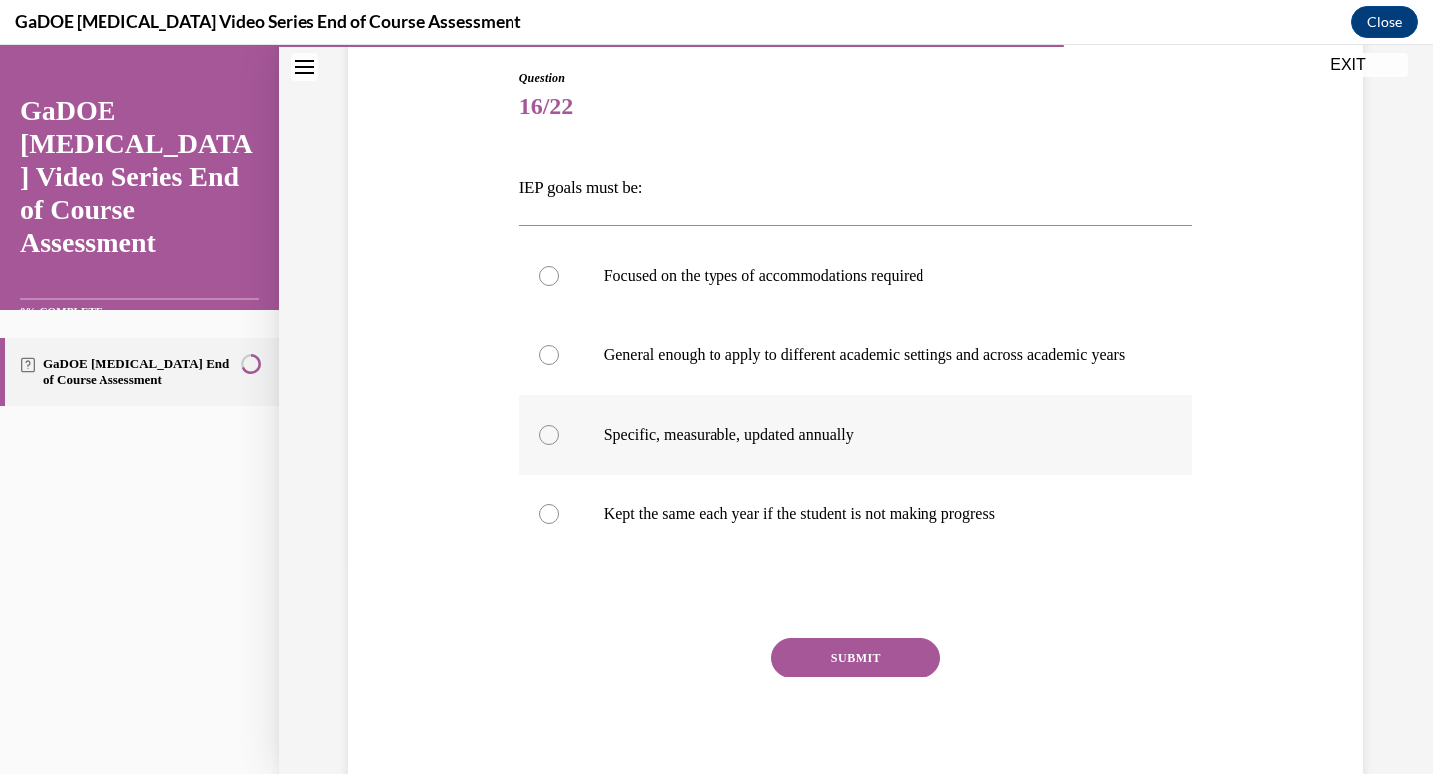
click at [873, 445] on p "Specific, measurable, updated annually" at bounding box center [873, 435] width 539 height 20
click at [559, 445] on input "Specific, measurable, updated annually" at bounding box center [549, 435] width 20 height 20
radio input "true"
click at [917, 678] on button "SUBMIT" at bounding box center [855, 658] width 169 height 40
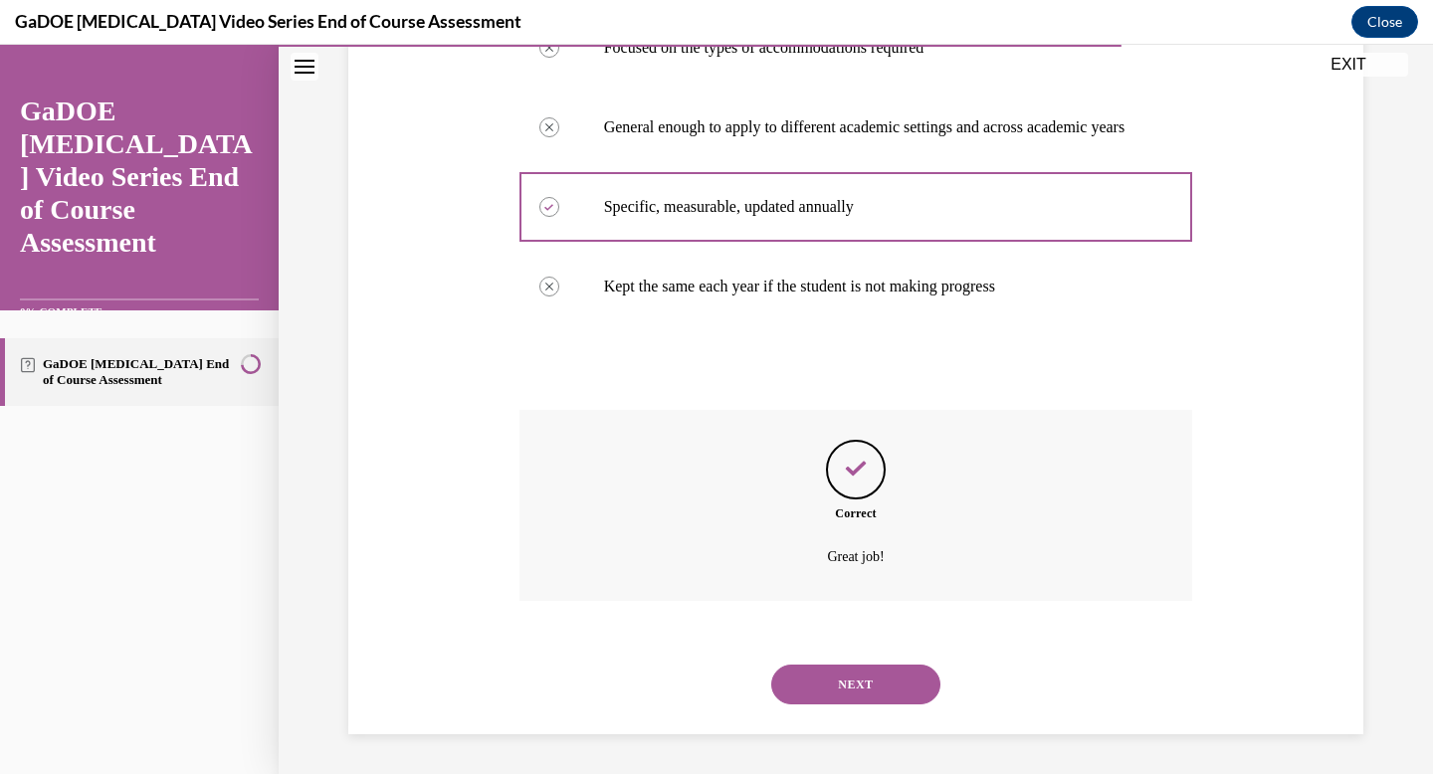
scroll to position [456, 0]
click at [917, 680] on button "NEXT" at bounding box center [855, 685] width 169 height 40
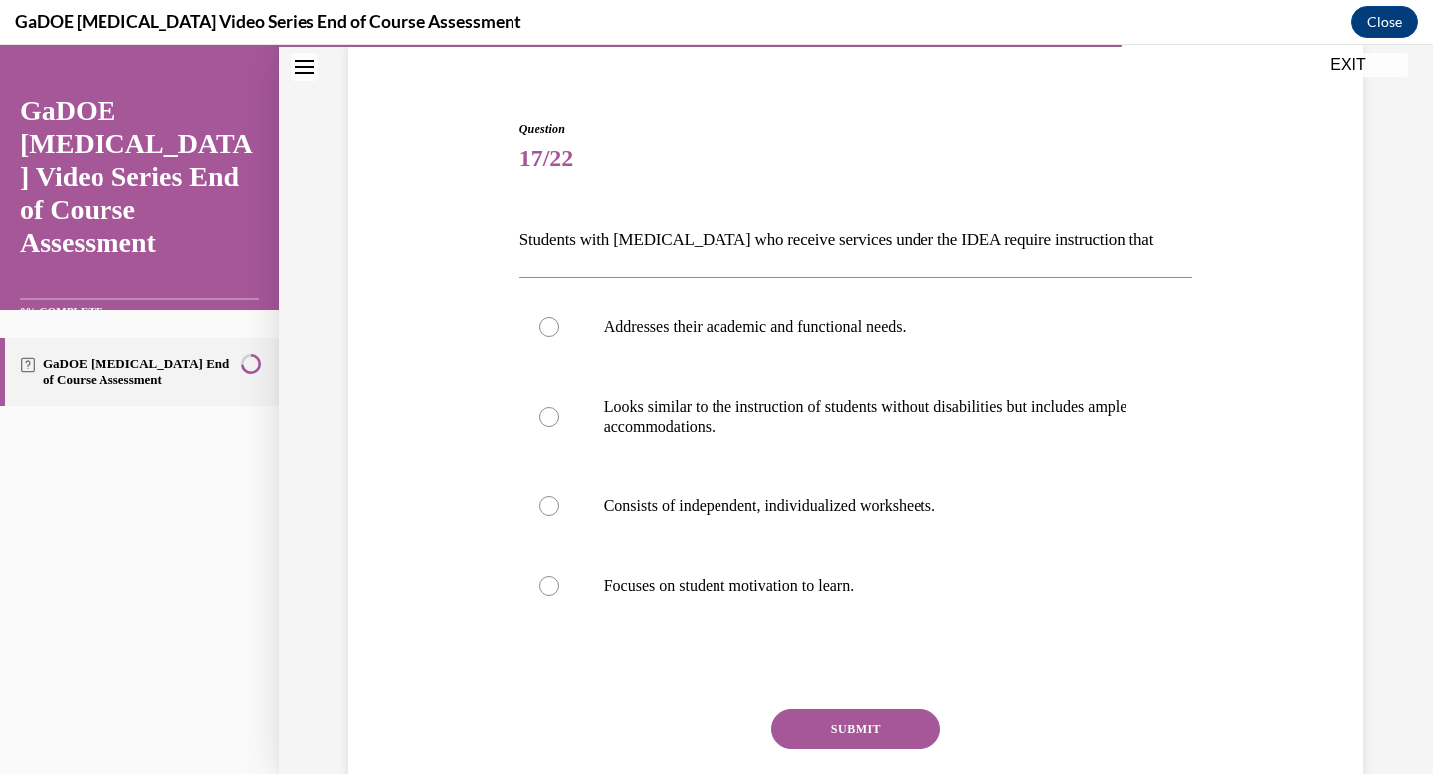
scroll to position [161, 0]
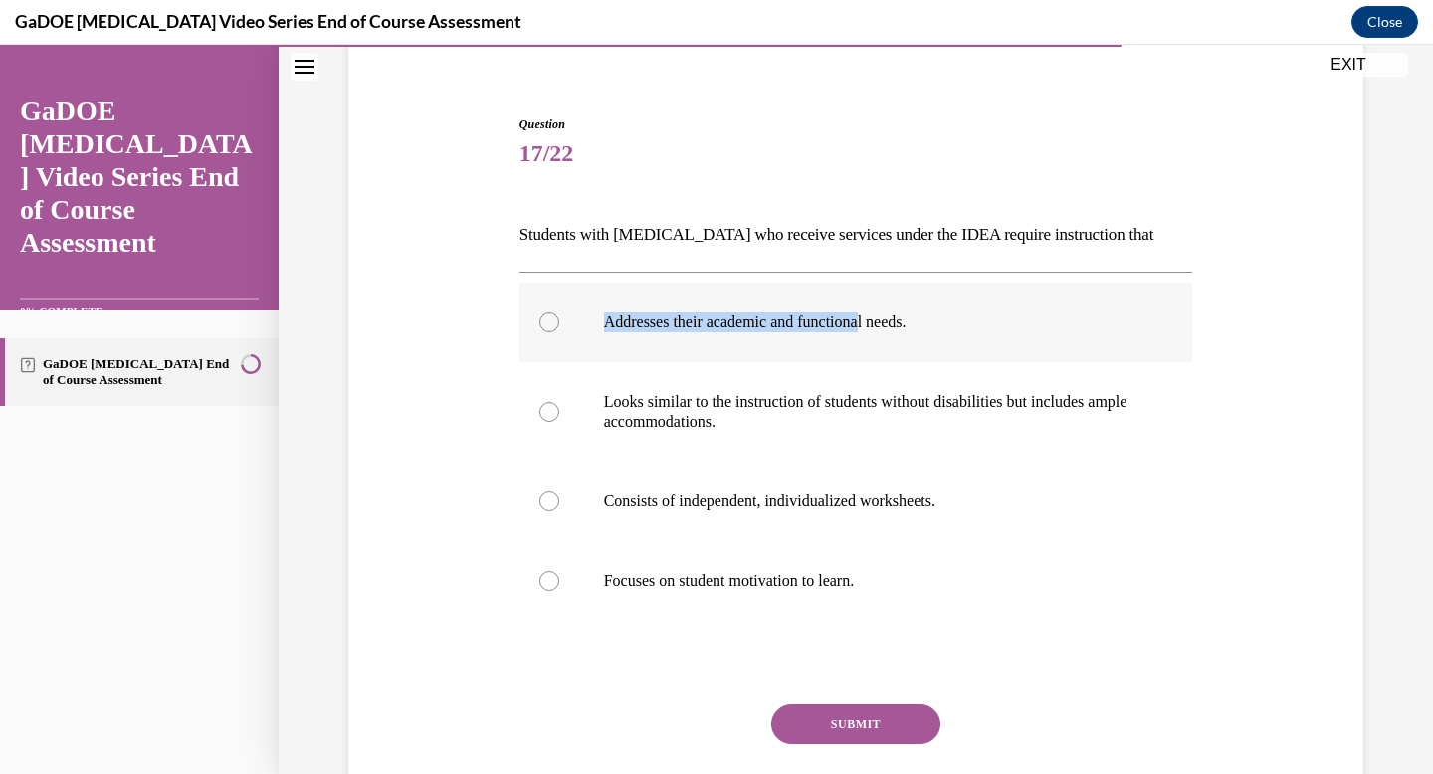
click at [878, 312] on p "Addresses their academic and functional needs." at bounding box center [873, 322] width 539 height 20
click at [928, 306] on label "Addresses their academic and functional needs." at bounding box center [856, 323] width 674 height 80
click at [559, 312] on input "Addresses their academic and functional needs." at bounding box center [549, 322] width 20 height 20
radio input "true"
click at [928, 307] on label "Addresses their academic and functional needs." at bounding box center [856, 323] width 674 height 80
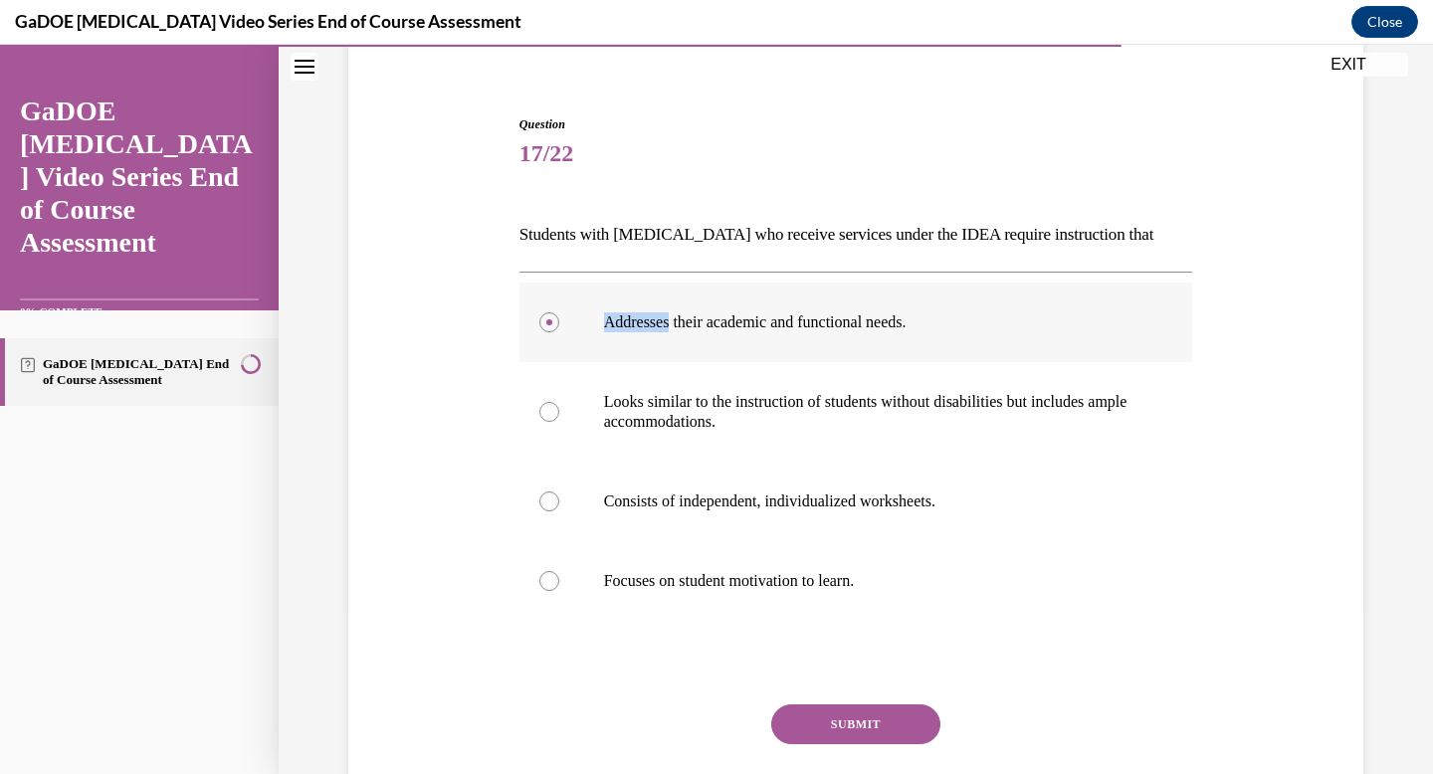
click at [559, 312] on input "Addresses their academic and functional needs." at bounding box center [549, 322] width 20 height 20
click at [928, 307] on label "Addresses their academic and functional needs." at bounding box center [856, 323] width 674 height 80
click at [559, 312] on input "Addresses their academic and functional needs." at bounding box center [549, 322] width 20 height 20
click at [896, 720] on button "SUBMIT" at bounding box center [855, 724] width 169 height 40
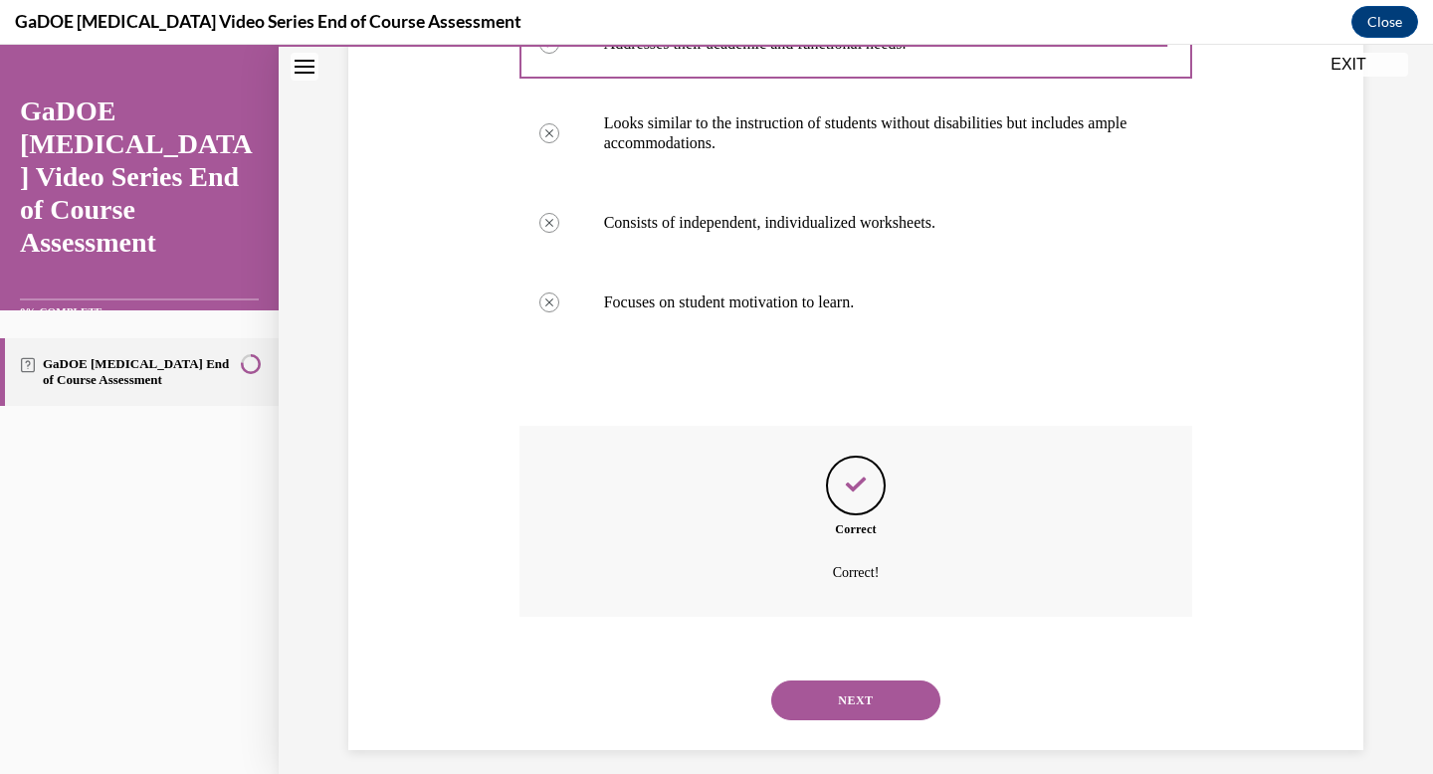
scroll to position [456, 0]
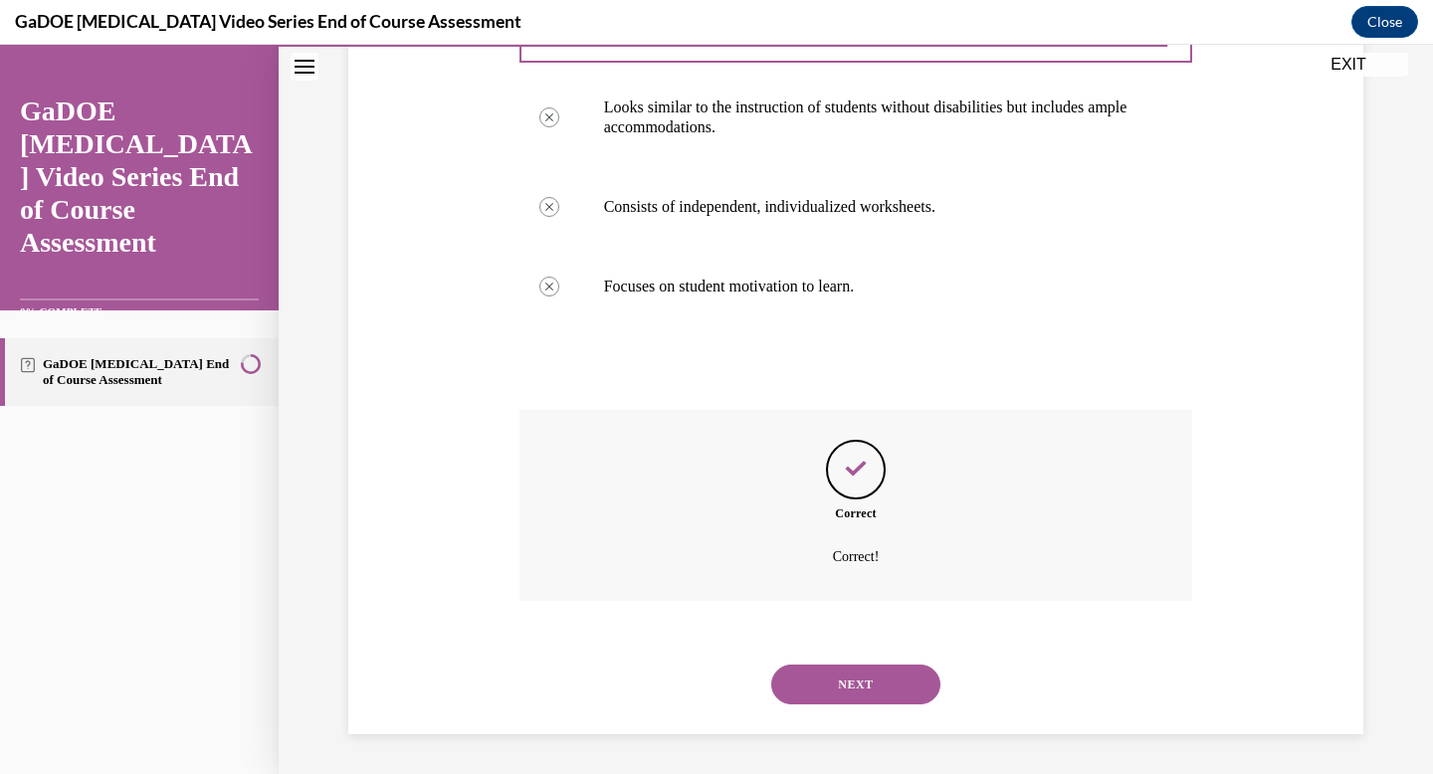
click at [885, 672] on button "NEXT" at bounding box center [855, 685] width 169 height 40
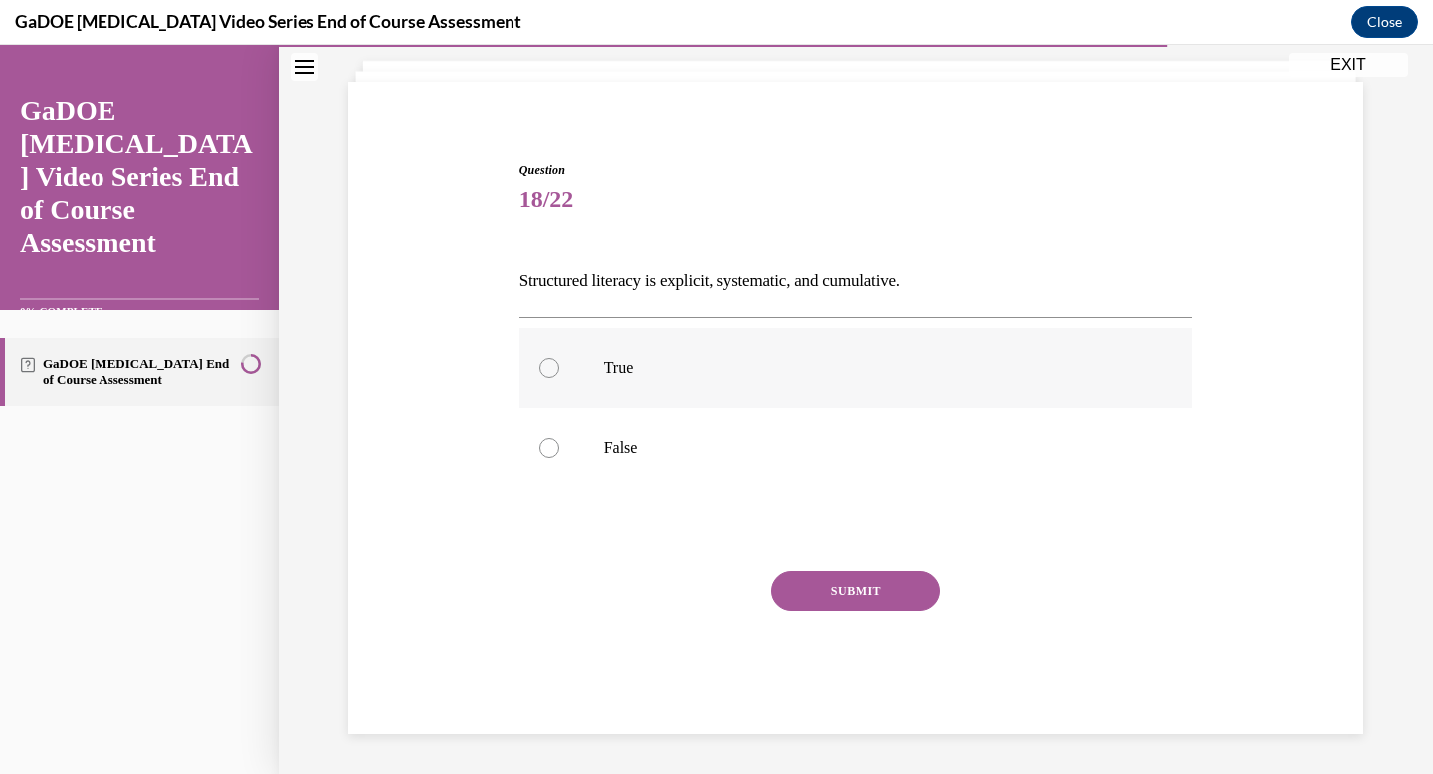
click at [832, 384] on label "True" at bounding box center [856, 368] width 674 height 80
click at [559, 378] on input "True" at bounding box center [549, 368] width 20 height 20
radio input "true"
click at [892, 582] on button "SUBMIT" at bounding box center [855, 591] width 169 height 40
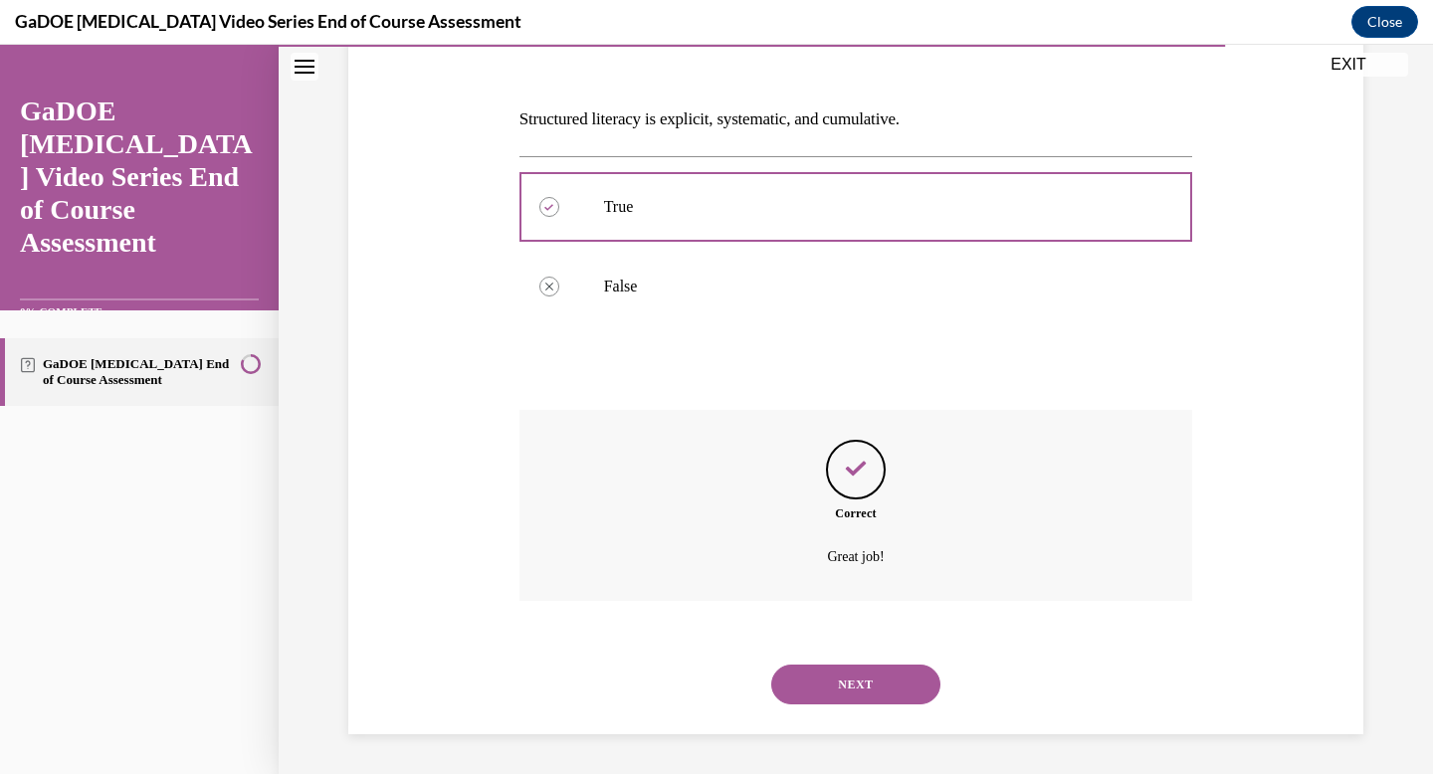
click at [870, 696] on button "NEXT" at bounding box center [855, 685] width 169 height 40
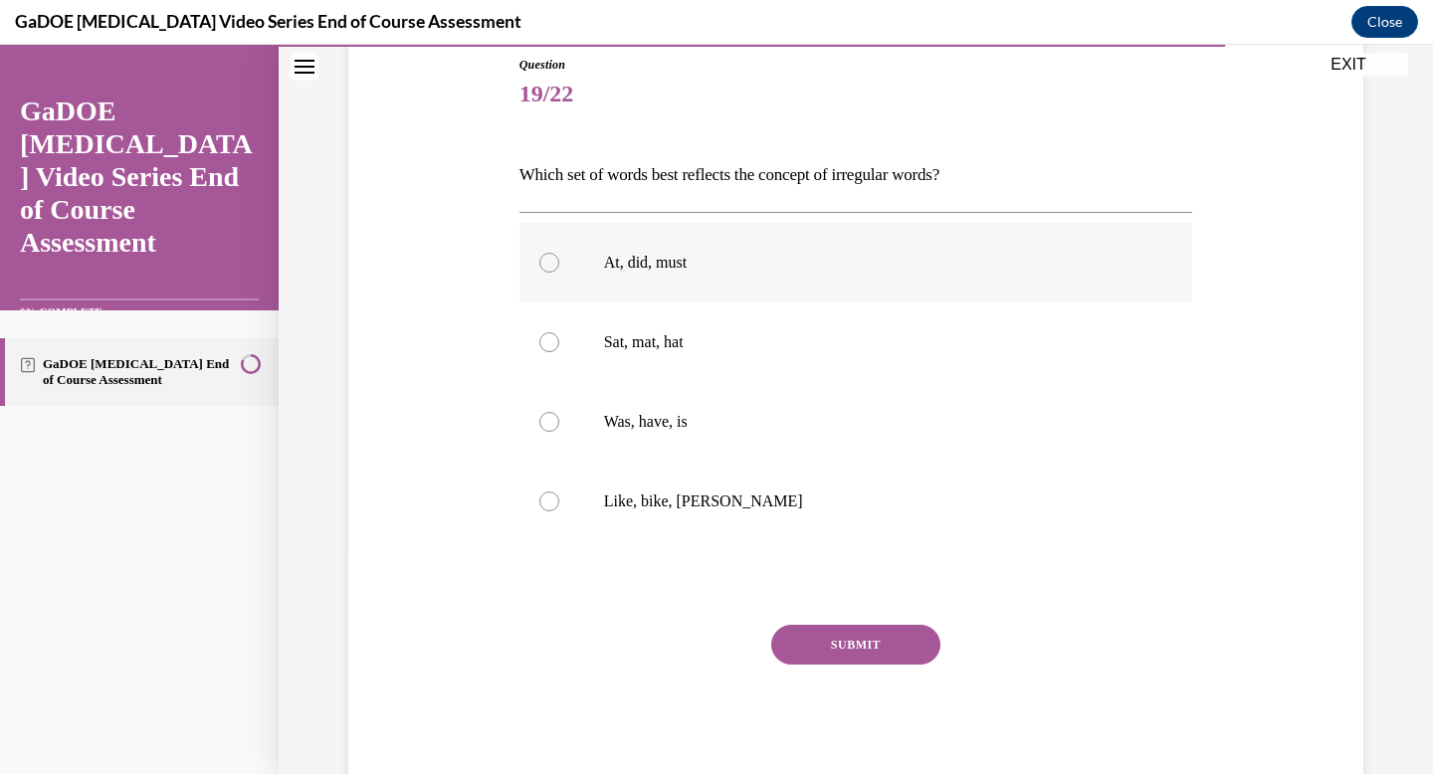
click at [711, 281] on label "At, did, must" at bounding box center [856, 263] width 674 height 80
click at [559, 273] on input "At, did, must" at bounding box center [549, 263] width 20 height 20
radio input "true"
click at [795, 634] on button "SUBMIT" at bounding box center [855, 645] width 169 height 40
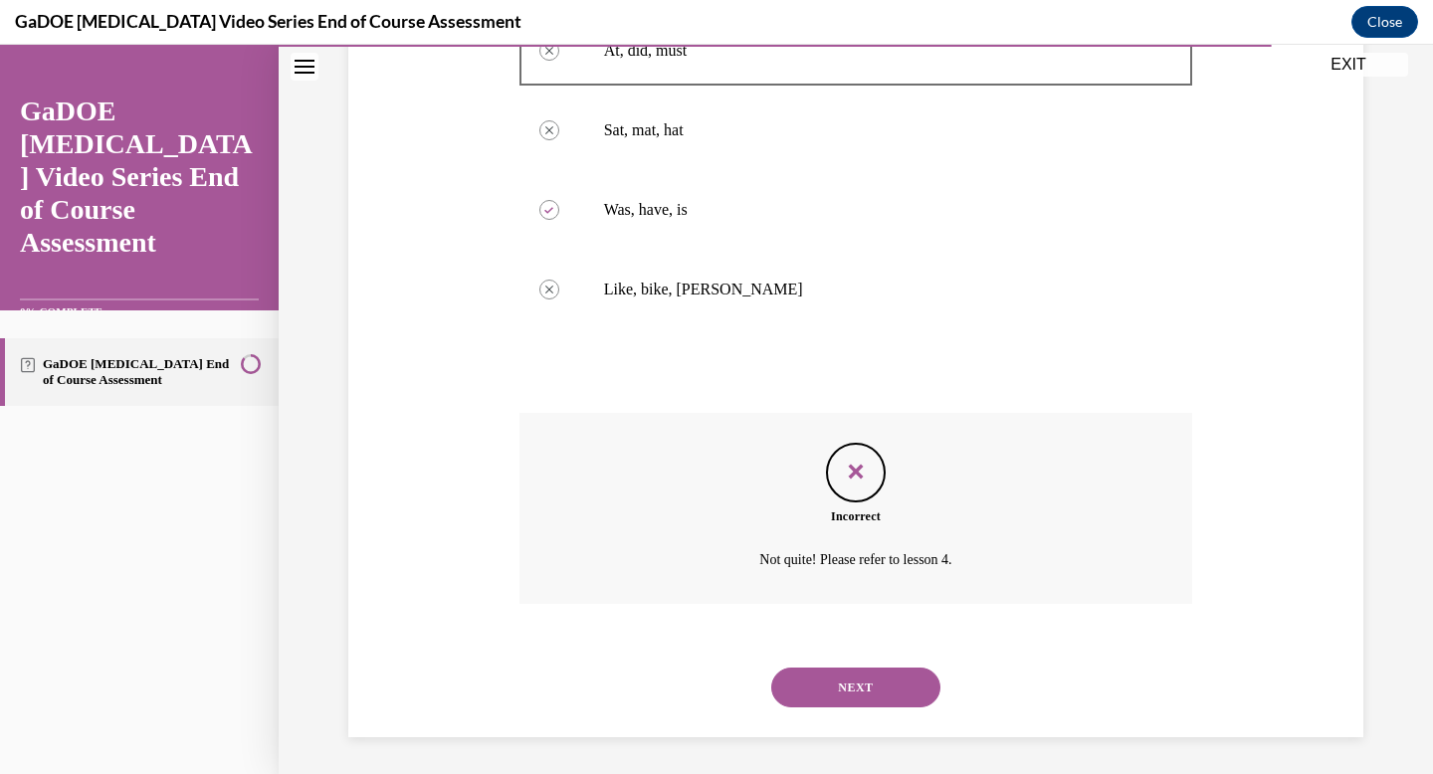
scroll to position [436, 0]
click at [843, 693] on button "NEXT" at bounding box center [855, 685] width 169 height 40
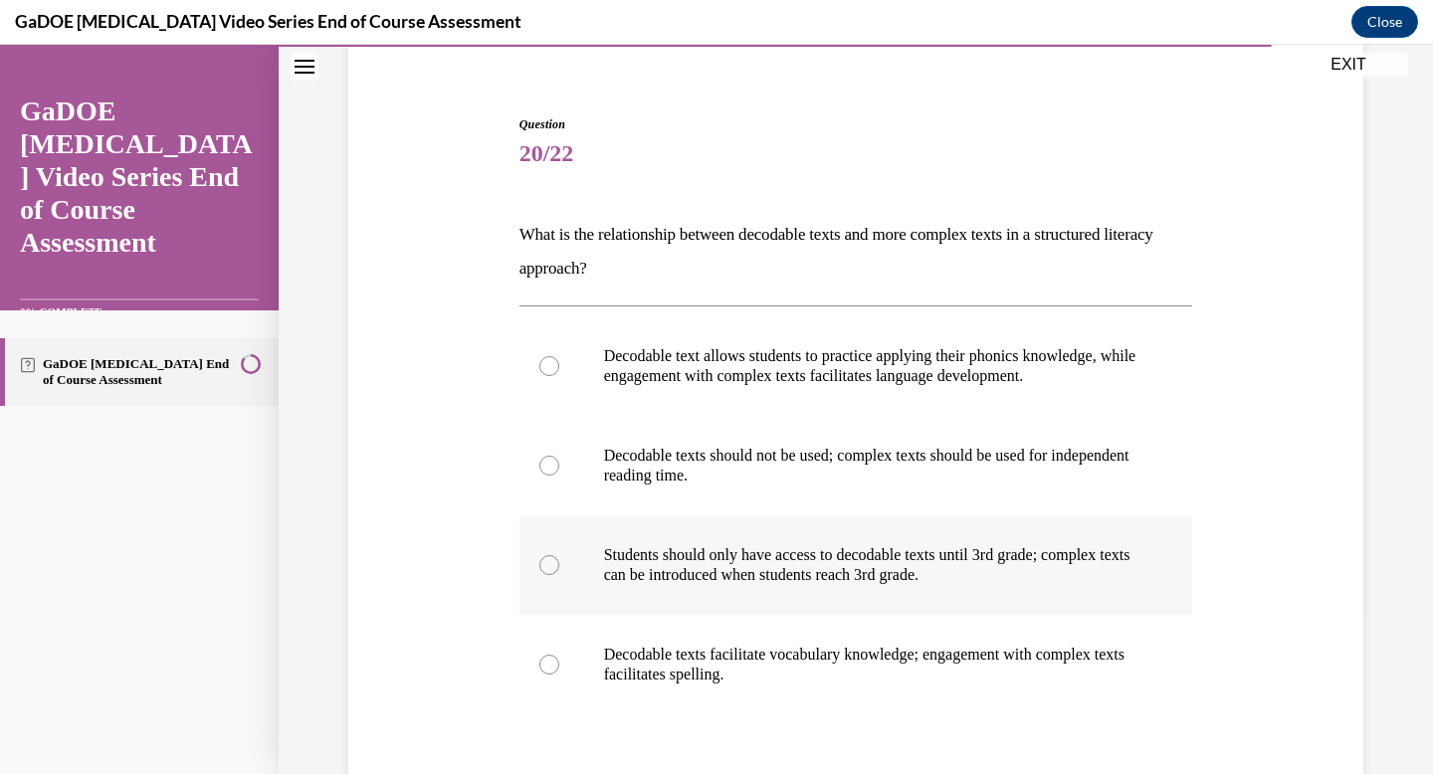
scroll to position [178, 0]
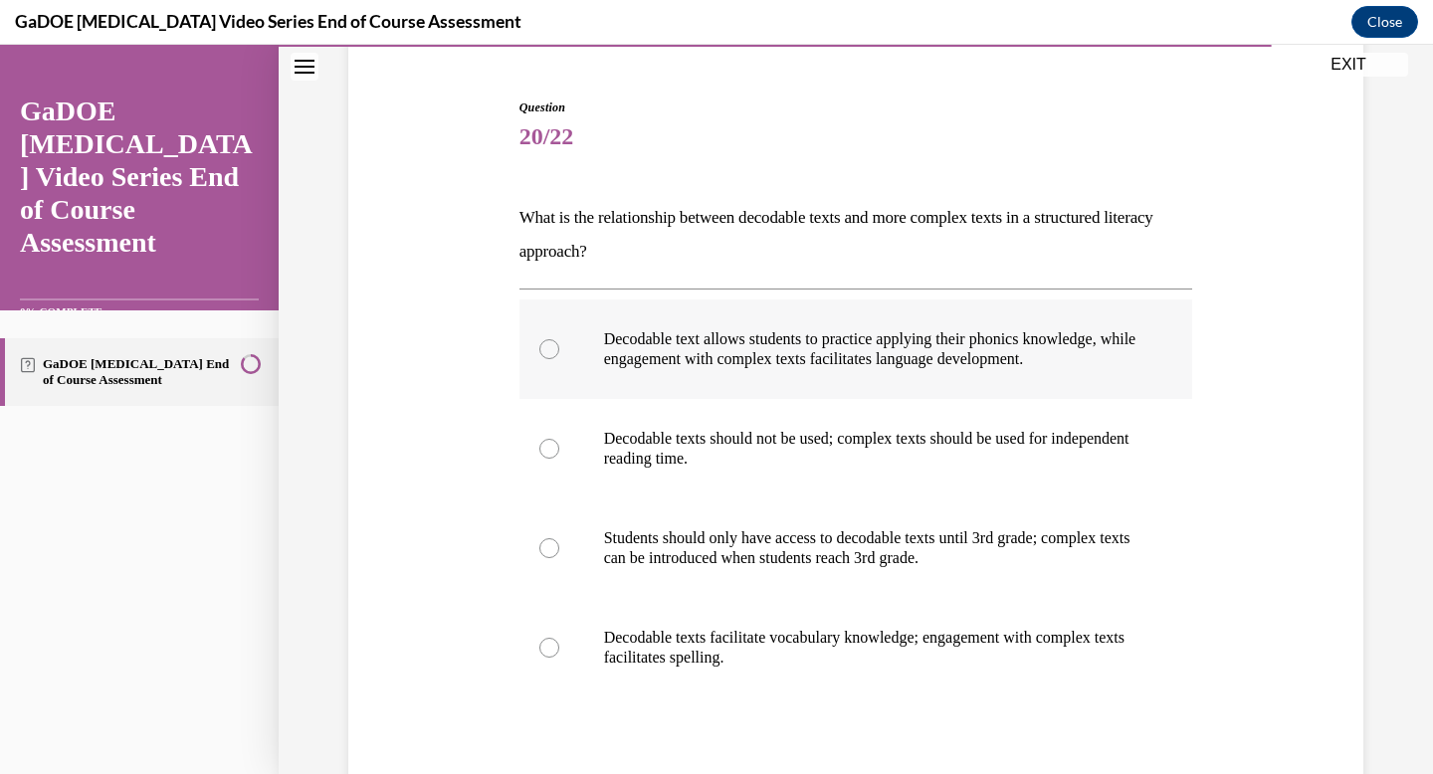
click at [785, 380] on label "Decodable text allows students to practice applying their phonics knowledge, wh…" at bounding box center [856, 349] width 674 height 100
click at [559, 359] on input "Decodable text allows students to practice applying their phonics knowledge, wh…" at bounding box center [549, 349] width 20 height 20
radio input "true"
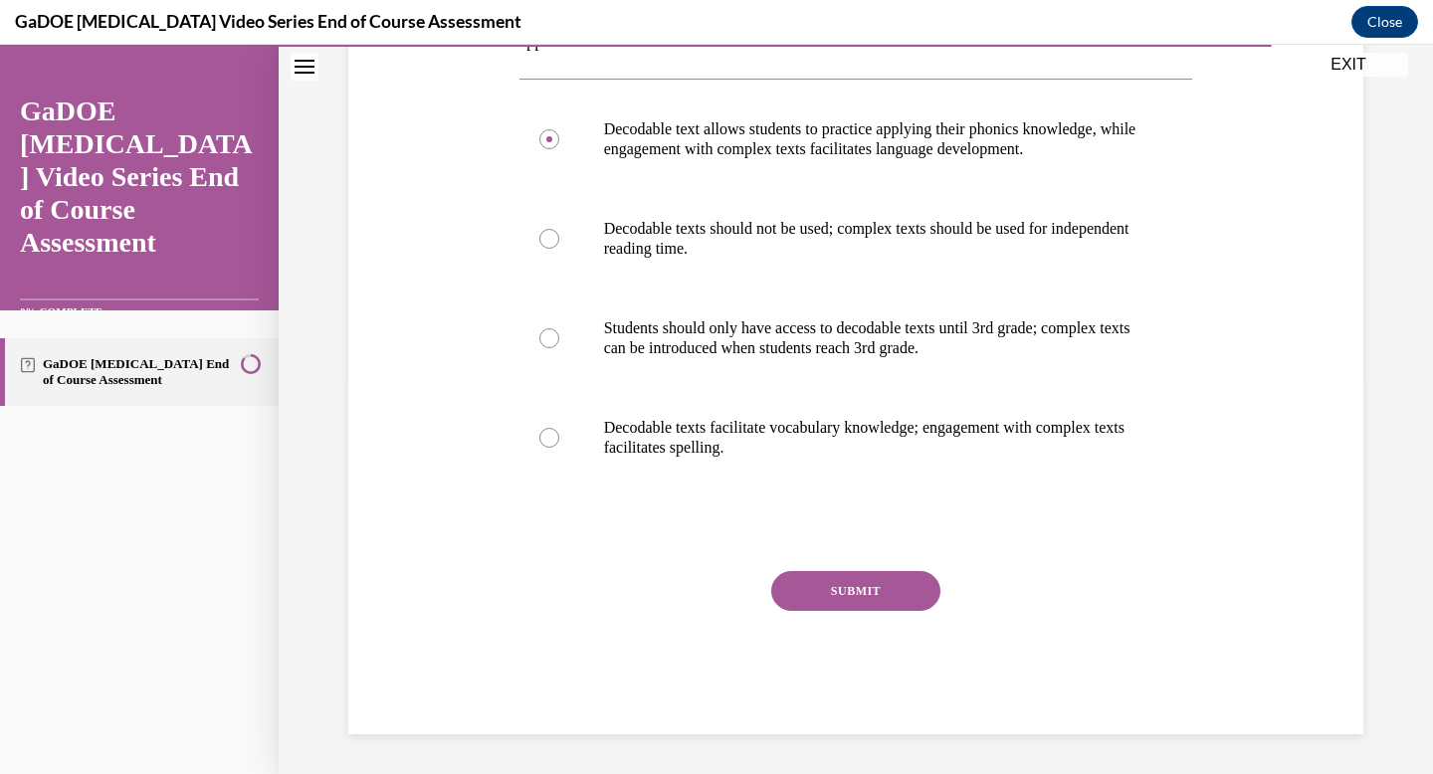
click at [835, 597] on button "SUBMIT" at bounding box center [855, 591] width 169 height 40
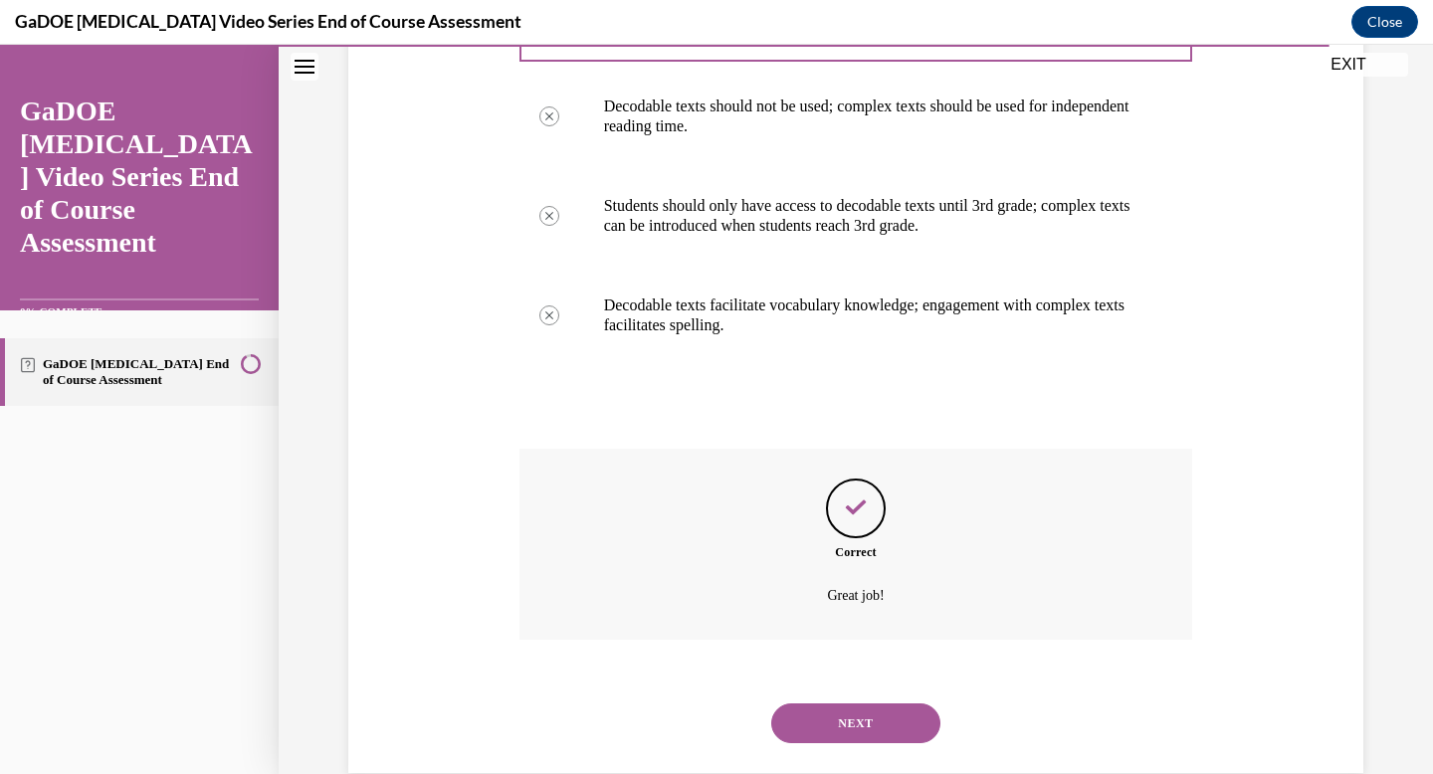
scroll to position [549, 0]
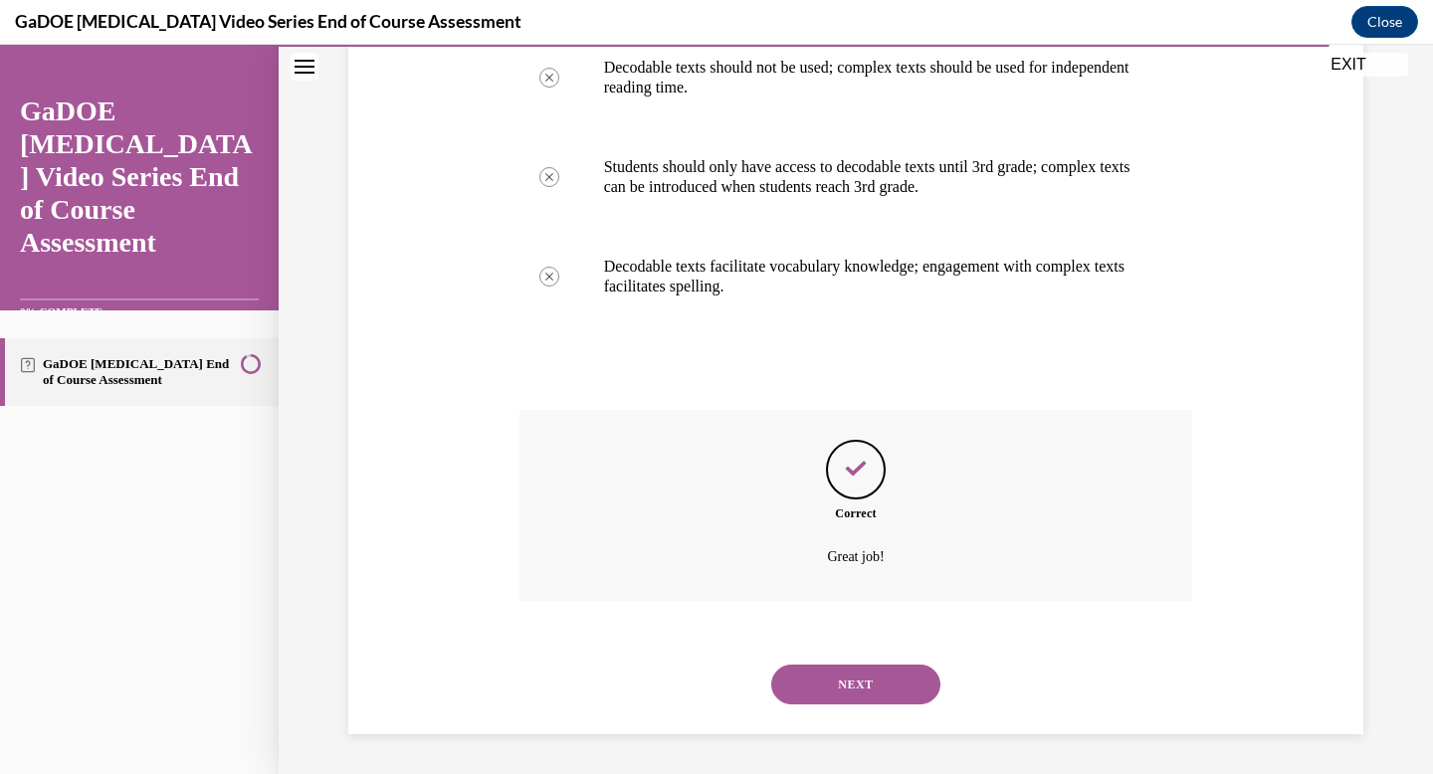
click at [871, 693] on button "NEXT" at bounding box center [855, 685] width 169 height 40
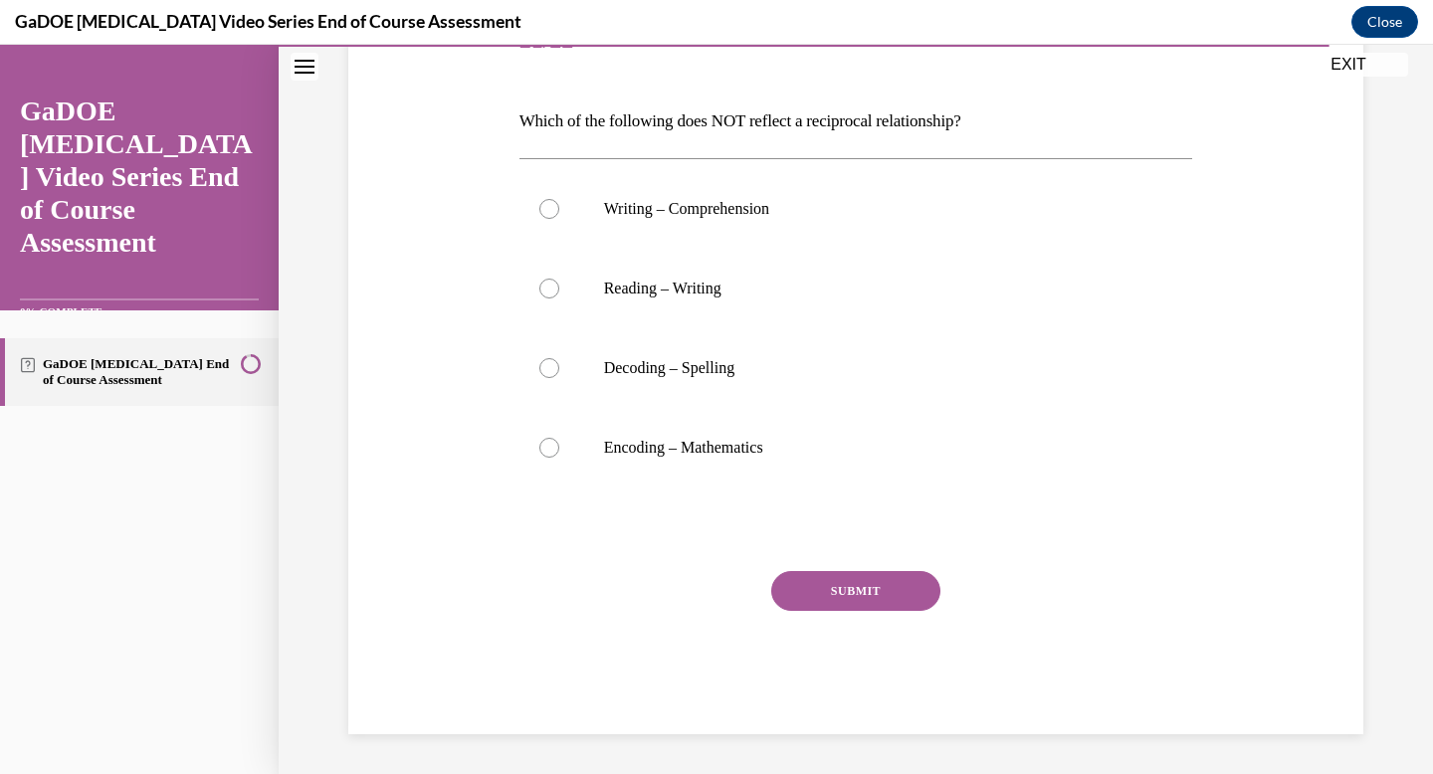
scroll to position [221, 0]
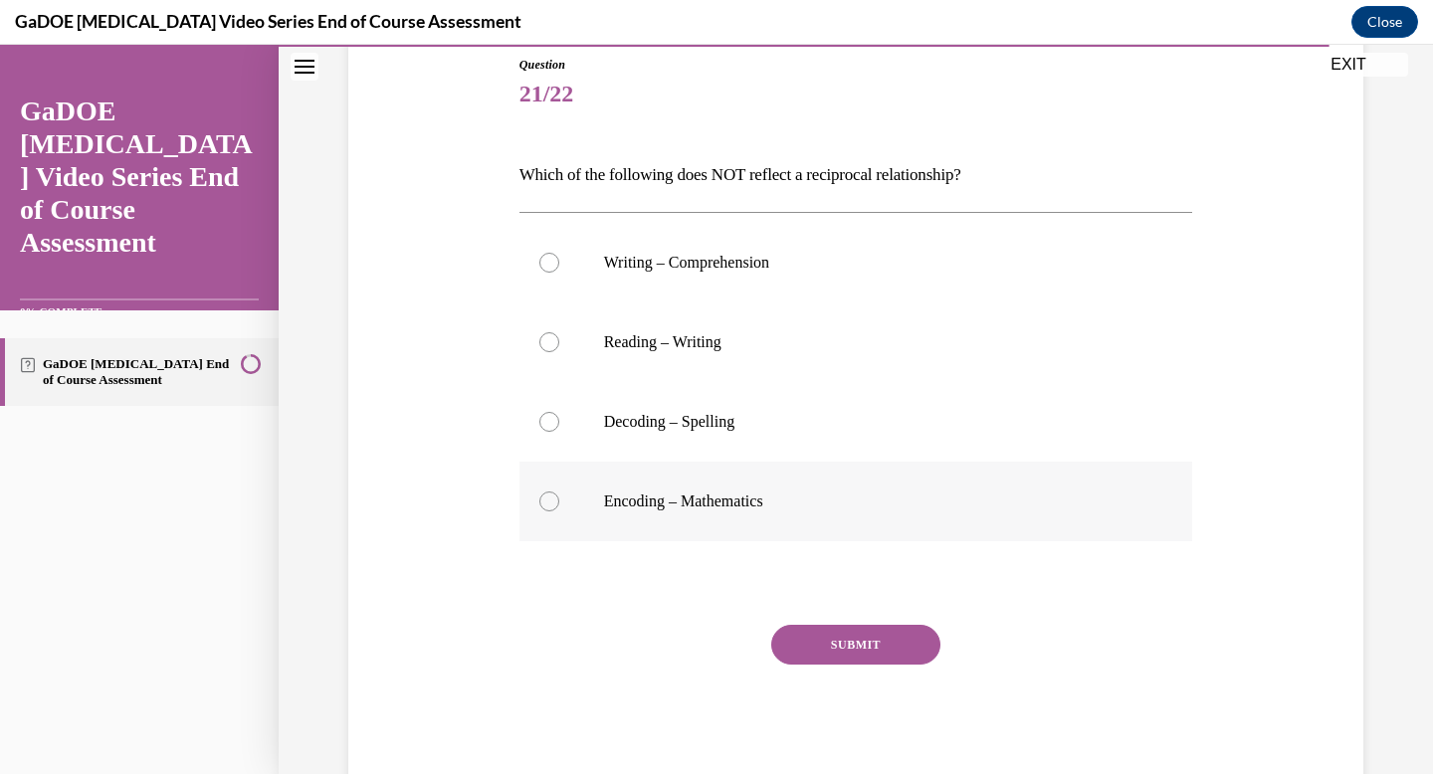
click at [817, 476] on label "Encoding – Mathematics" at bounding box center [856, 502] width 674 height 80
click at [559, 492] on input "Encoding – Mathematics" at bounding box center [549, 502] width 20 height 20
radio input "true"
click at [787, 634] on button "SUBMIT" at bounding box center [855, 645] width 169 height 40
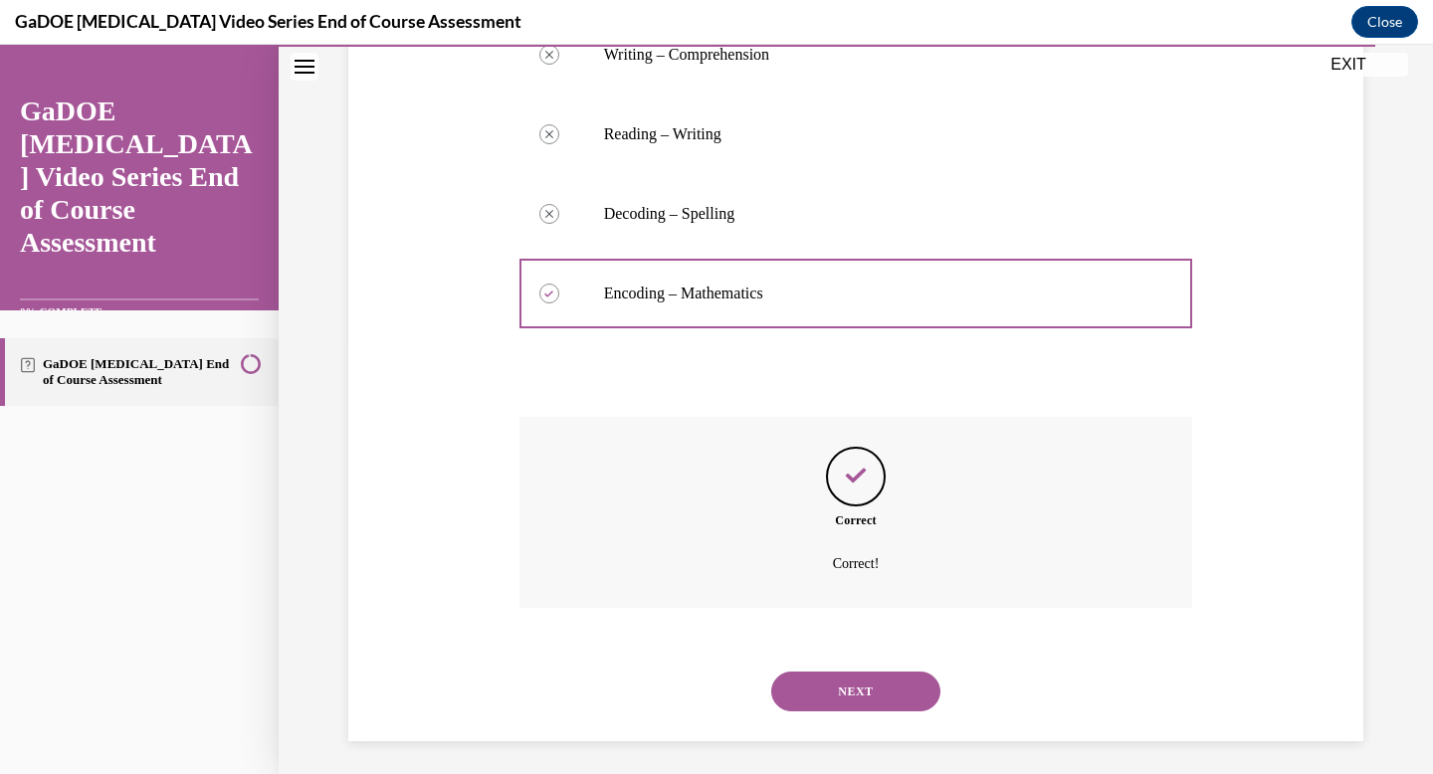
scroll to position [436, 0]
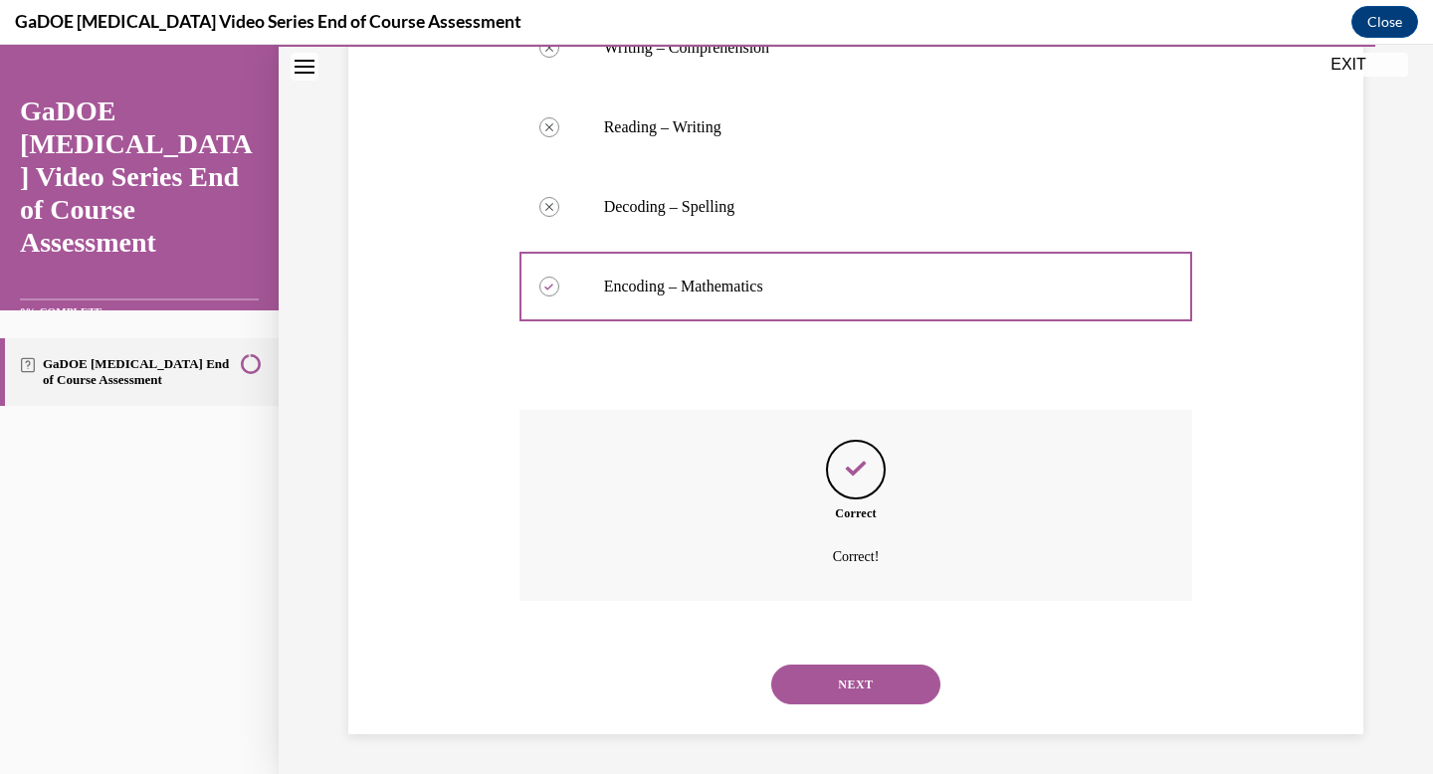
click at [843, 686] on button "NEXT" at bounding box center [855, 685] width 169 height 40
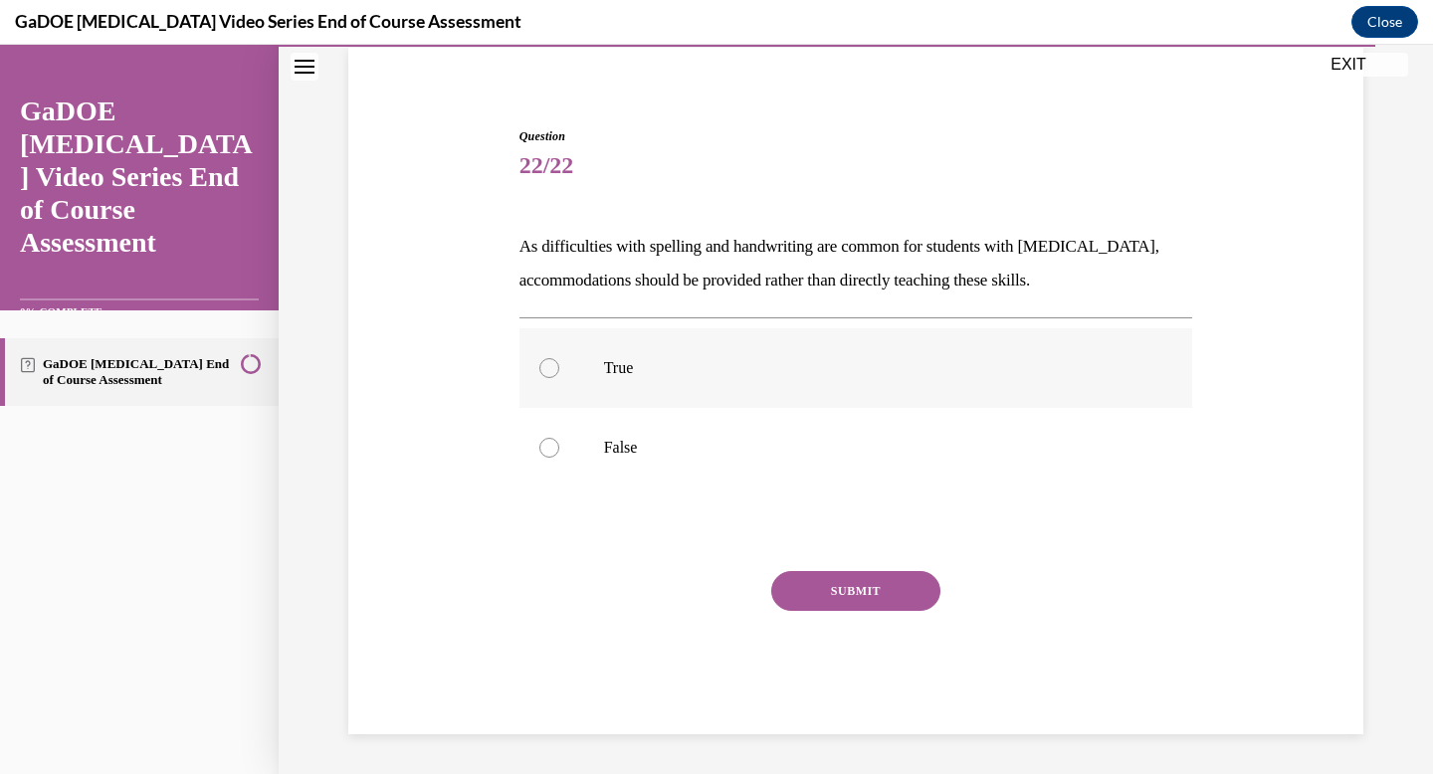
click at [755, 367] on p "True" at bounding box center [873, 368] width 539 height 20
click at [559, 367] on input "True" at bounding box center [549, 368] width 20 height 20
radio input "true"
click at [786, 459] on label "False" at bounding box center [856, 448] width 674 height 80
click at [559, 458] on input "False" at bounding box center [549, 448] width 20 height 20
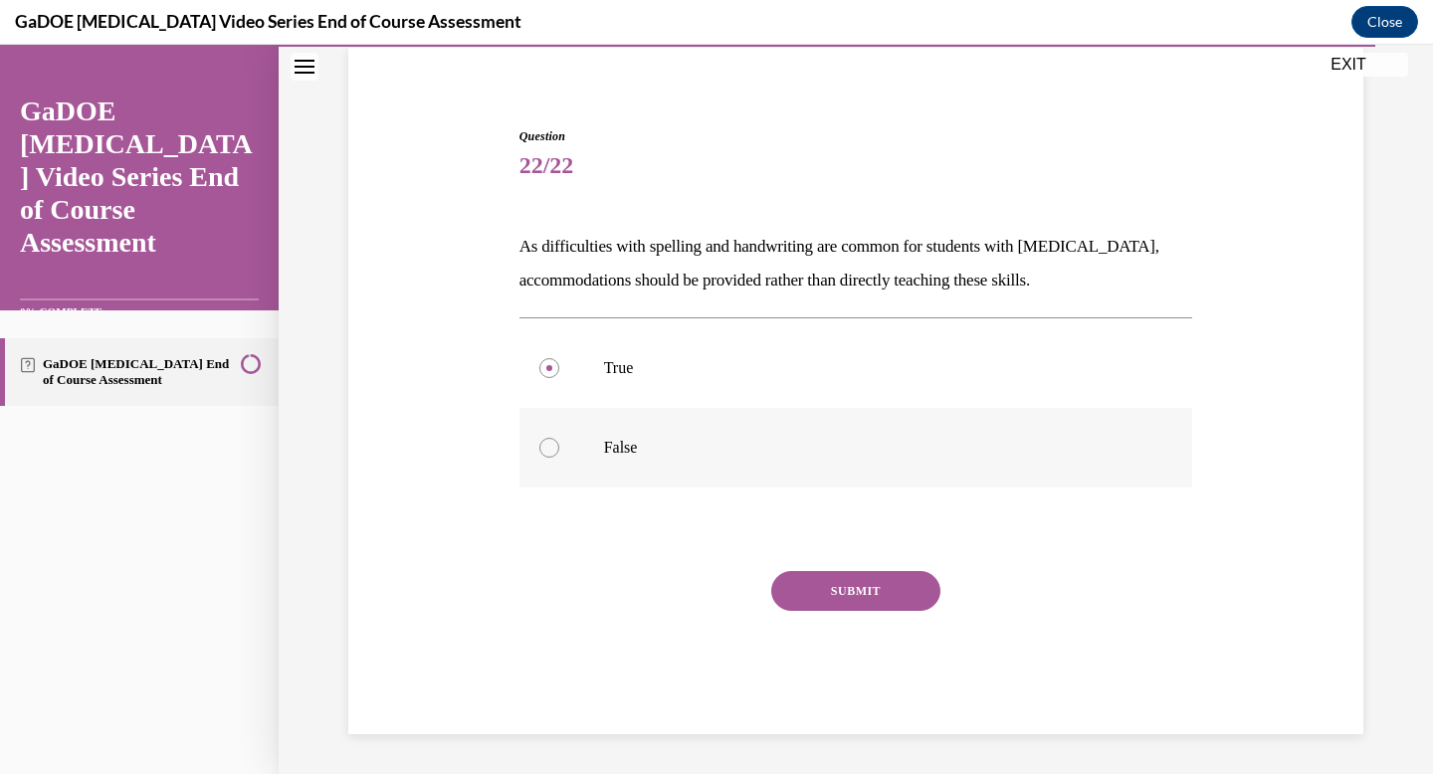
radio input "true"
click at [846, 587] on button "SUBMIT" at bounding box center [855, 591] width 169 height 40
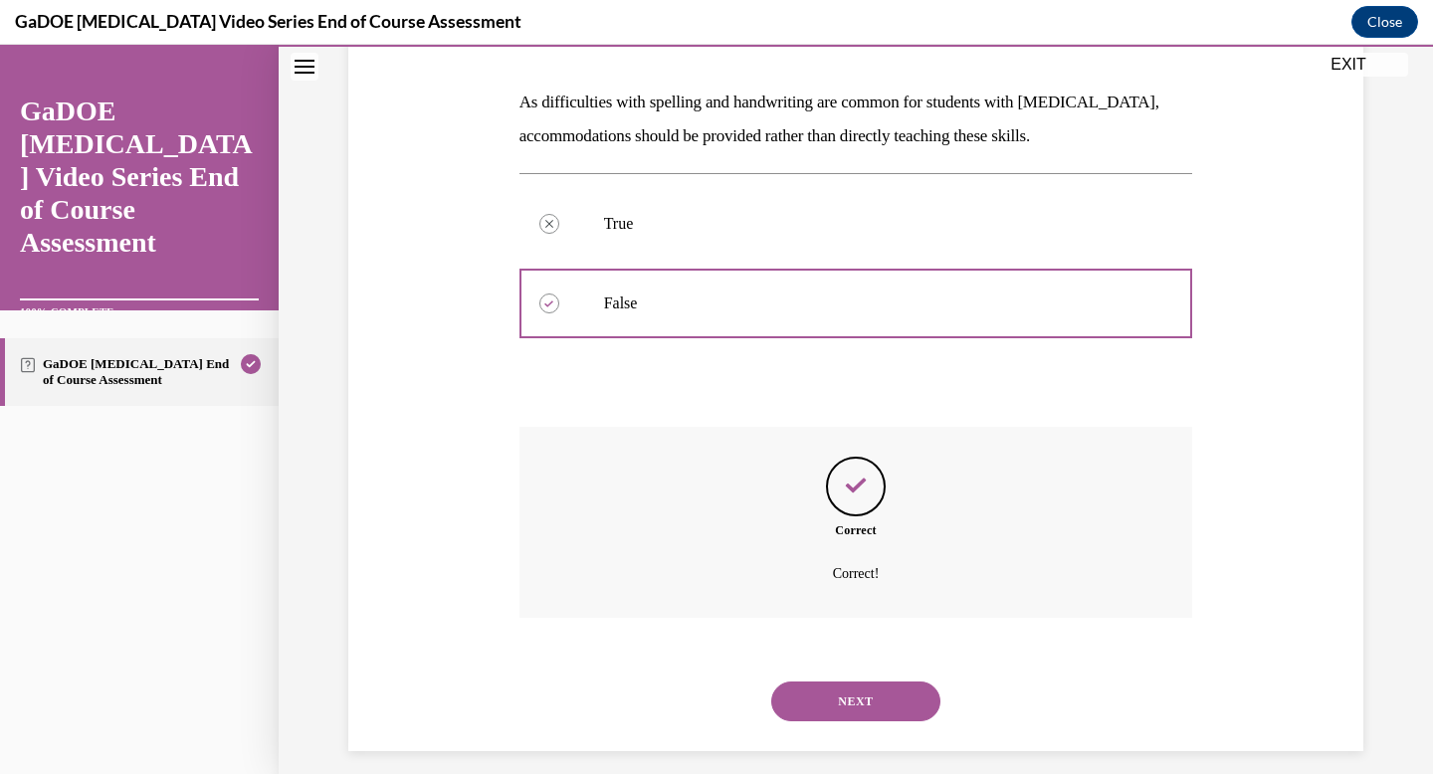
scroll to position [310, 0]
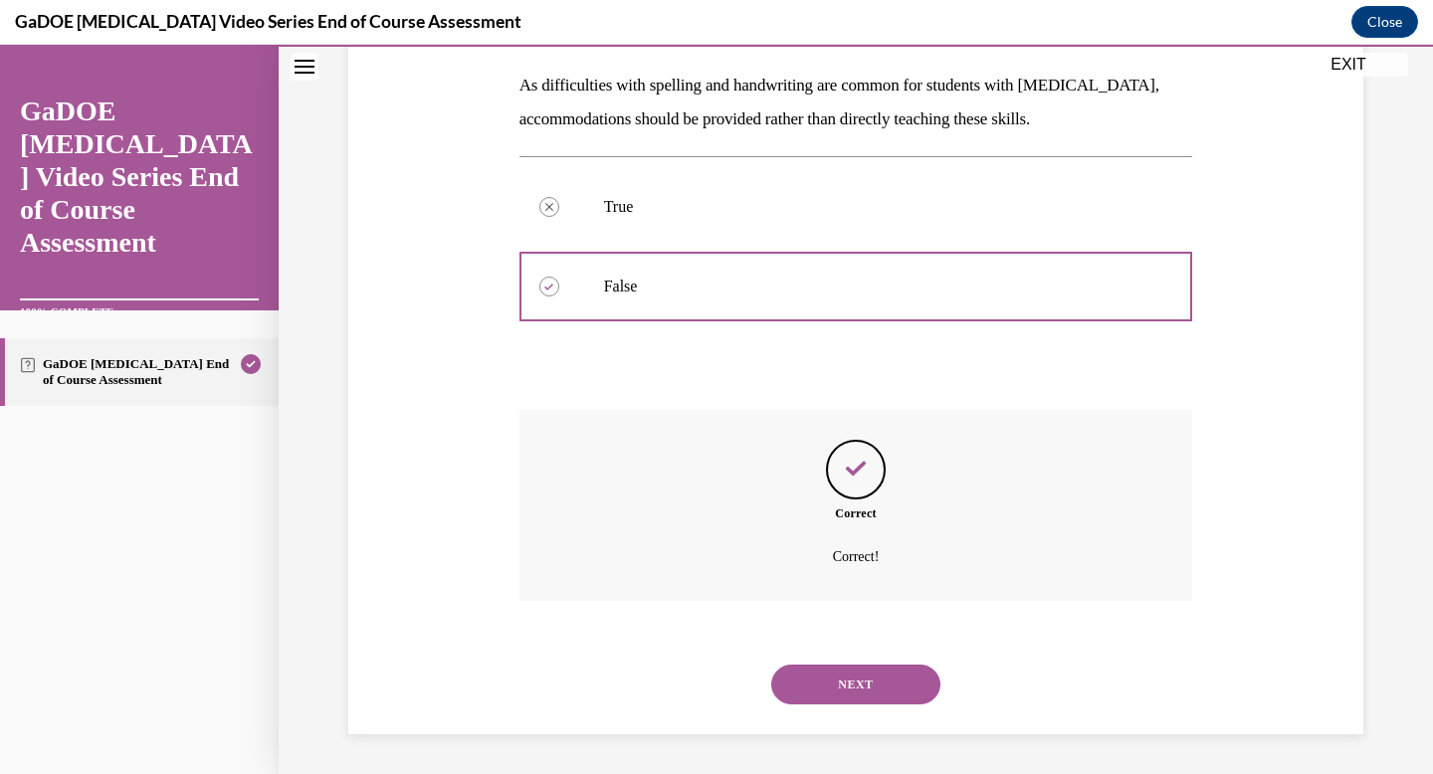
click at [859, 683] on button "NEXT" at bounding box center [855, 685] width 169 height 40
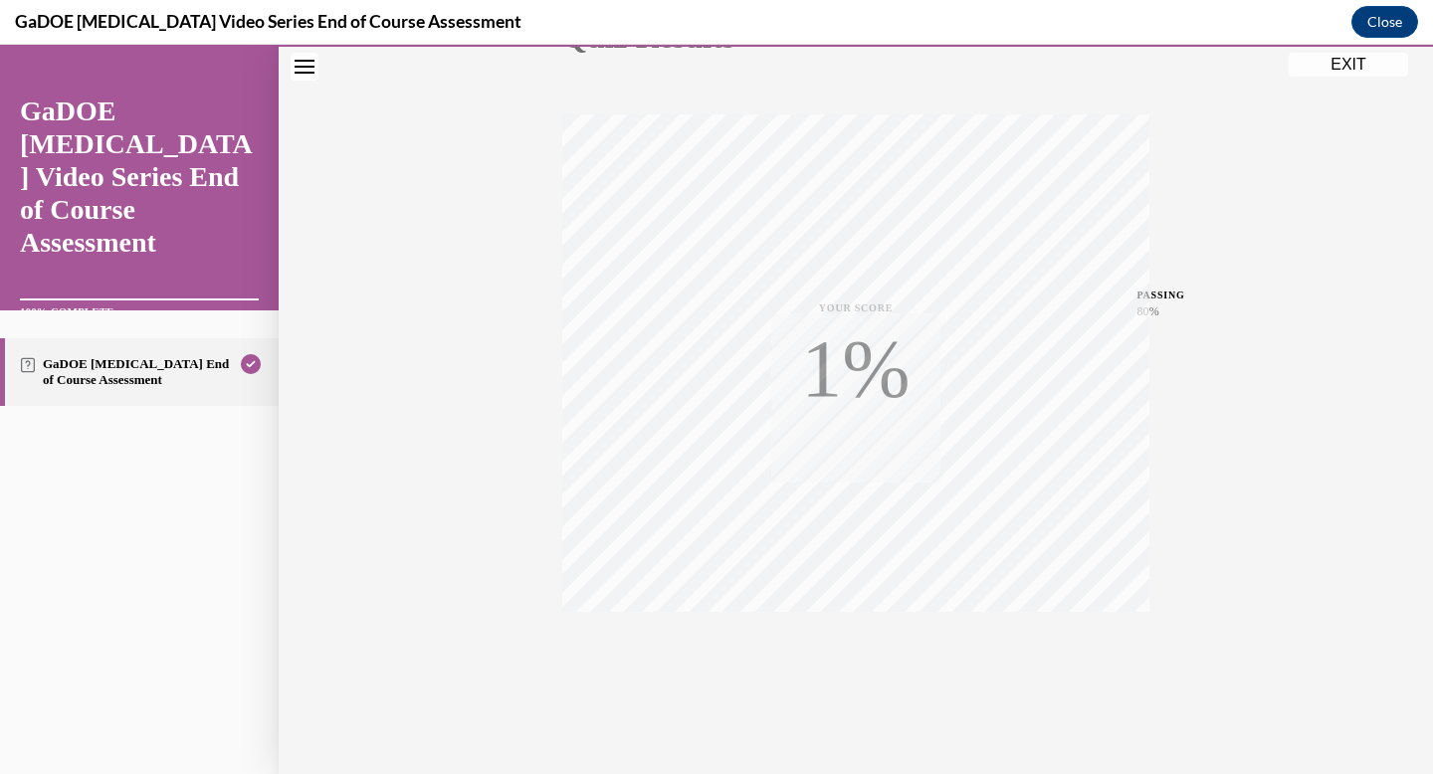
scroll to position [291, 0]
click at [1350, 67] on button "EXIT" at bounding box center [1348, 65] width 119 height 24
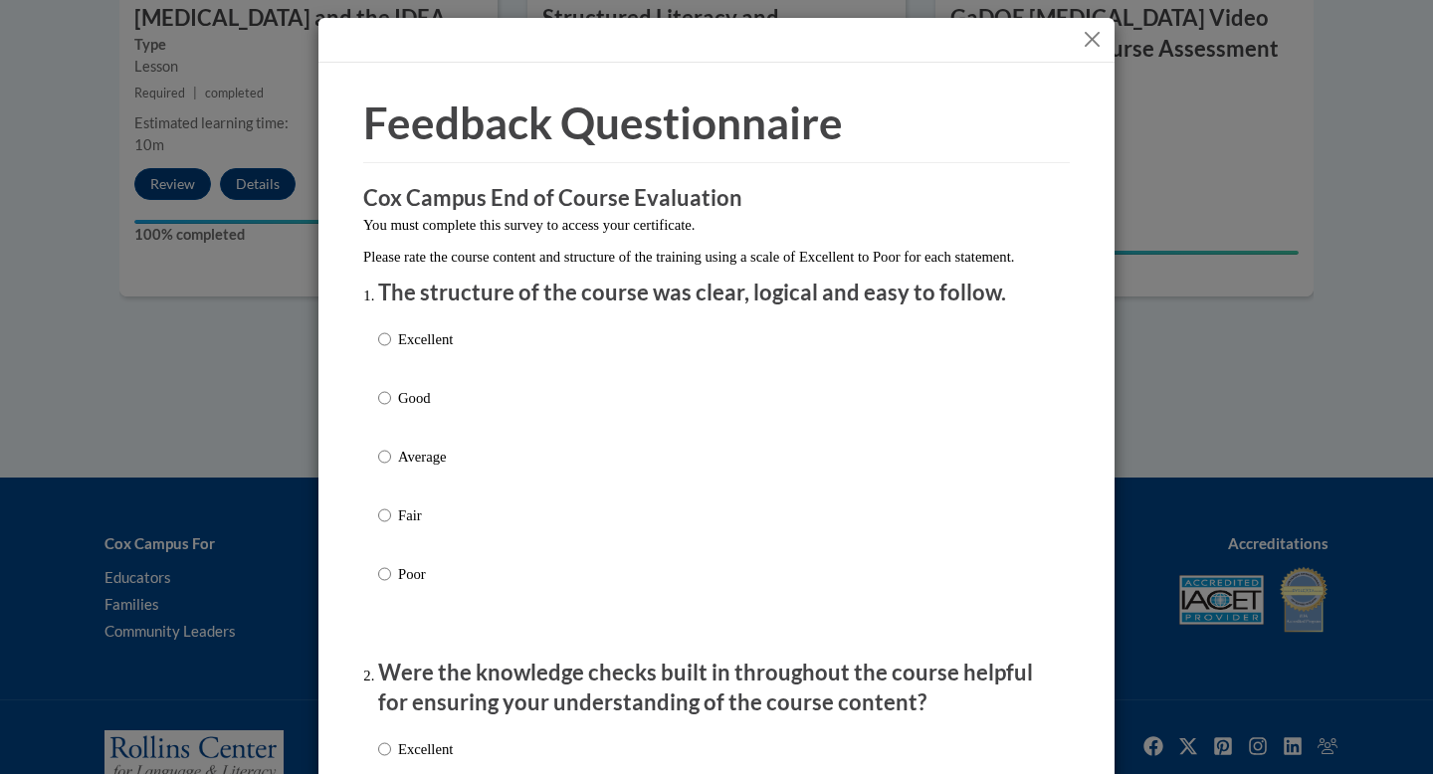
click at [460, 379] on div "Excellent Good Average Fair Poor" at bounding box center [716, 480] width 677 height 324
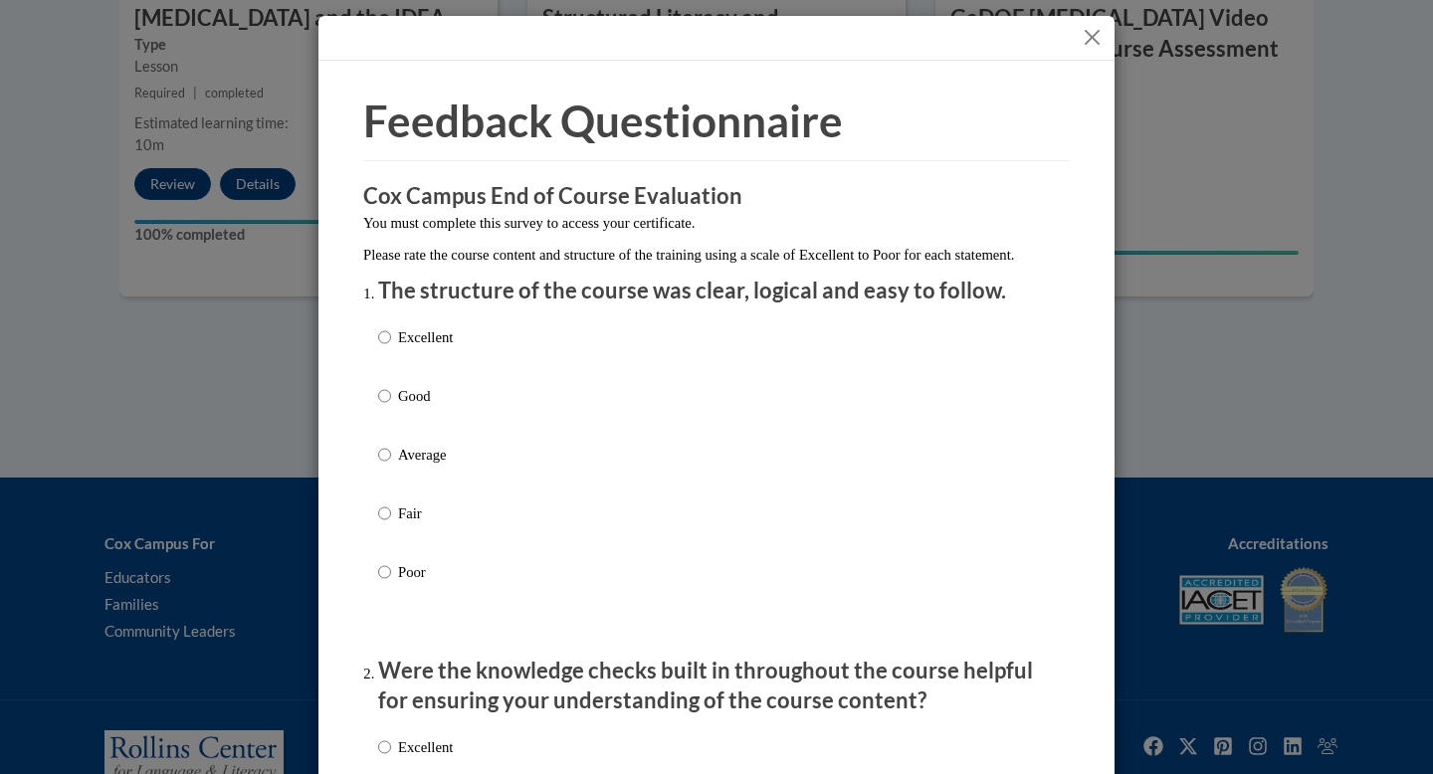
click at [421, 348] on p "Excellent" at bounding box center [425, 337] width 55 height 22
click at [391, 348] on input "Excellent" at bounding box center [384, 337] width 13 height 22
radio input "true"
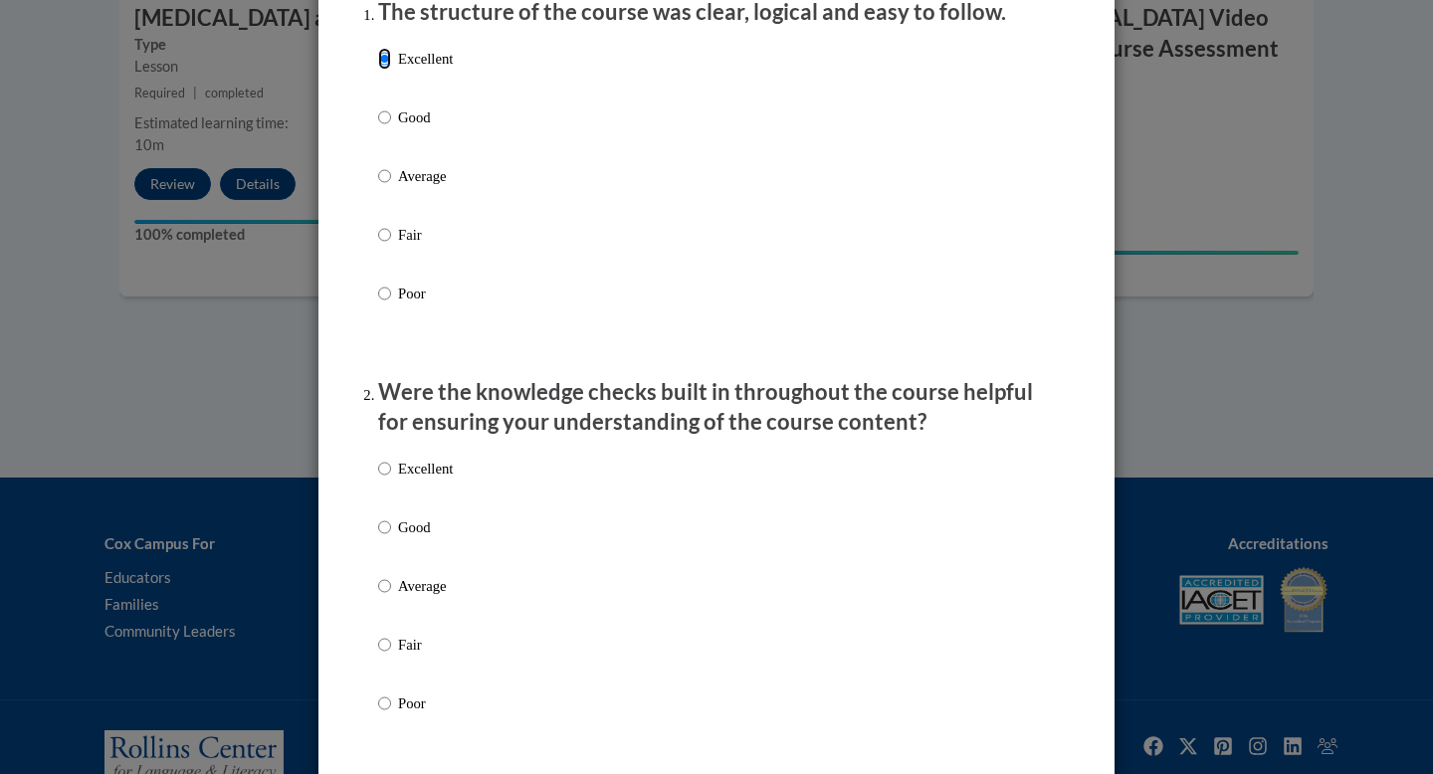
scroll to position [285, 0]
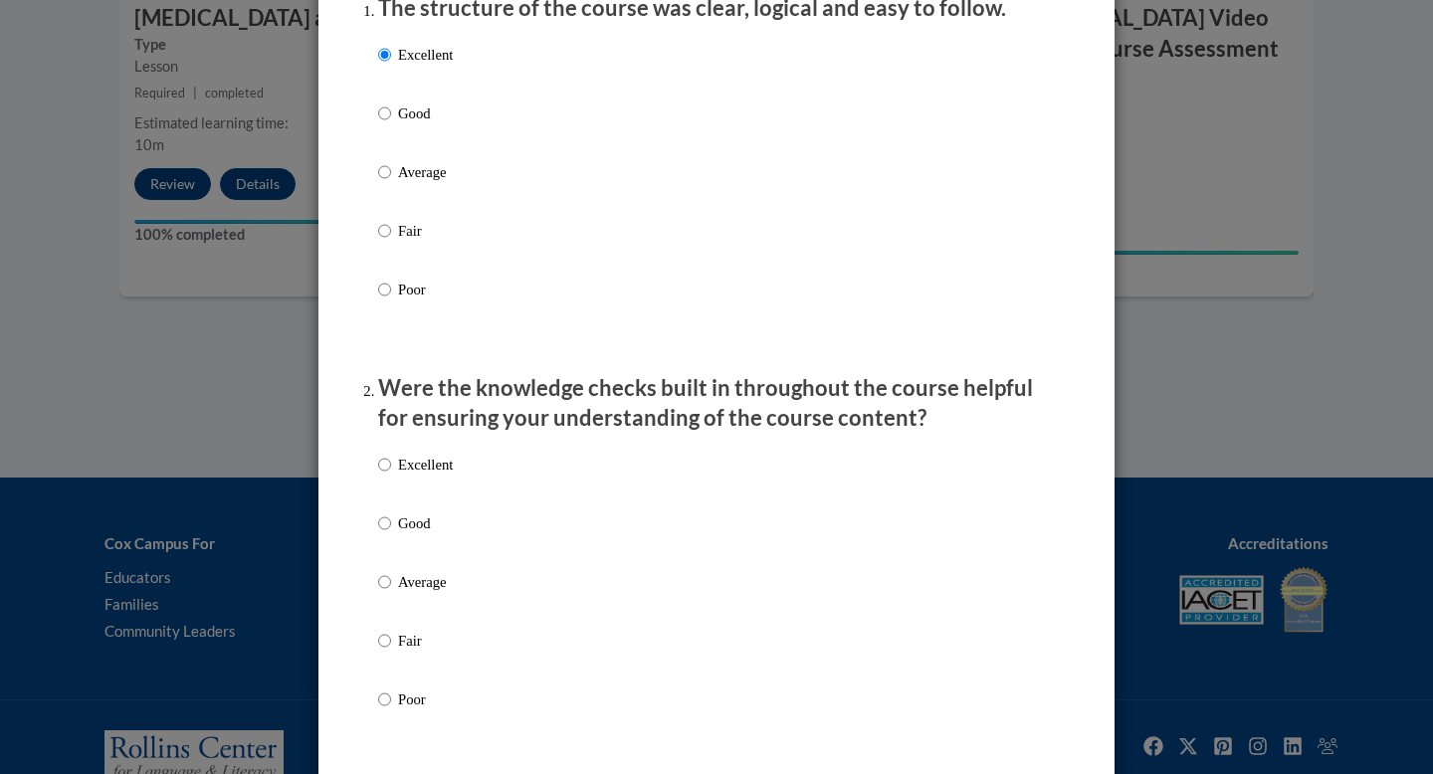
click at [446, 476] on p "Excellent" at bounding box center [425, 465] width 55 height 22
click at [391, 476] on input "Excellent" at bounding box center [384, 465] width 13 height 22
radio input "true"
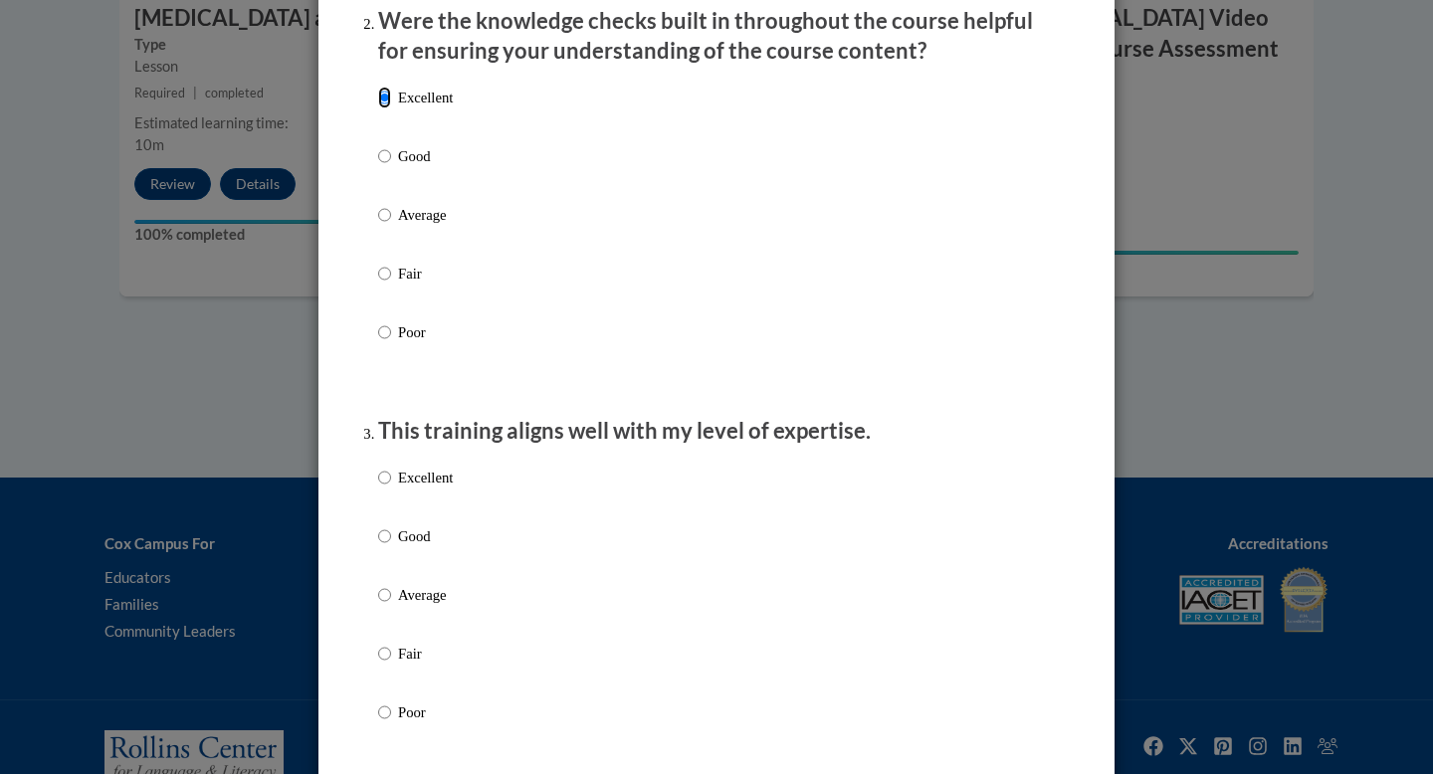
scroll to position [656, 0]
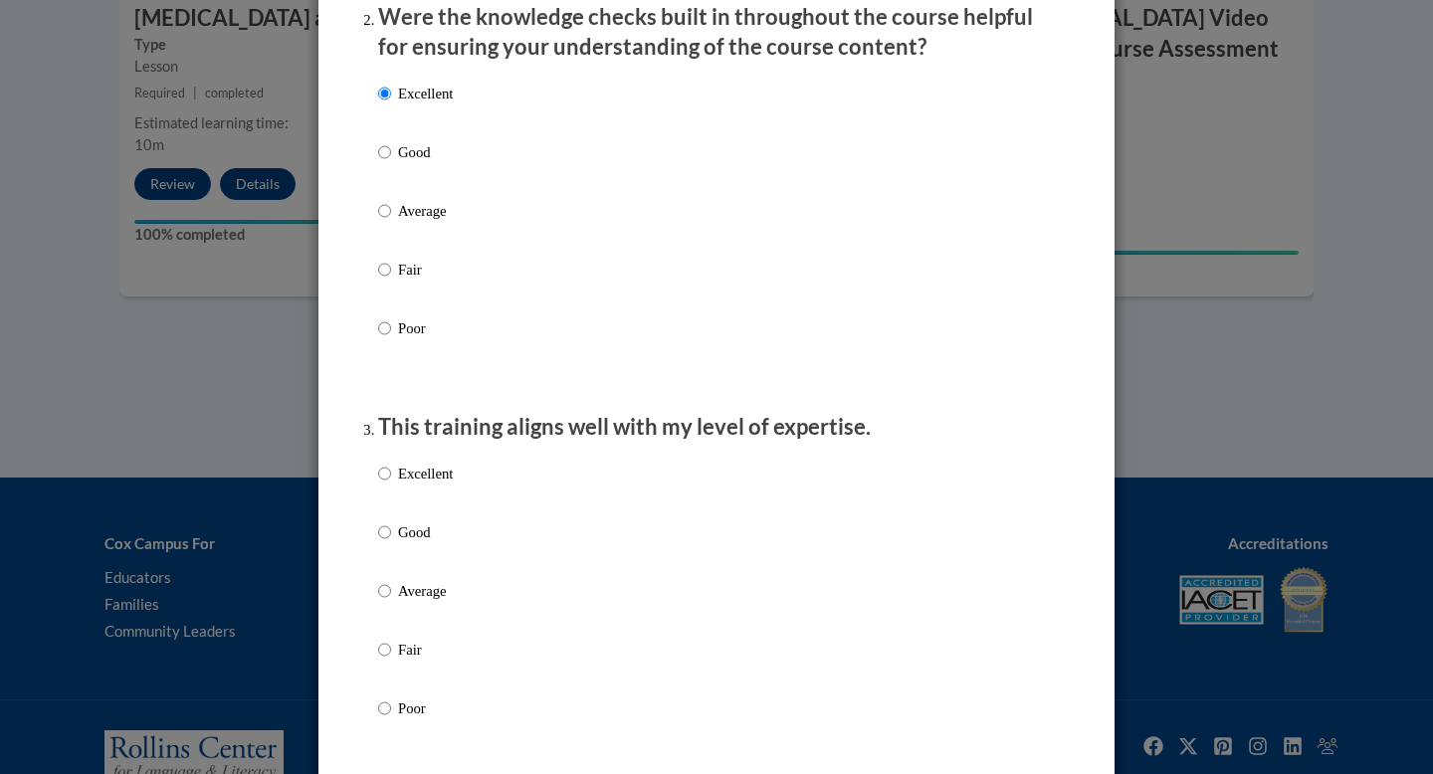
click at [426, 485] on p "Excellent" at bounding box center [425, 474] width 55 height 22
click at [391, 485] on input "Excellent" at bounding box center [384, 474] width 13 height 22
radio input "true"
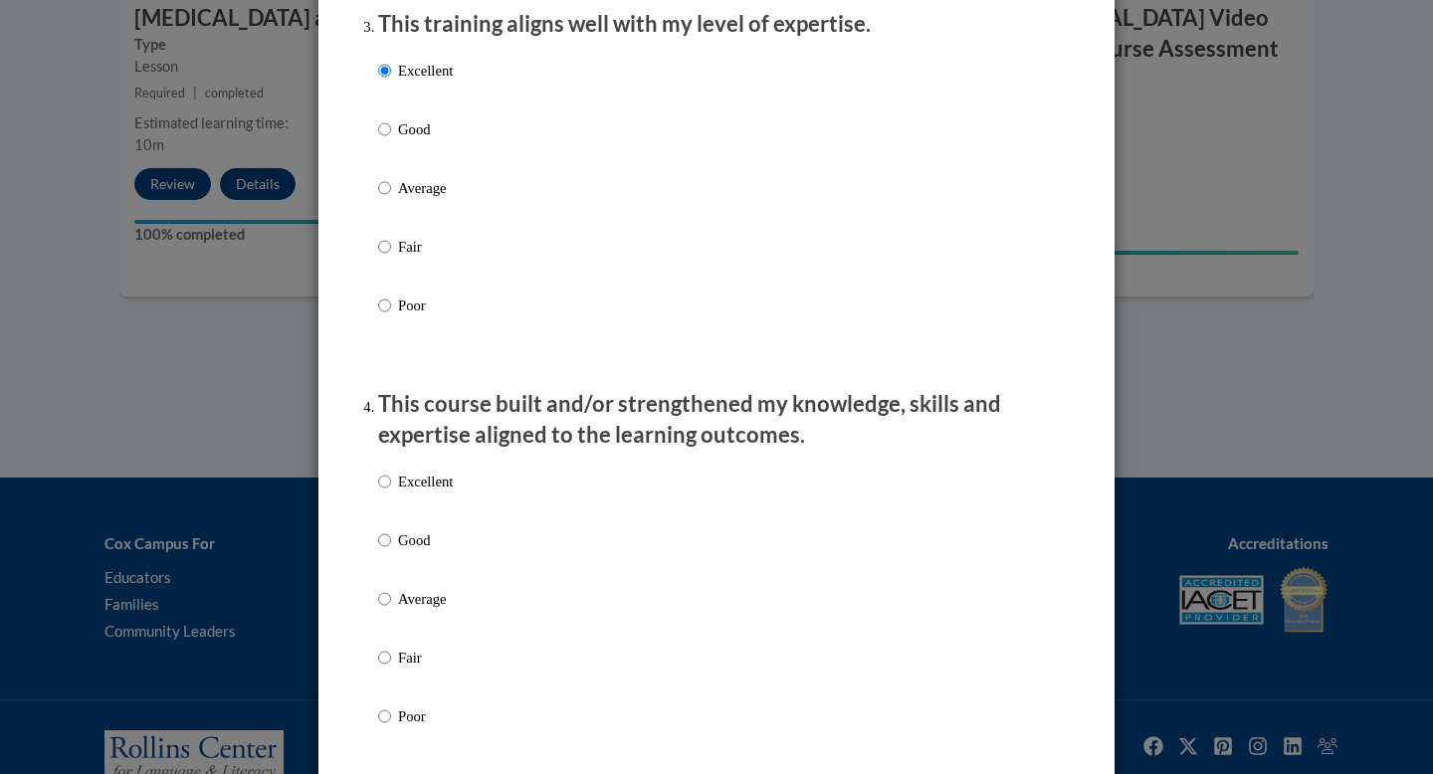
click at [425, 493] on p "Excellent" at bounding box center [425, 482] width 55 height 22
click at [391, 493] on input "Excellent" at bounding box center [384, 482] width 13 height 22
radio input "true"
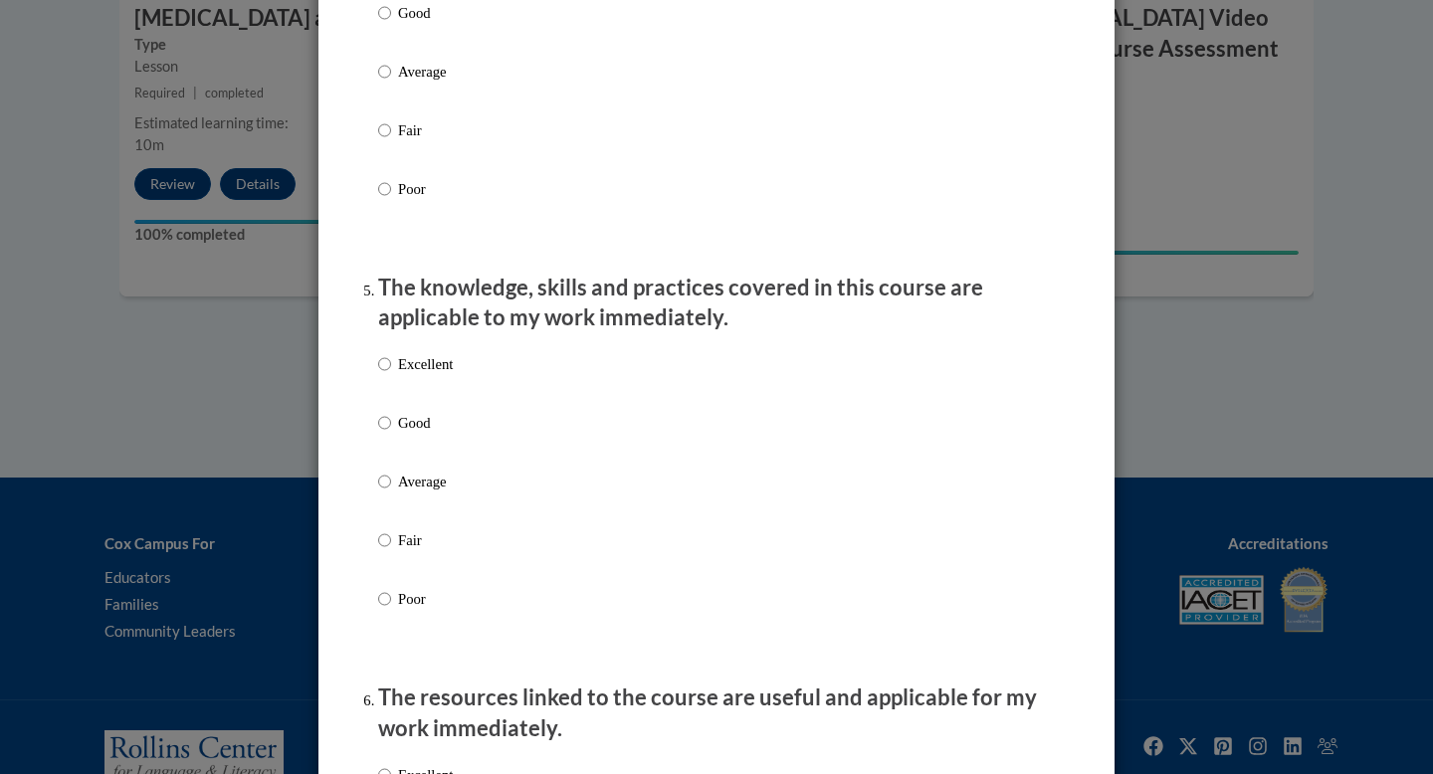
scroll to position [1602, 0]
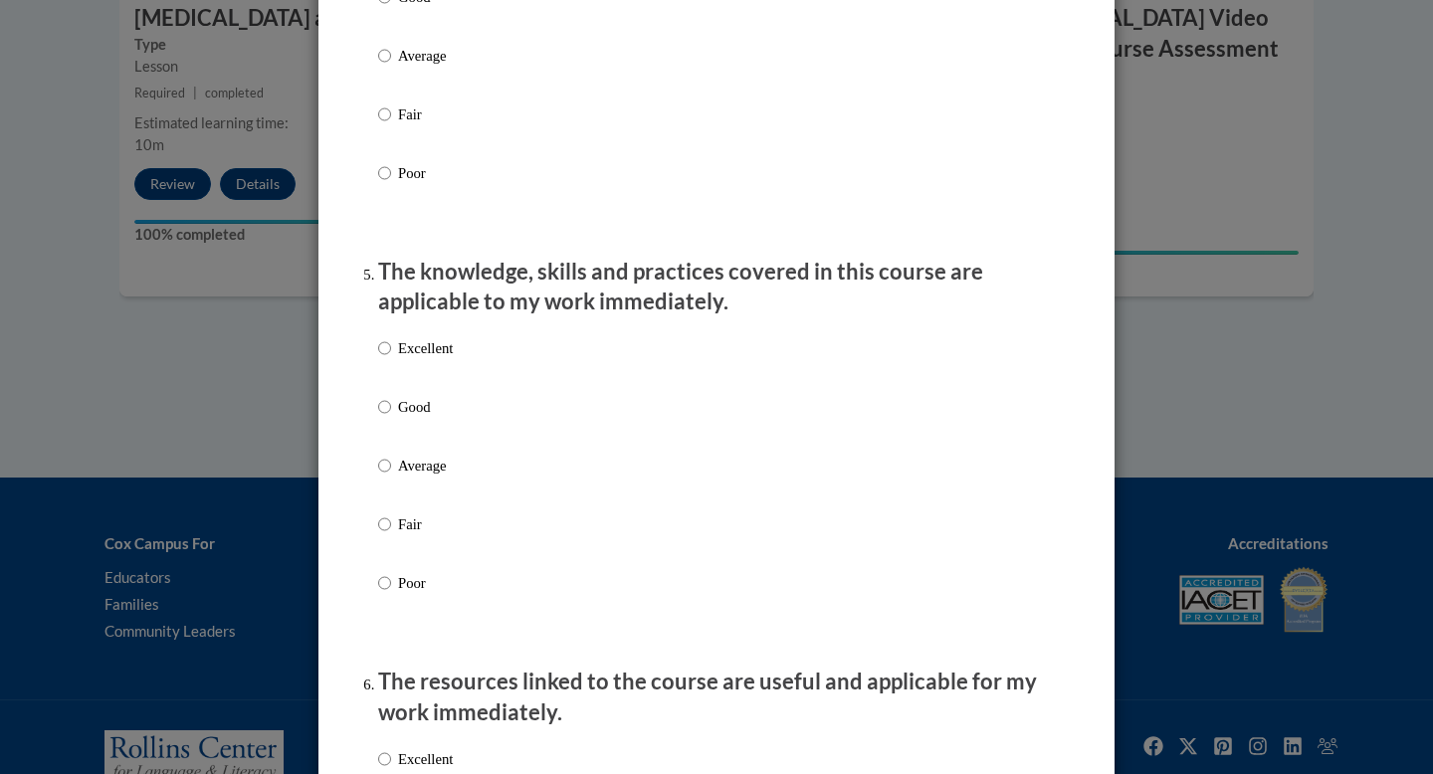
click at [408, 359] on p "Excellent" at bounding box center [425, 348] width 55 height 22
click at [391, 359] on input "Excellent" at bounding box center [384, 348] width 13 height 22
radio input "true"
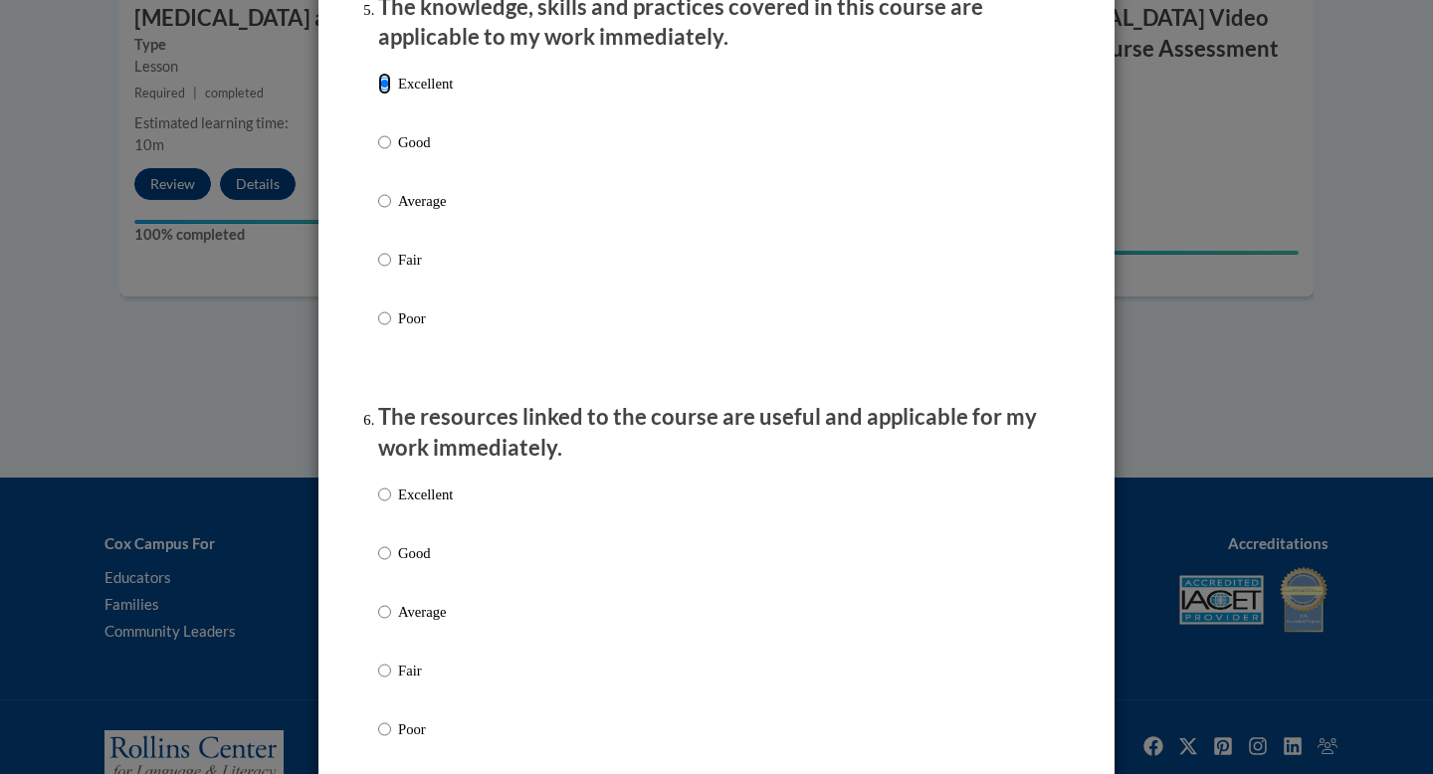
scroll to position [1875, 0]
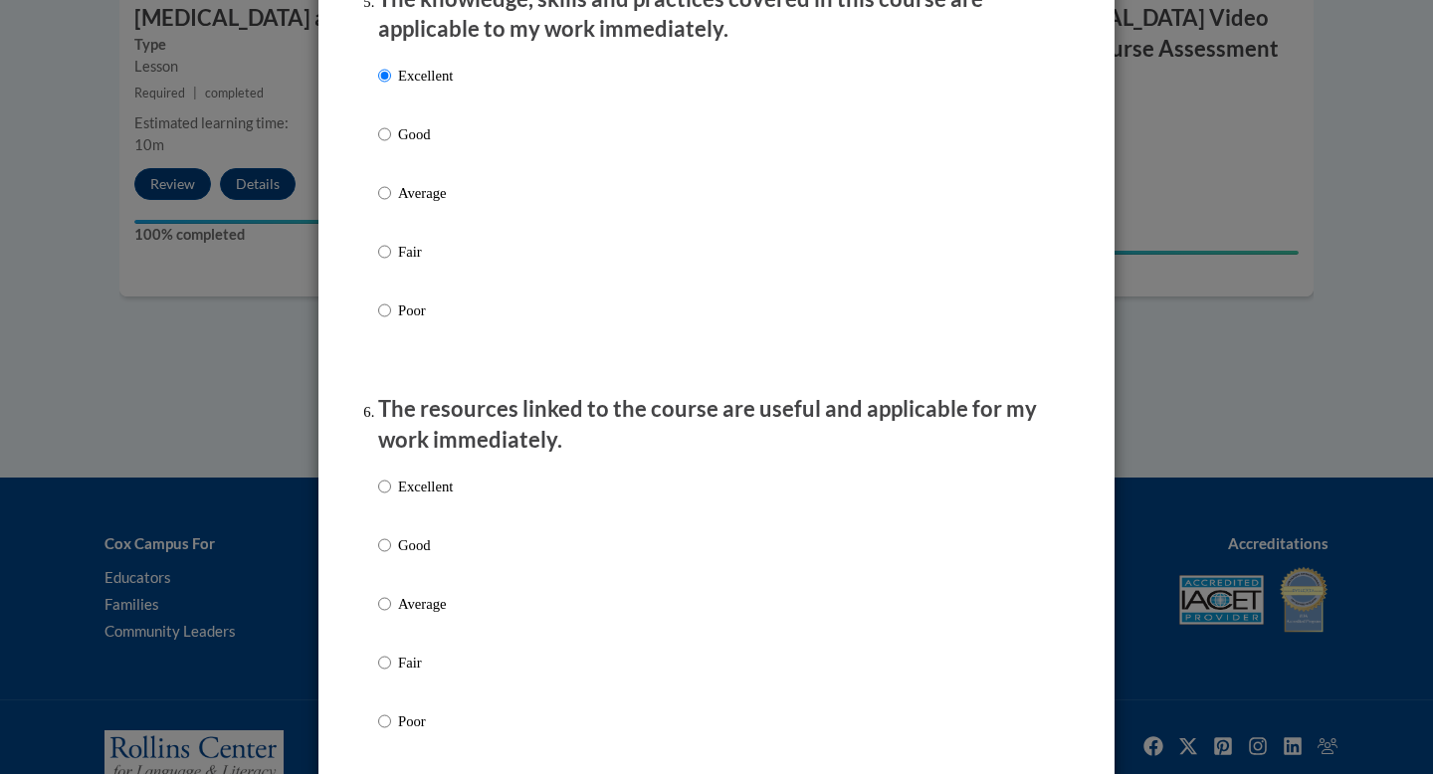
click at [417, 498] on p "Excellent" at bounding box center [425, 487] width 55 height 22
click at [391, 498] on input "Excellent" at bounding box center [384, 487] width 13 height 22
radio input "true"
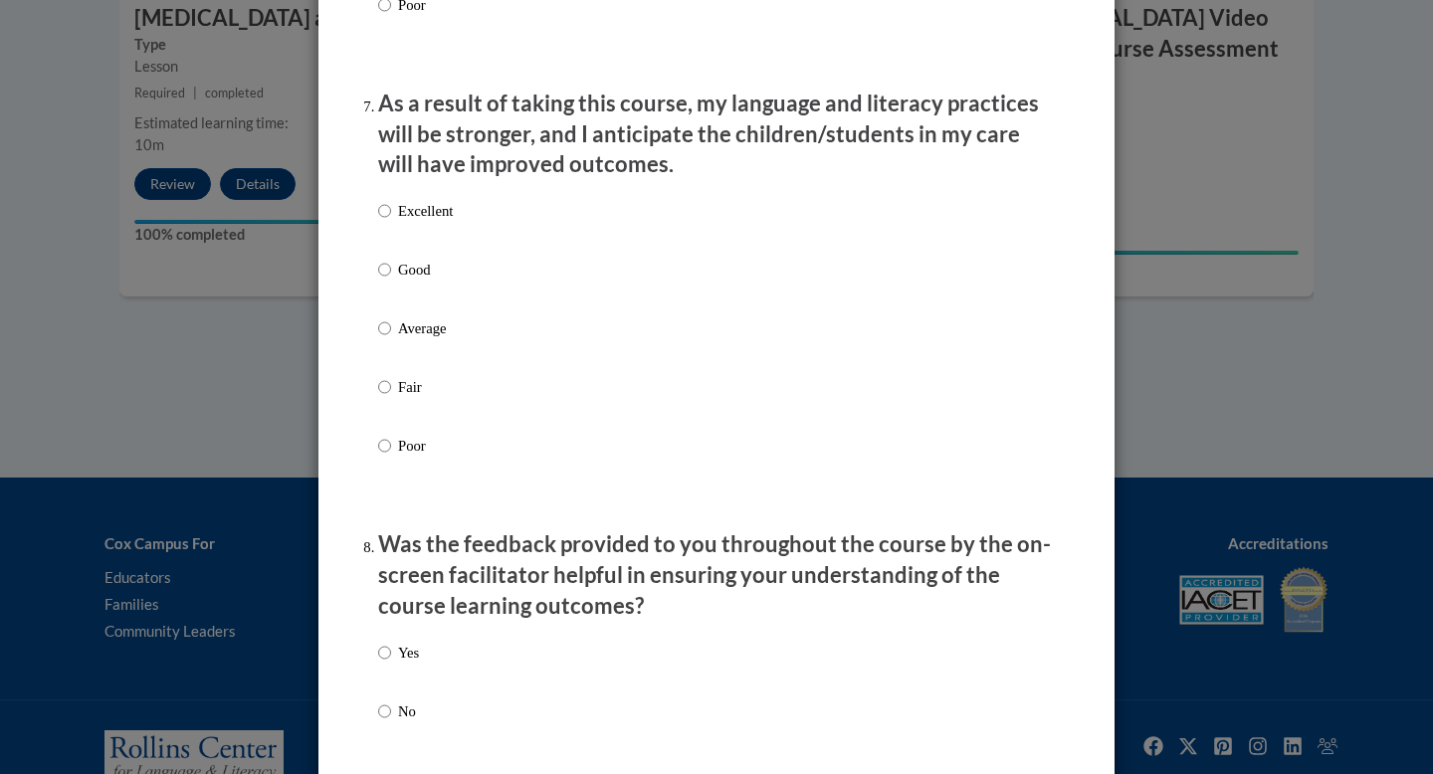
scroll to position [2592, 0]
click at [379, 221] on input "Excellent" at bounding box center [384, 210] width 13 height 22
radio input "true"
click at [386, 663] on input "Yes" at bounding box center [384, 652] width 13 height 22
radio input "true"
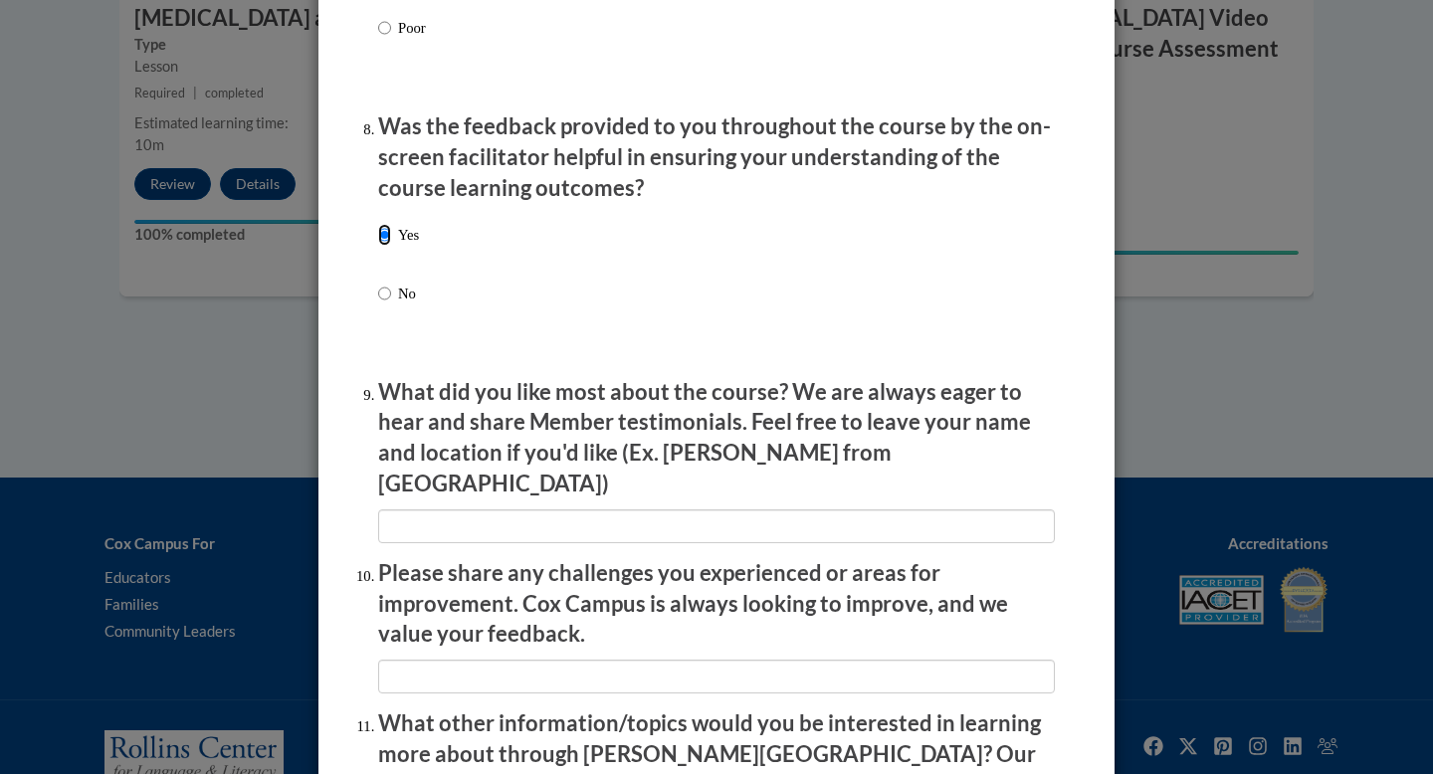
scroll to position [3044, 0]
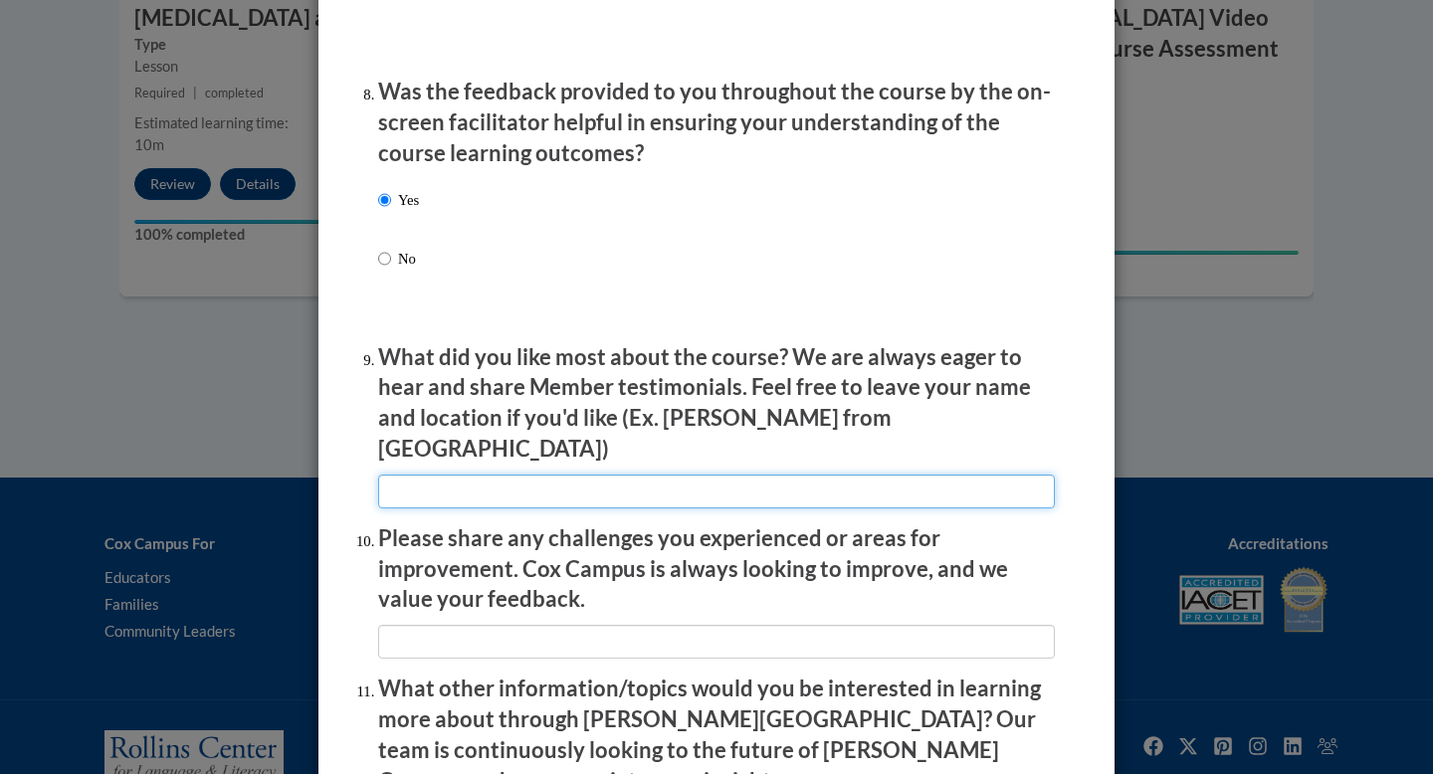
click at [434, 479] on input "textbox" at bounding box center [716, 492] width 677 height 34
type input "fvfsv"
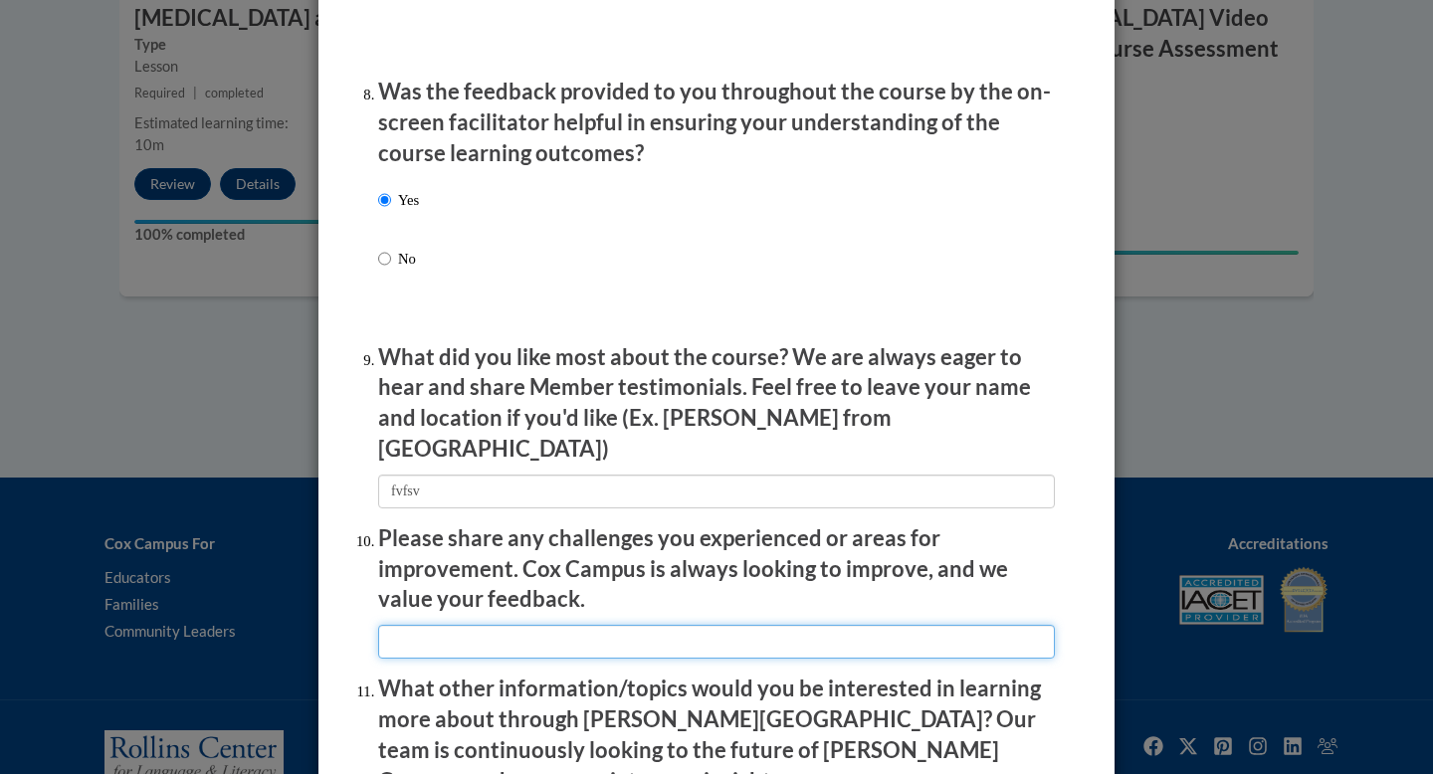
click at [474, 625] on input "textbox" at bounding box center [716, 642] width 677 height 34
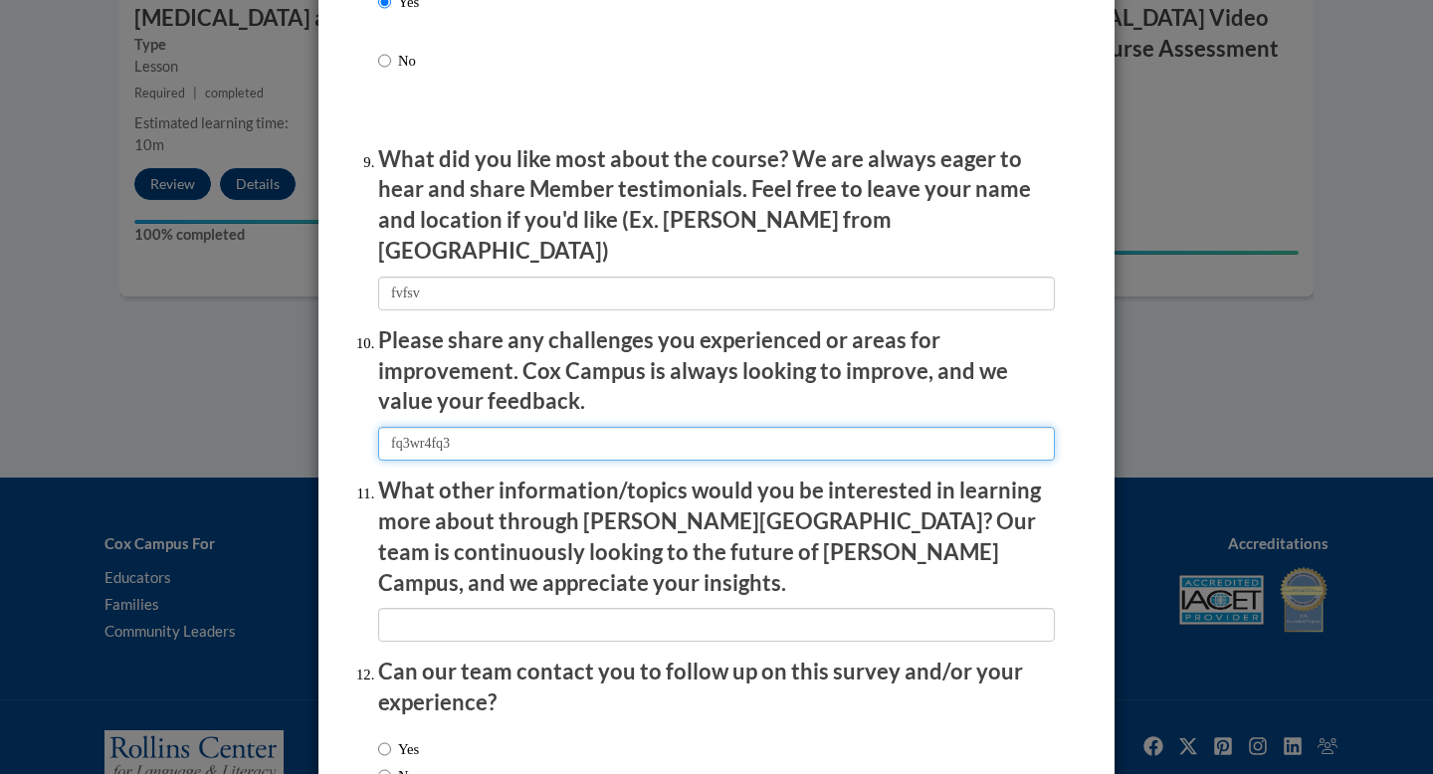
scroll to position [3328, 0]
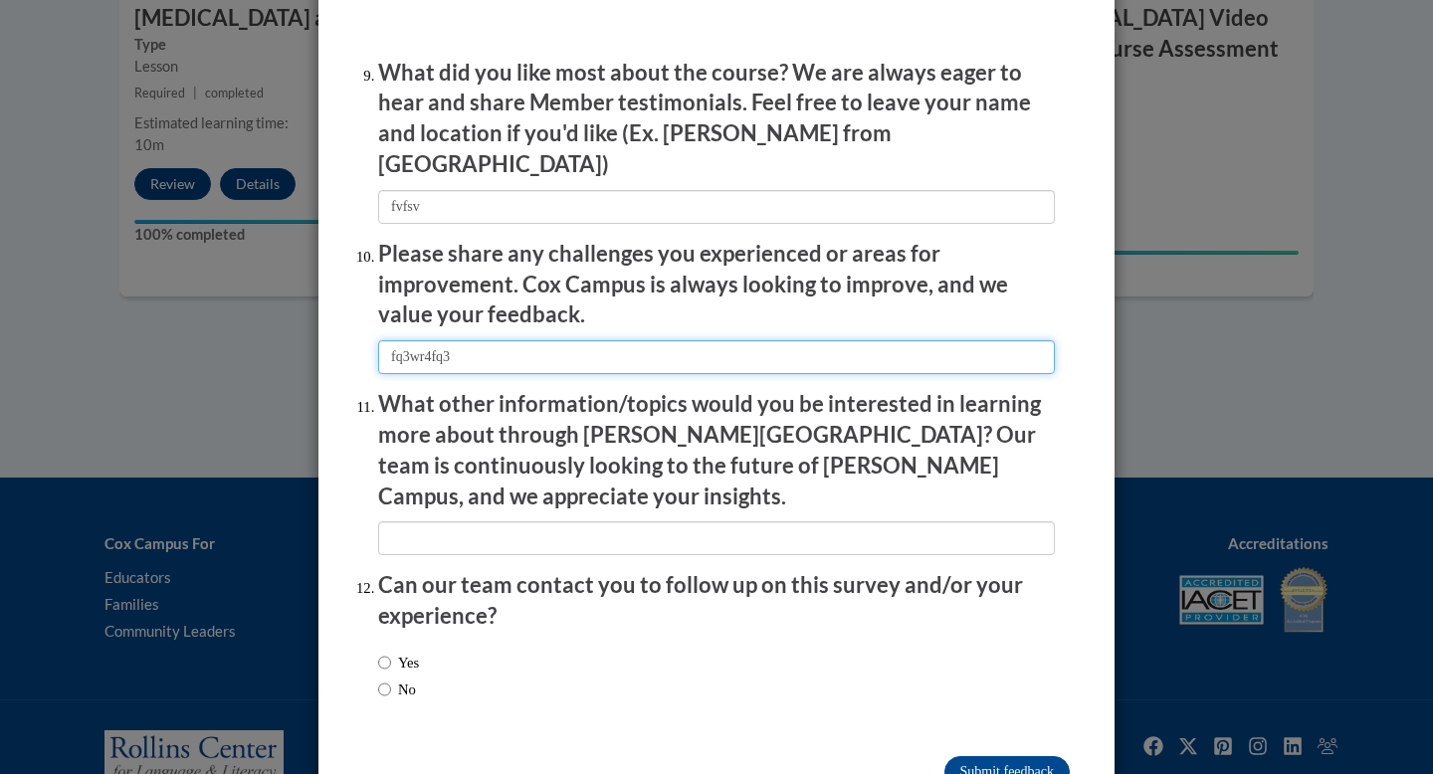
type input "fq3wr4fq3"
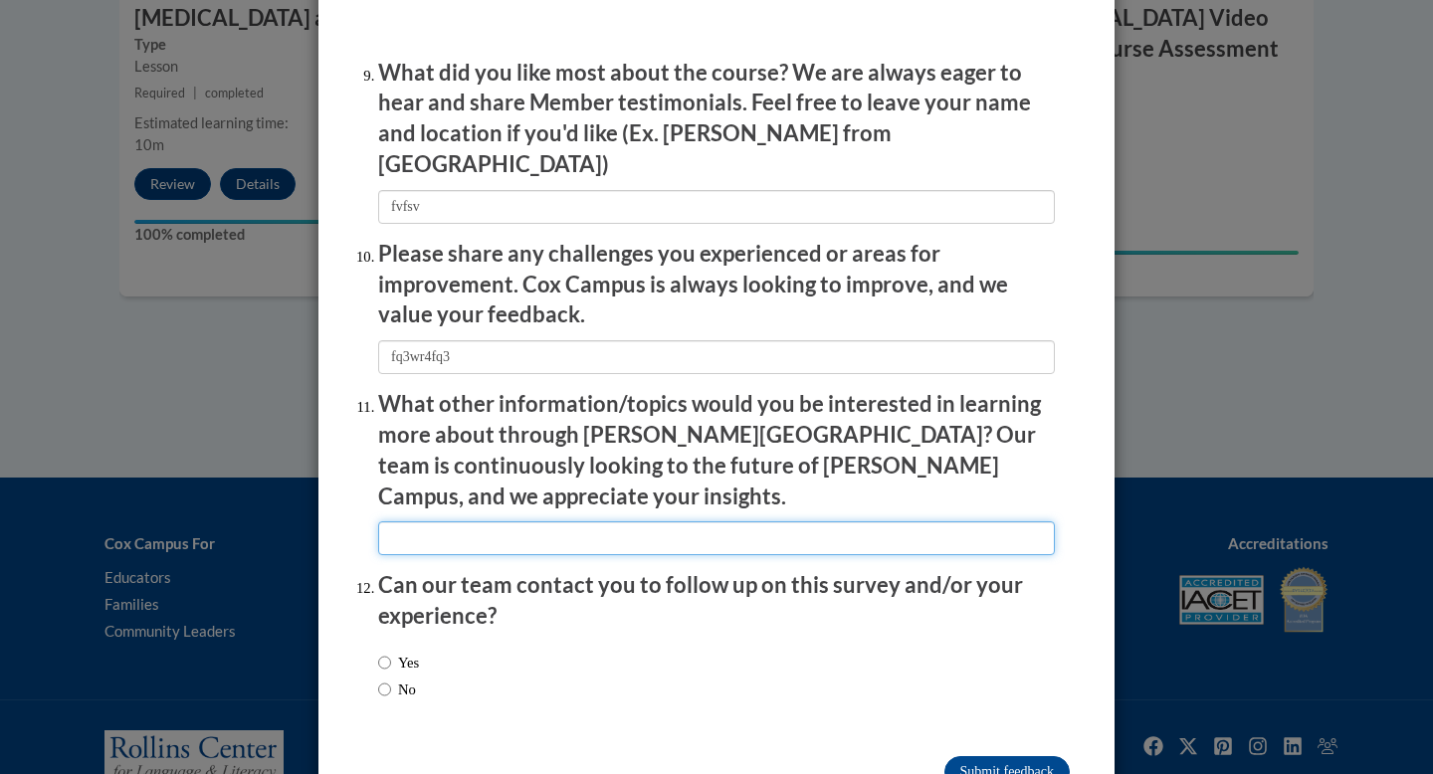
click at [520, 521] on input "textbox" at bounding box center [716, 538] width 677 height 34
type input "rf3rqf3"
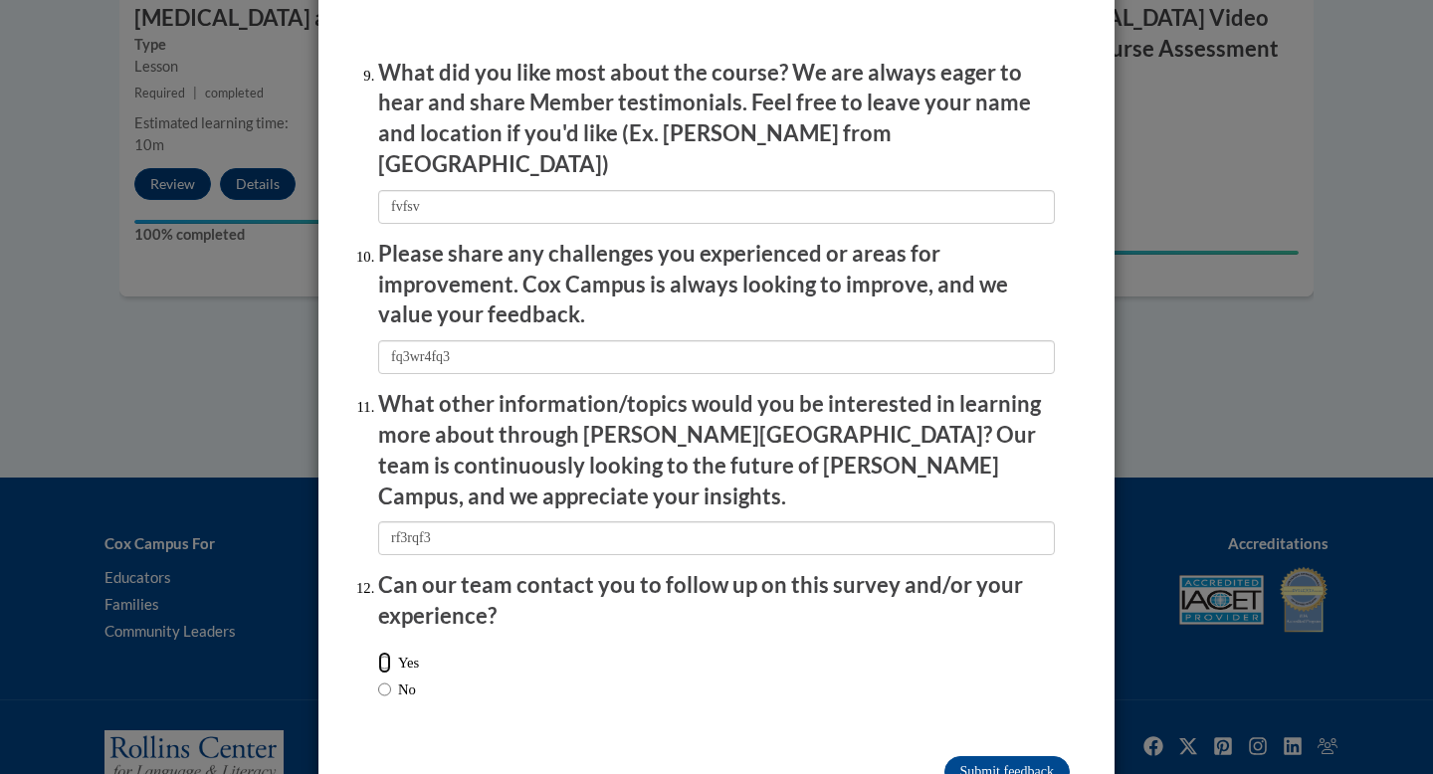
click at [380, 652] on input "Yes" at bounding box center [384, 663] width 13 height 22
radio input "true"
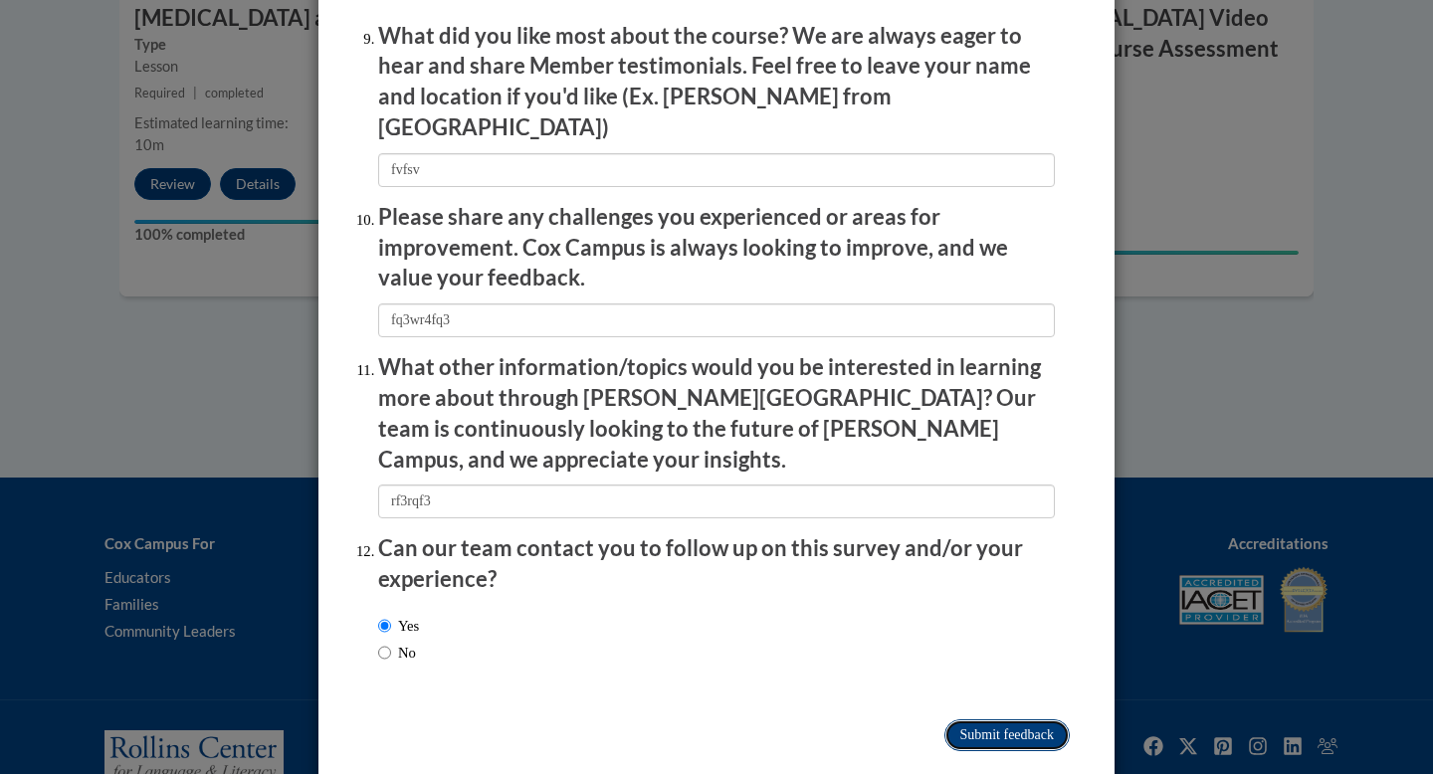
click at [1024, 719] on input "Submit feedback" at bounding box center [1006, 735] width 125 height 32
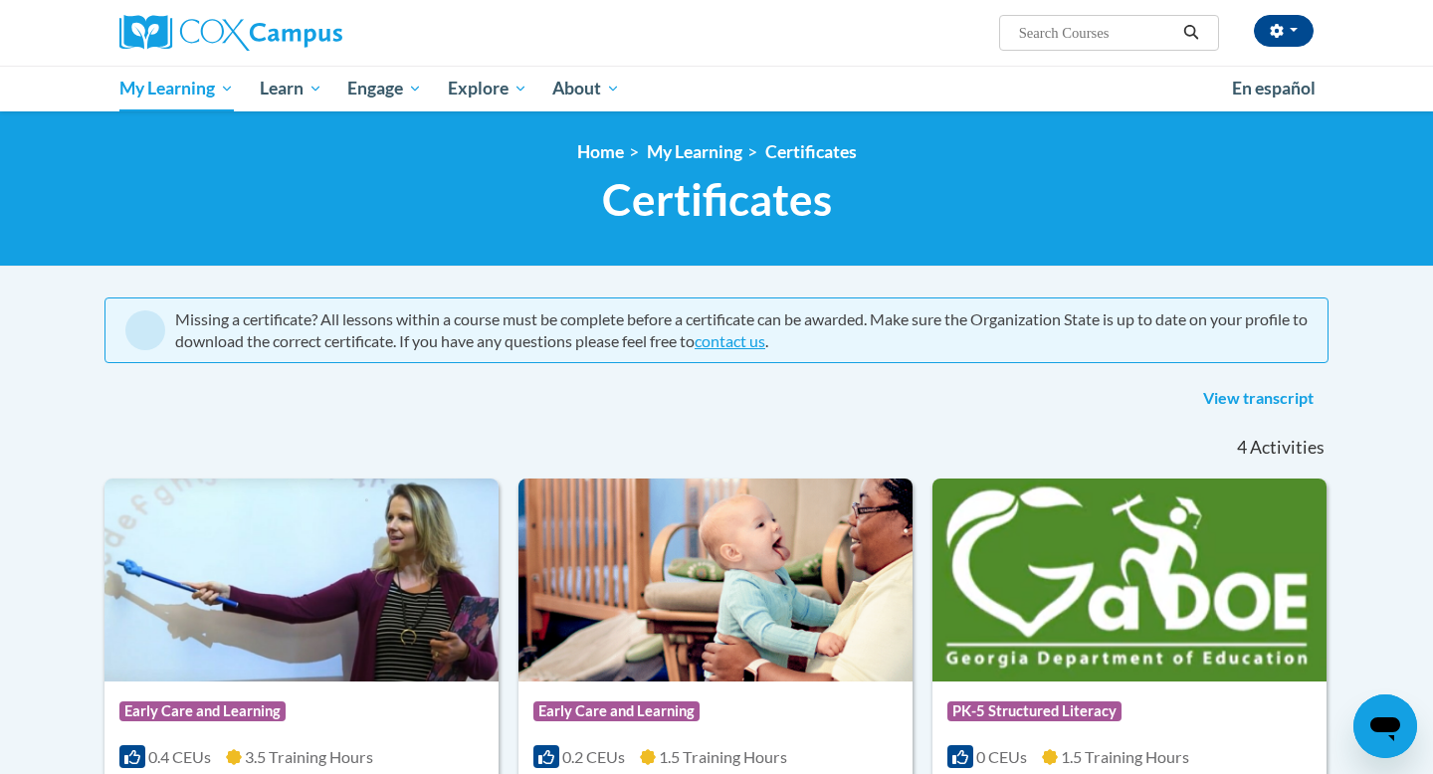
click at [1086, 37] on input "Search..." at bounding box center [1096, 33] width 159 height 24
type input "building"
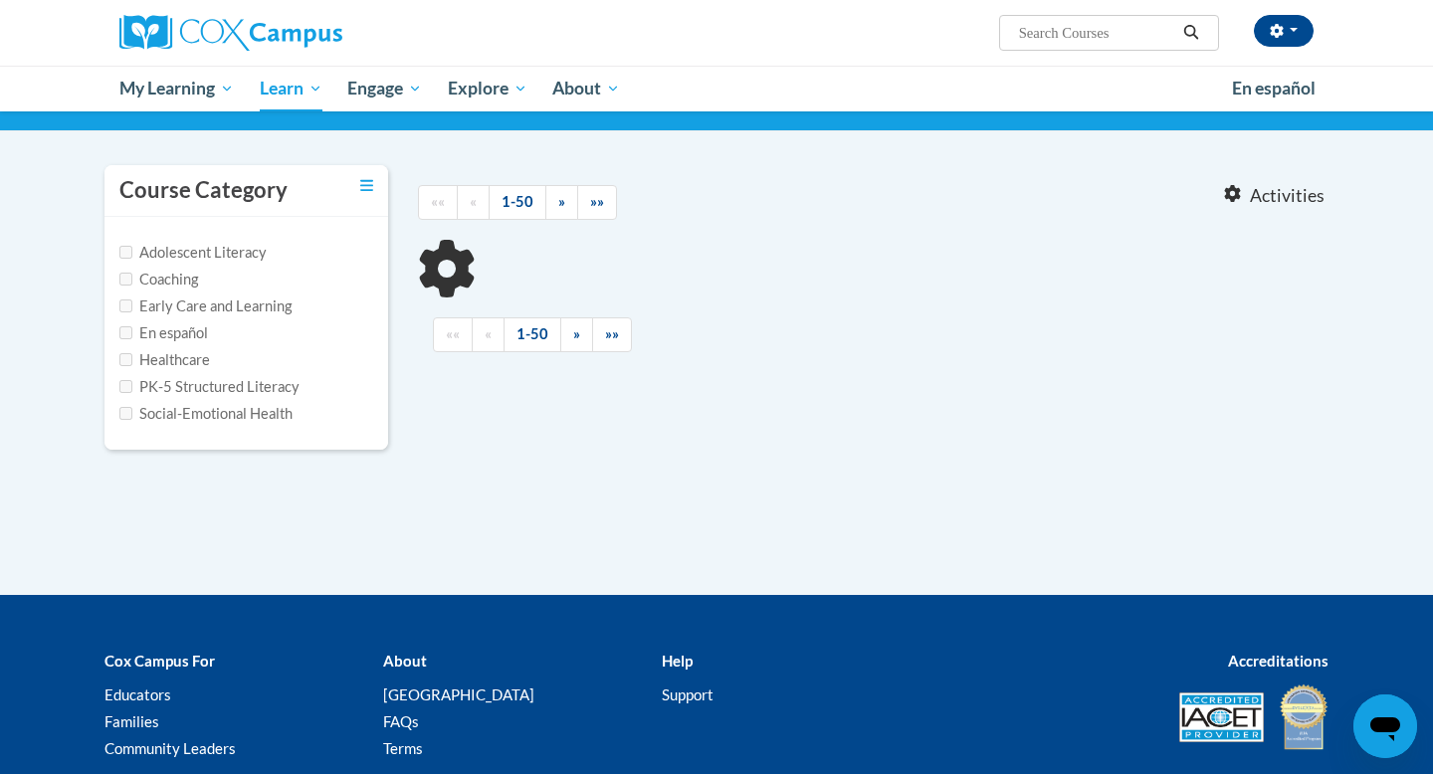
type input "building"
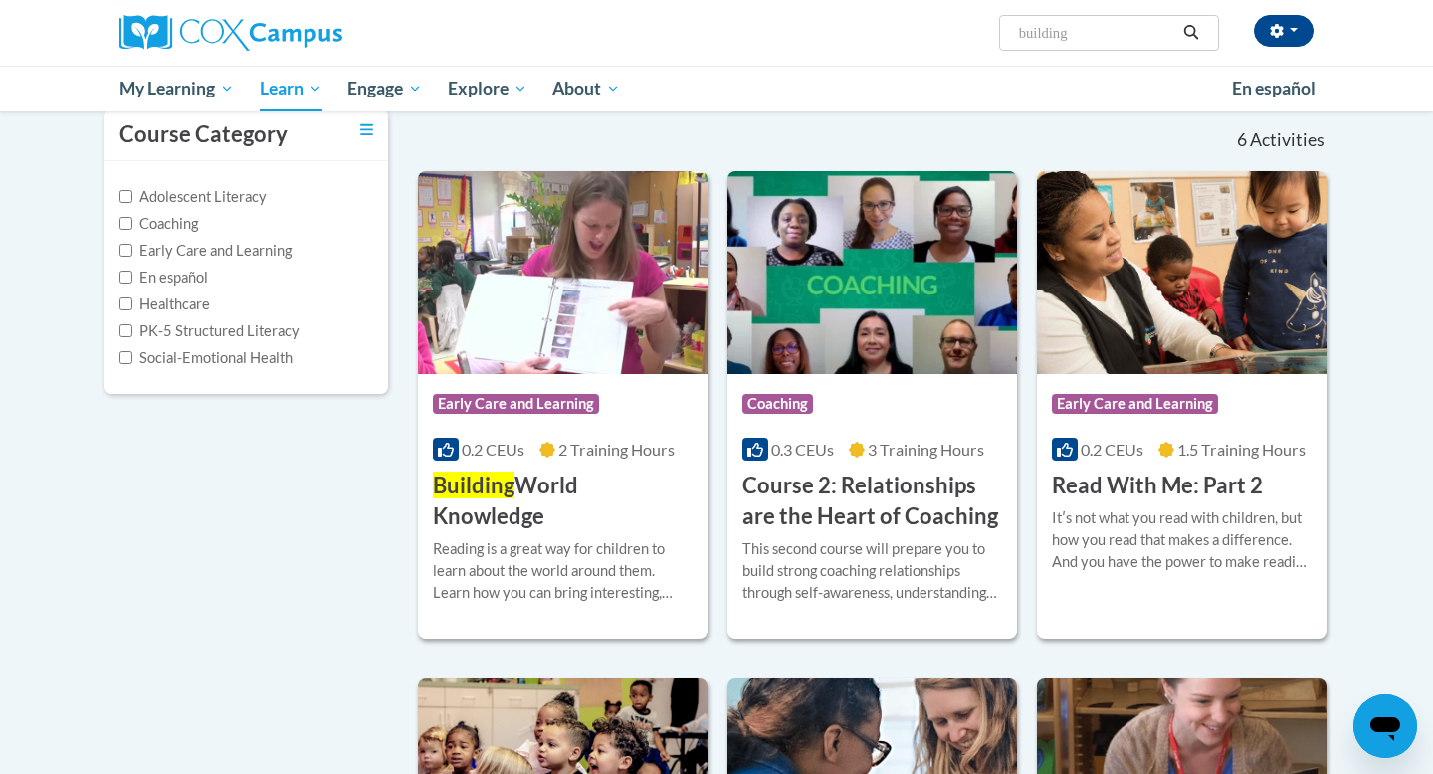
scroll to position [192, 0]
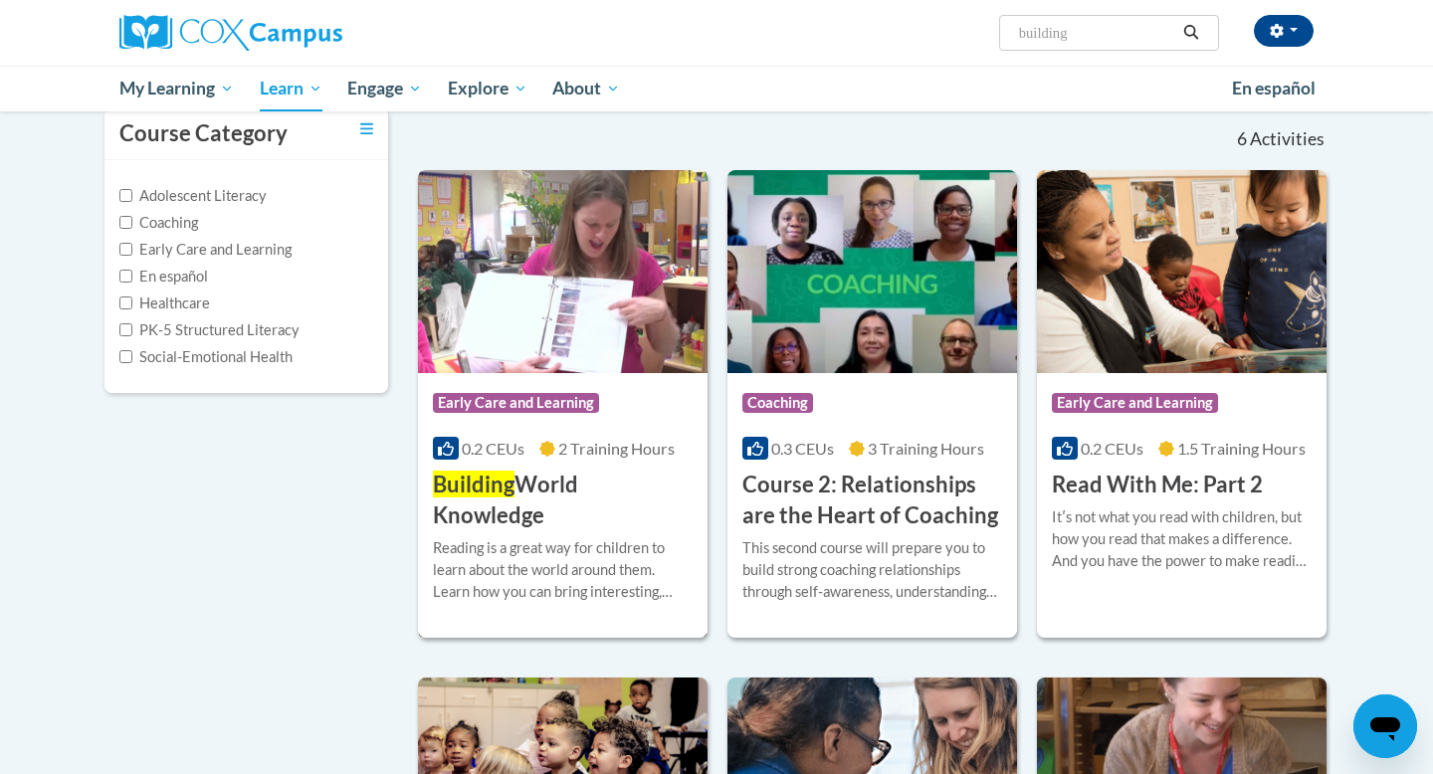
click at [570, 321] on img at bounding box center [563, 271] width 290 height 203
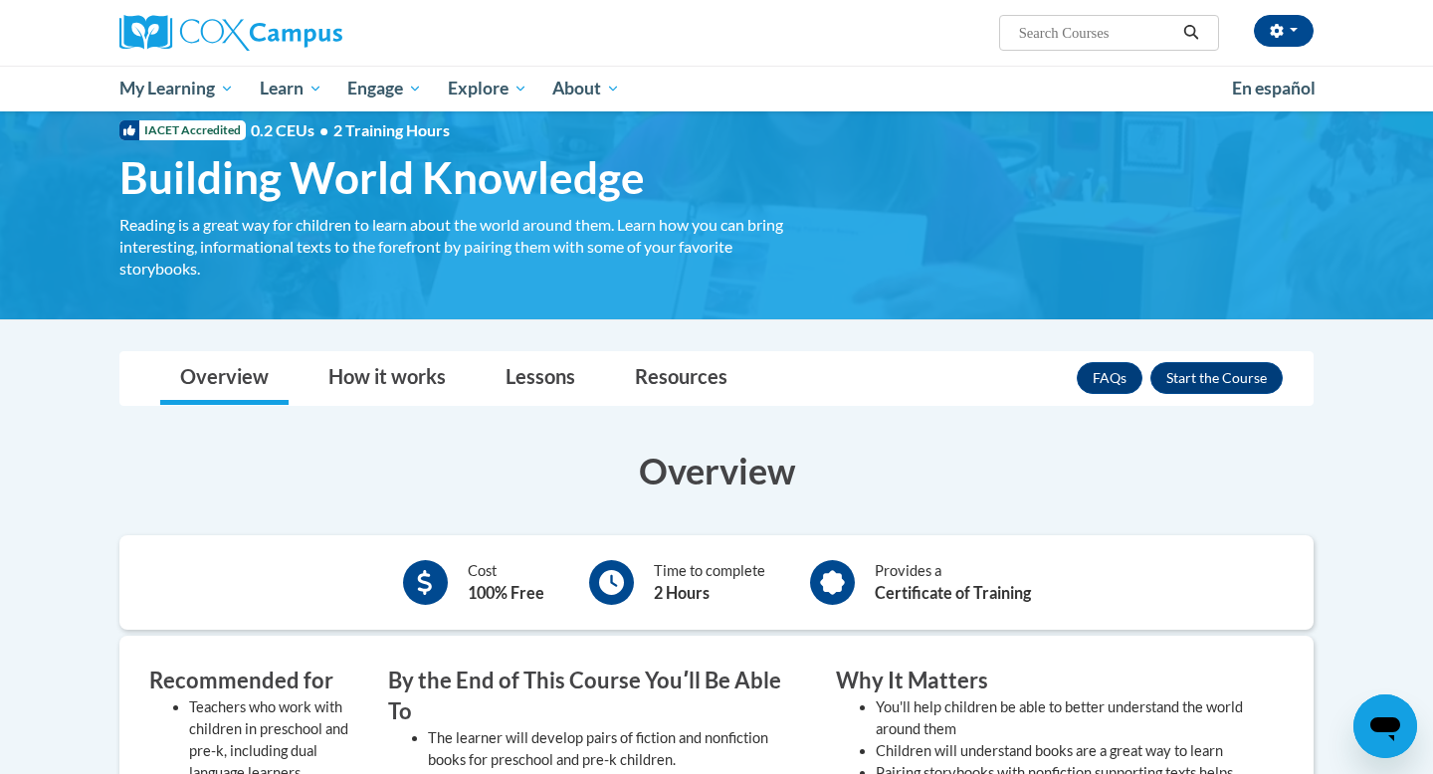
scroll to position [50, 0]
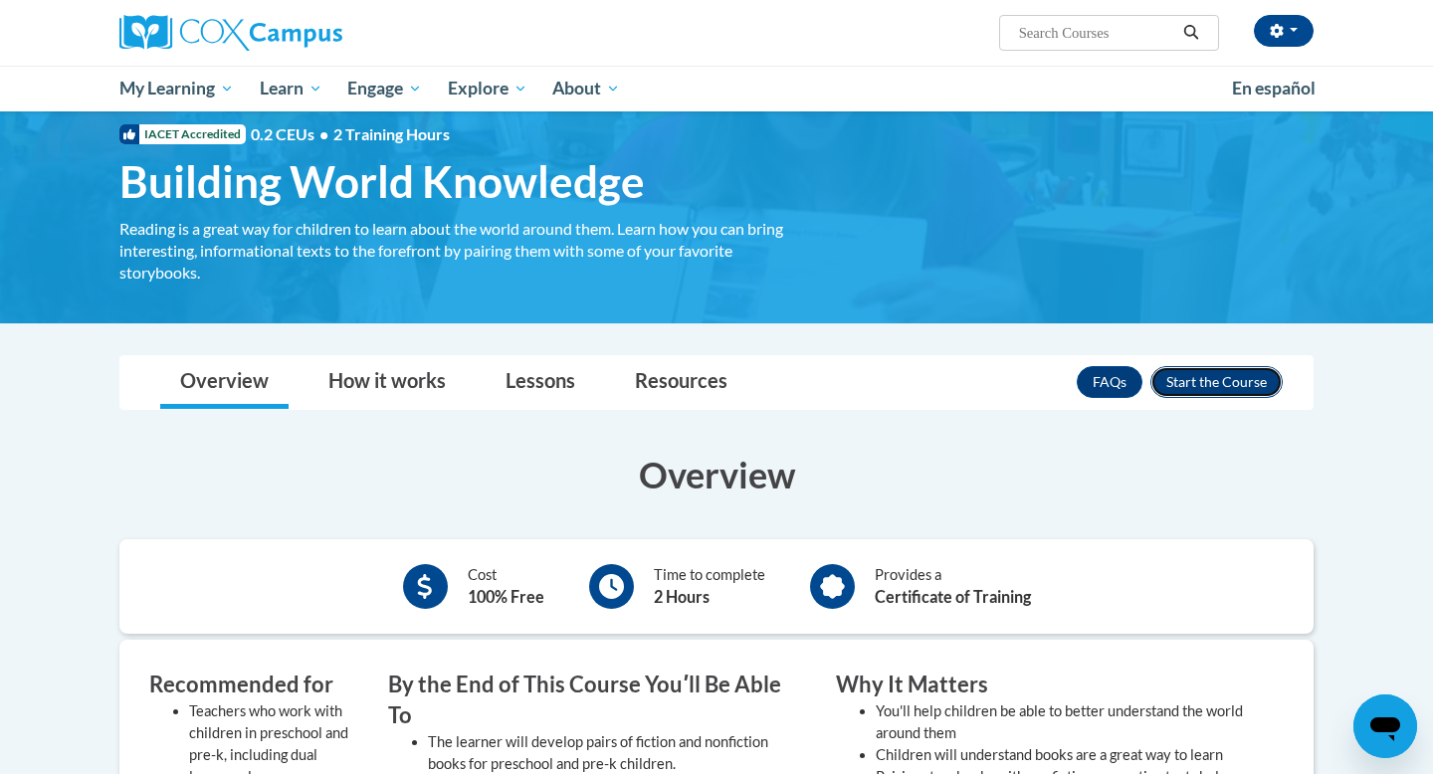
click at [1218, 373] on button "Enroll" at bounding box center [1216, 382] width 132 height 32
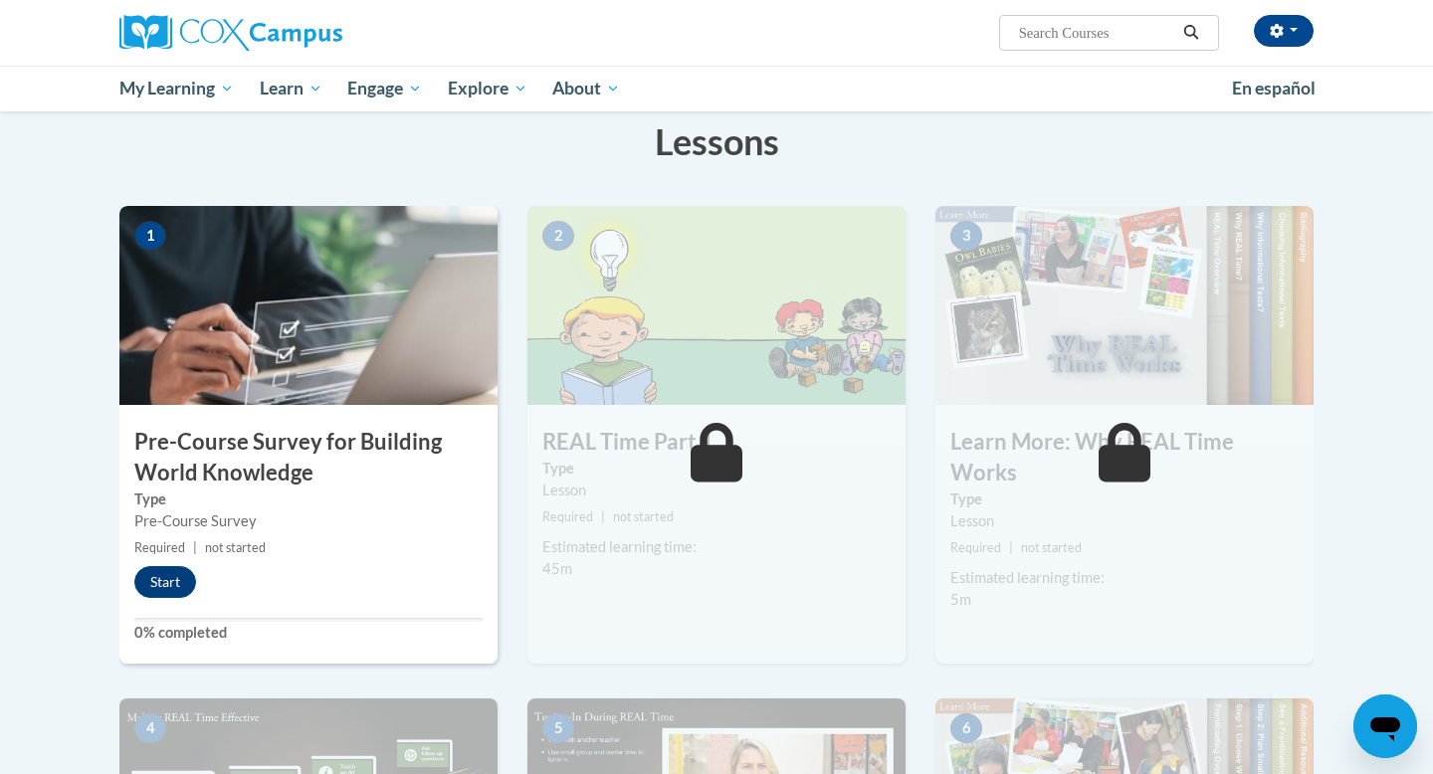
scroll to position [329, 0]
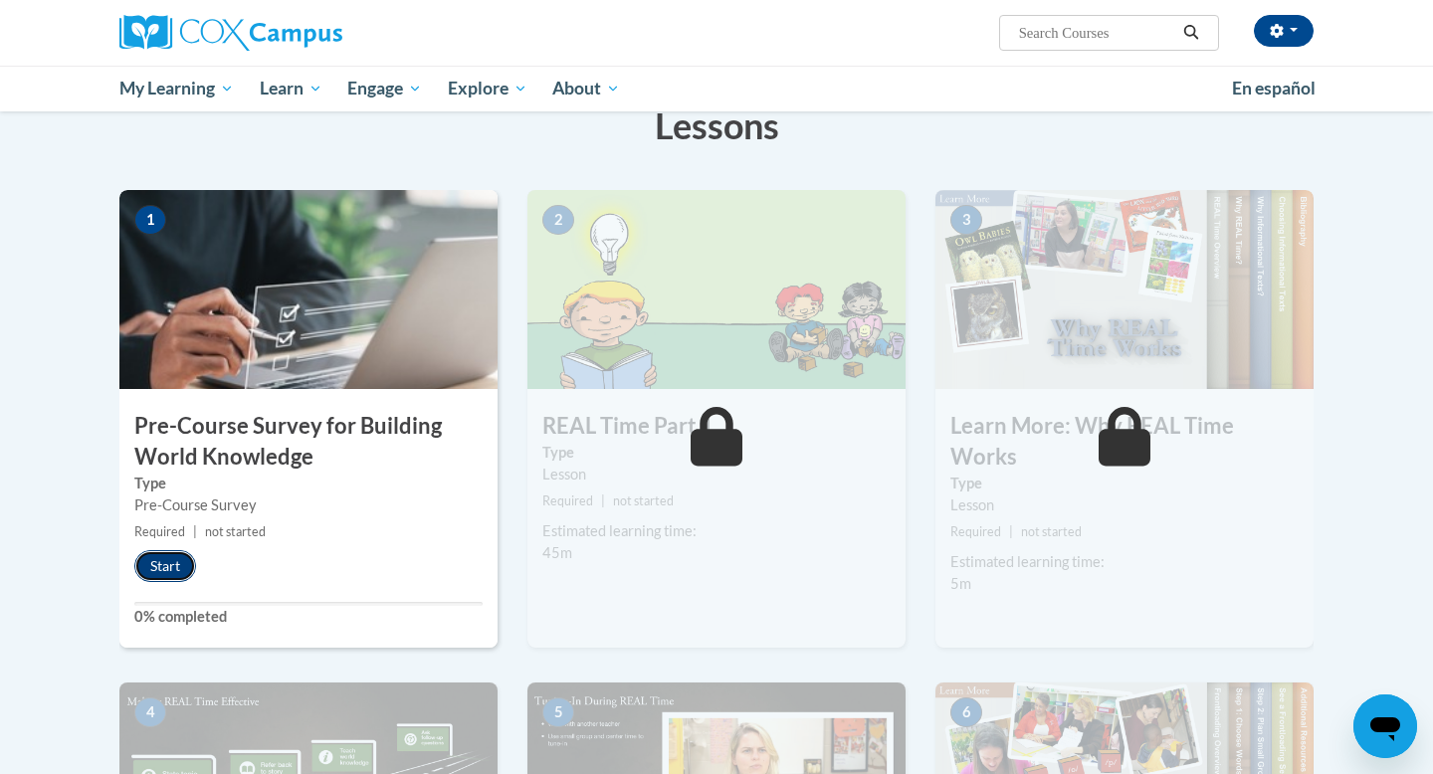
click at [175, 551] on button "Start" at bounding box center [165, 566] width 62 height 32
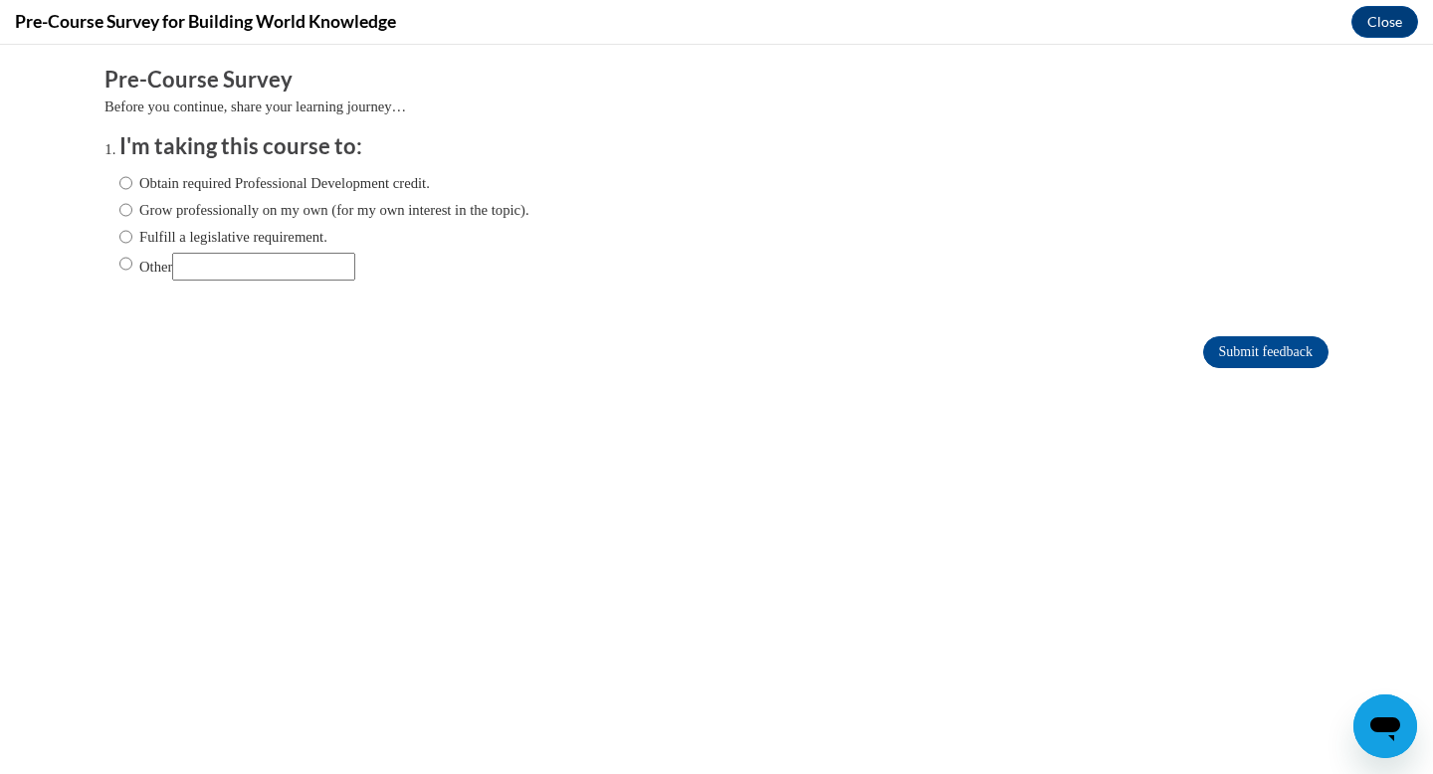
scroll to position [0, 0]
click at [197, 178] on label "Obtain required Professional Development credit." at bounding box center [274, 183] width 310 height 22
click at [132, 178] on input "Obtain required Professional Development credit." at bounding box center [125, 183] width 13 height 22
radio input "true"
click at [308, 226] on label "Fulfill a legislative requirement." at bounding box center [223, 237] width 208 height 22
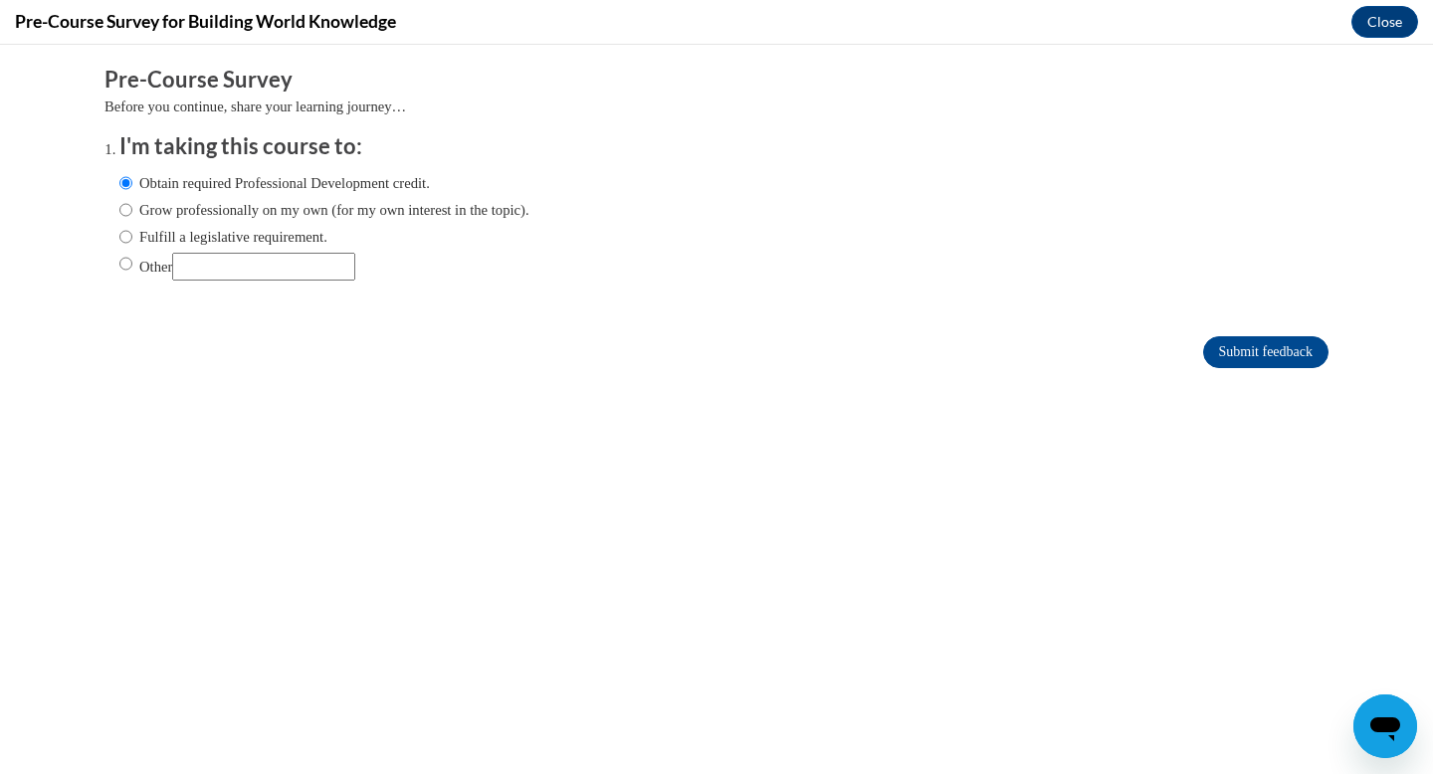
click at [132, 226] on input "Fulfill a legislative requirement." at bounding box center [125, 237] width 13 height 22
radio input "true"
click at [1268, 352] on input "Submit feedback" at bounding box center [1265, 352] width 125 height 32
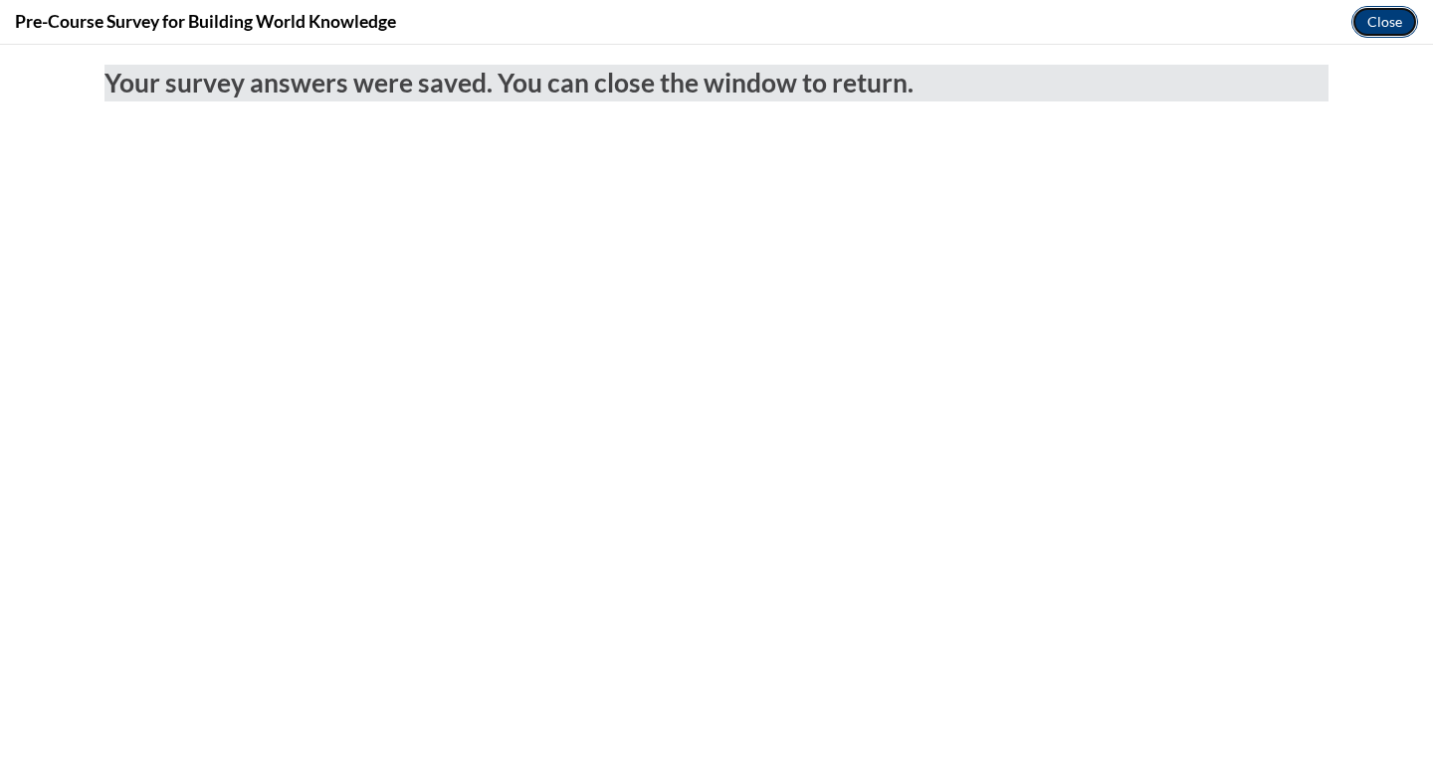
click at [1380, 22] on button "Close" at bounding box center [1384, 22] width 67 height 32
